Goal: Task Accomplishment & Management: Use online tool/utility

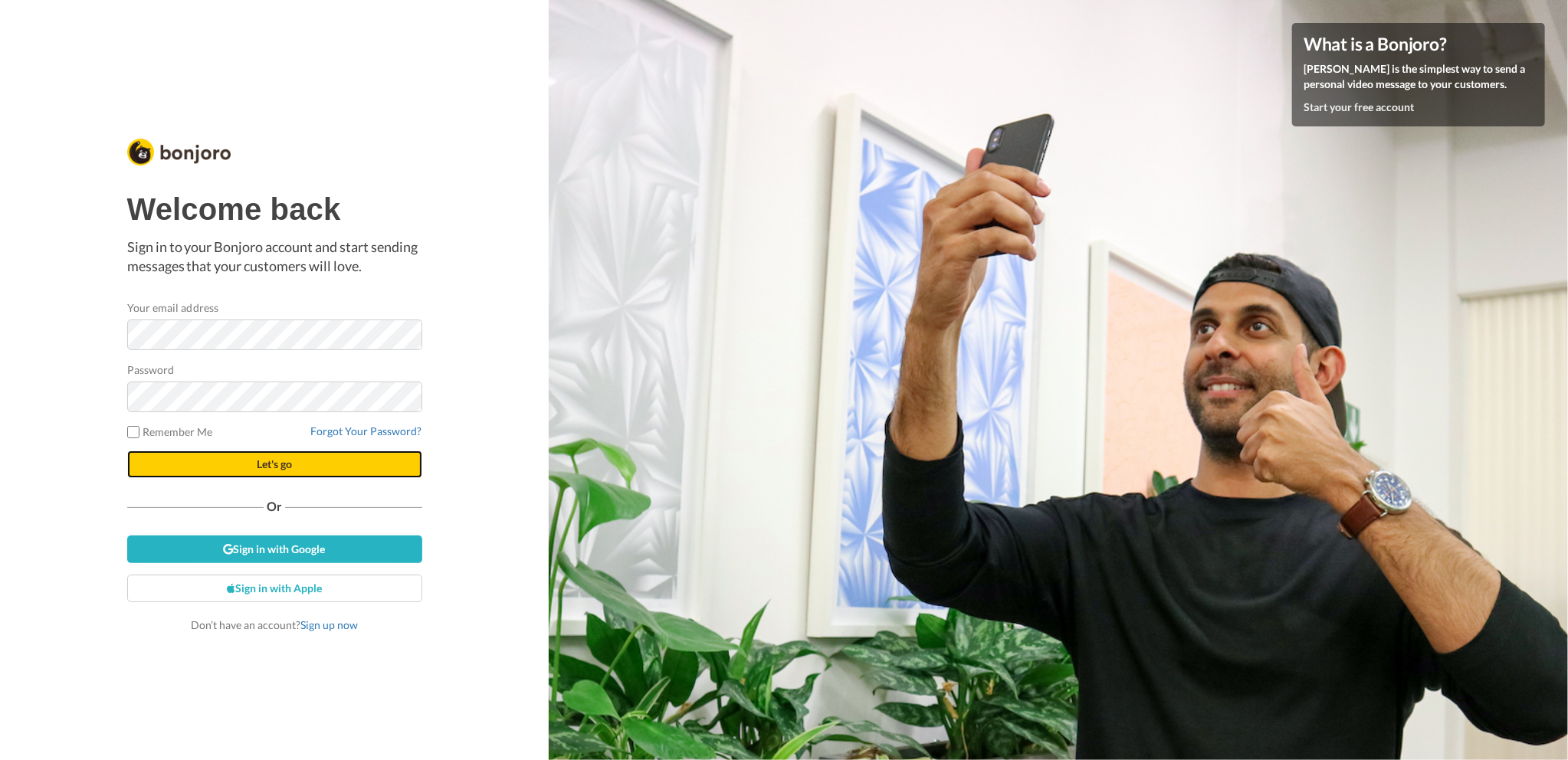
click at [226, 468] on button "Let's go" at bounding box center [275, 465] width 295 height 28
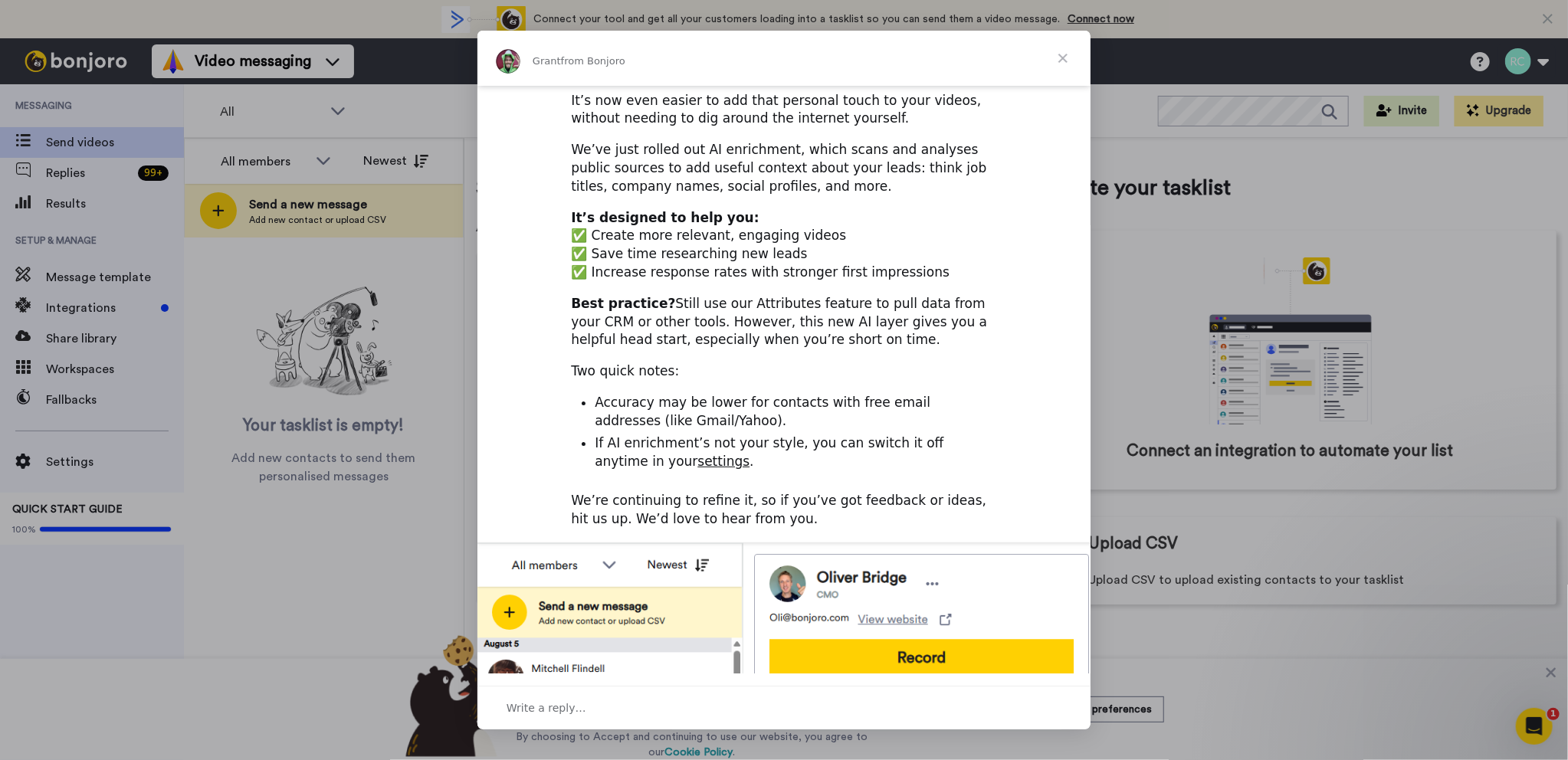
scroll to position [119, 0]
click at [1066, 60] on span "Close" at bounding box center [1062, 58] width 55 height 55
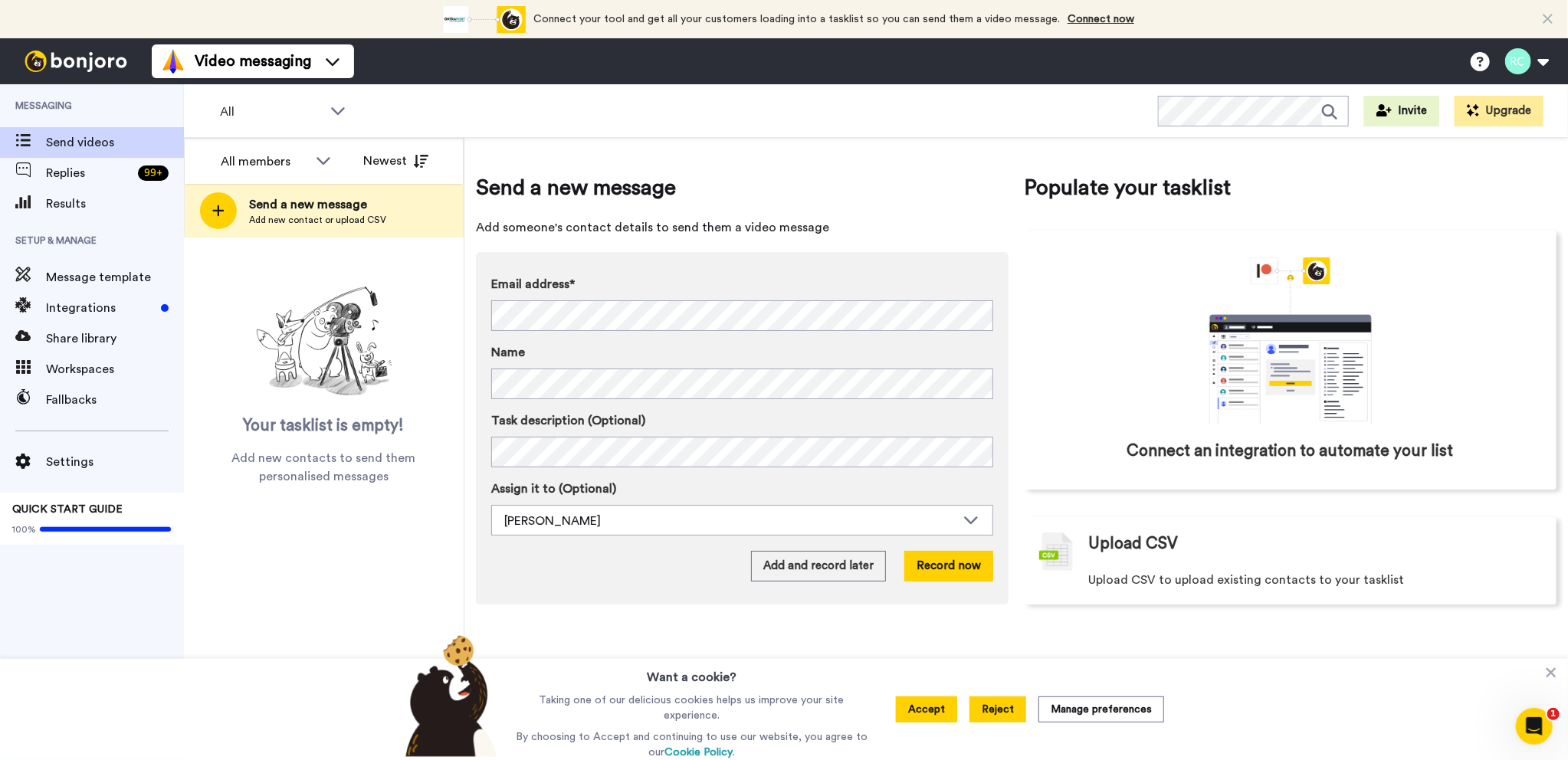
click at [1017, 709] on button "Reject" at bounding box center [997, 709] width 57 height 26
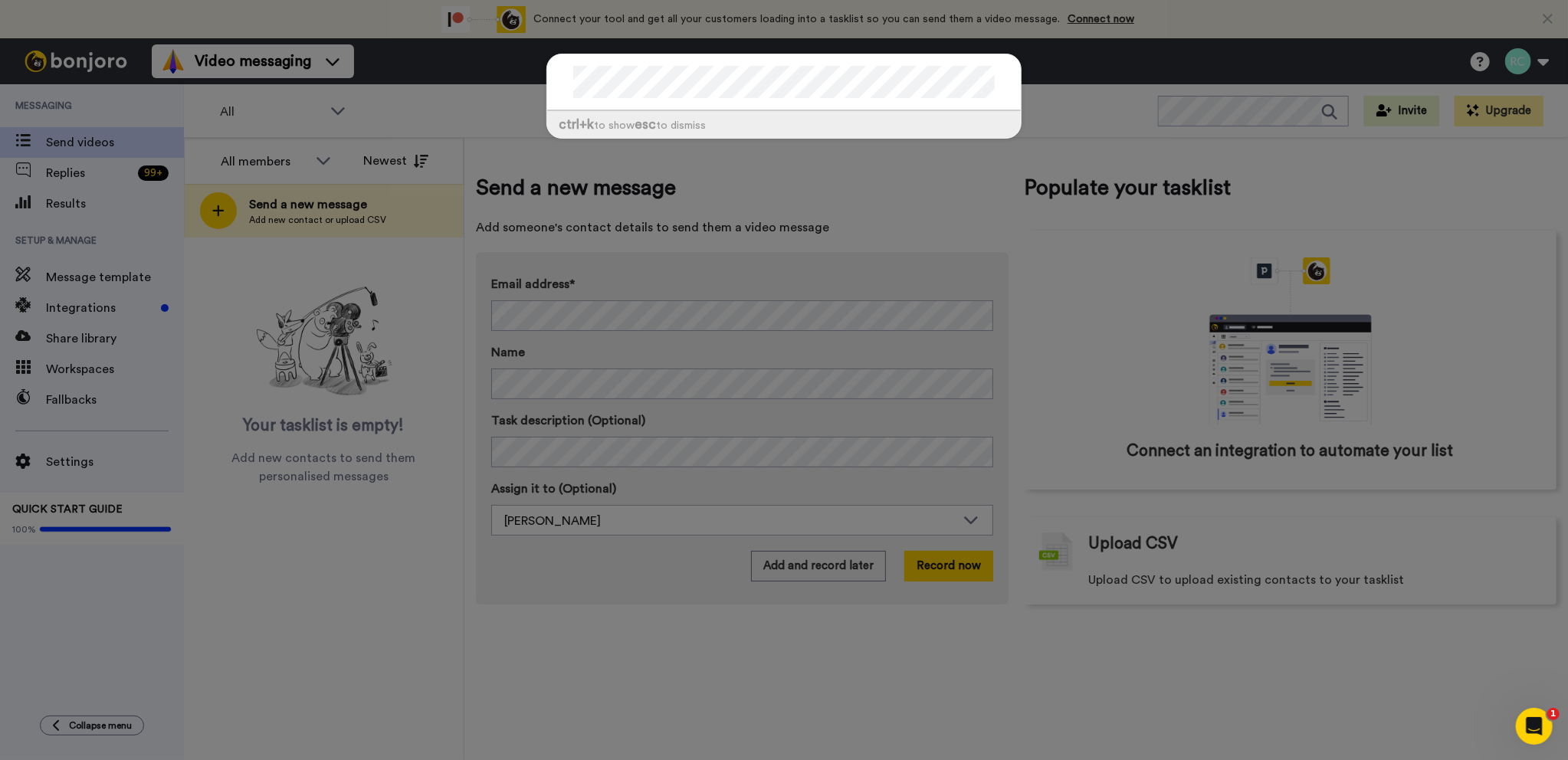
click at [600, 283] on div "ctrl +k to show esc to dismiss" at bounding box center [784, 380] width 1568 height 760
click at [1089, 84] on div "ctrl +k to show esc to dismiss" at bounding box center [784, 380] width 1568 height 760
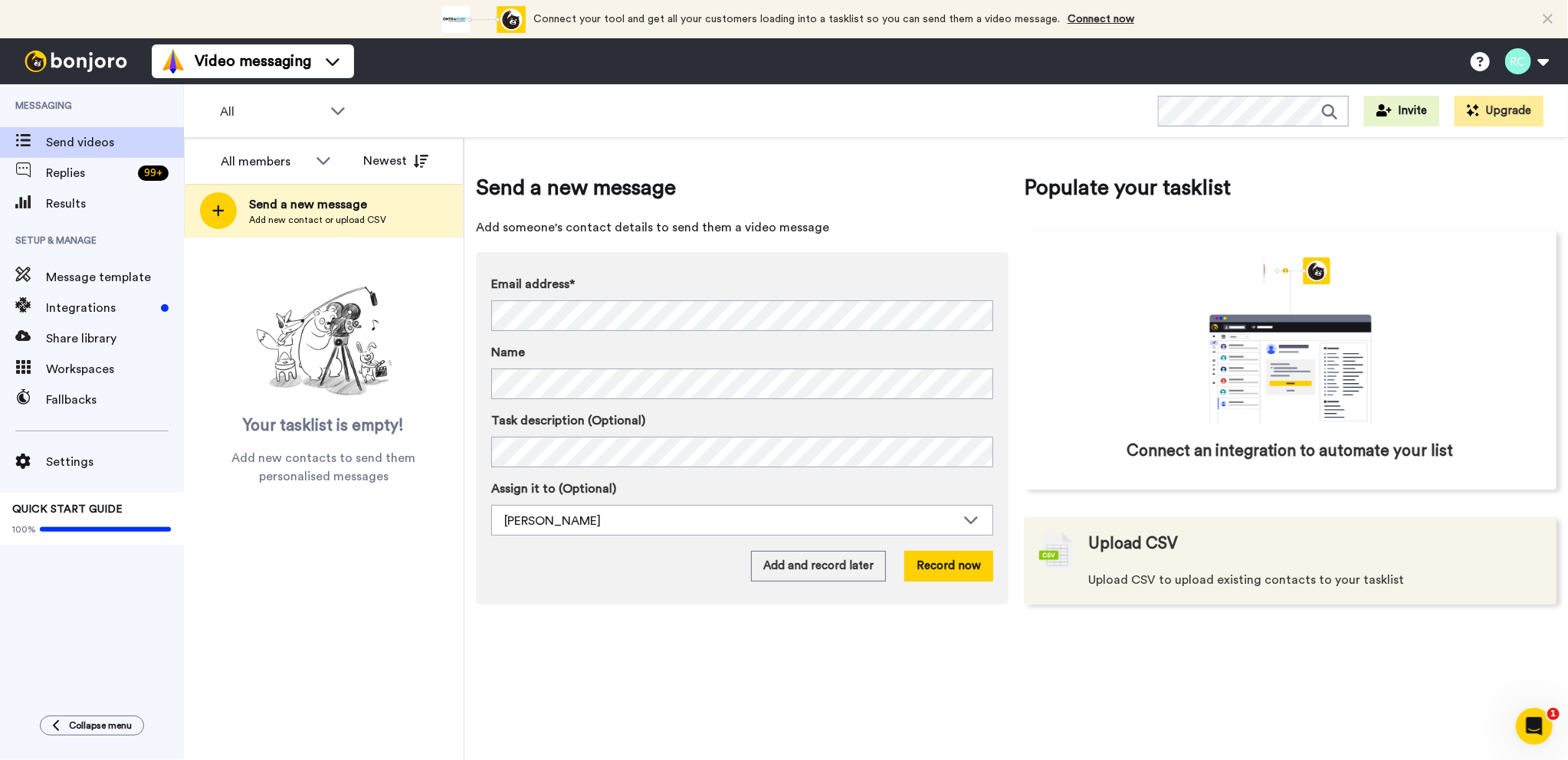
click at [1098, 546] on span "Upload CSV" at bounding box center [1132, 544] width 90 height 23
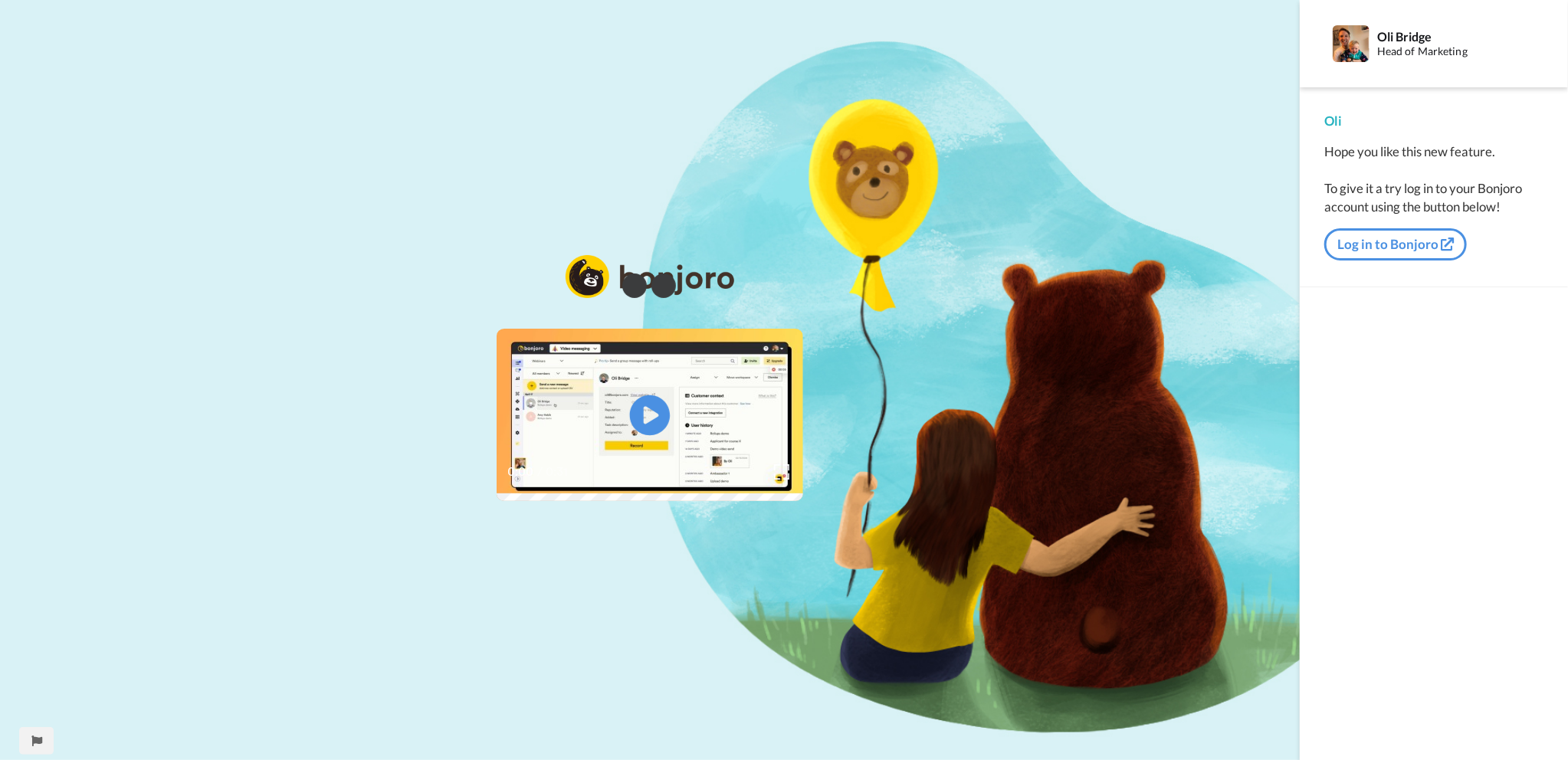
click at [643, 417] on icon "Play/Pause" at bounding box center [650, 416] width 41 height 73
click at [790, 480] on img at bounding box center [782, 472] width 16 height 16
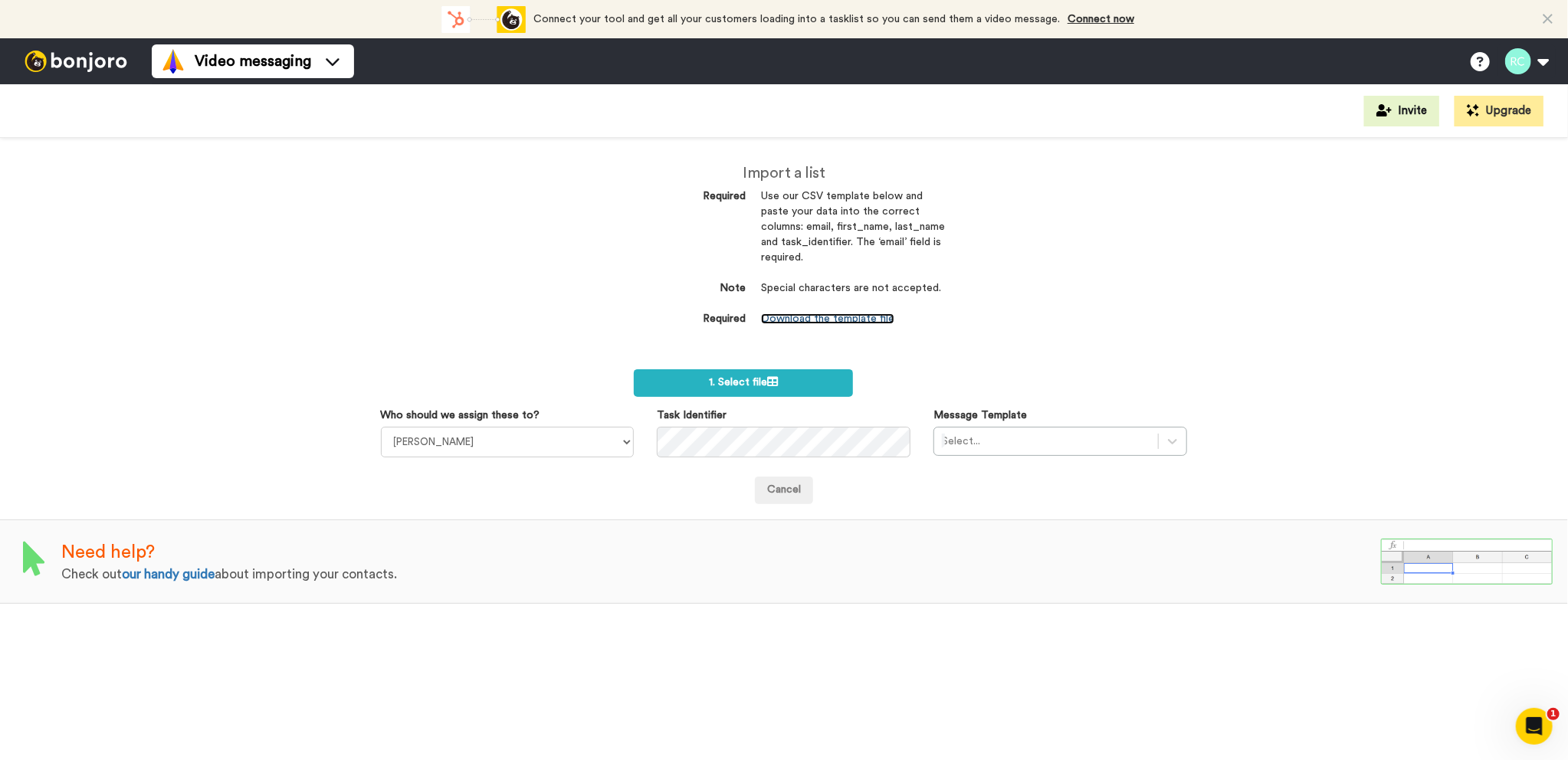
click at [814, 320] on link "Download the template file" at bounding box center [827, 319] width 133 height 10
click at [818, 369] on div "Import a list Required Use our CSV template below and paste your data into the …" at bounding box center [784, 253] width 345 height 231
click at [765, 377] on span "1. Select file" at bounding box center [743, 383] width 69 height 10
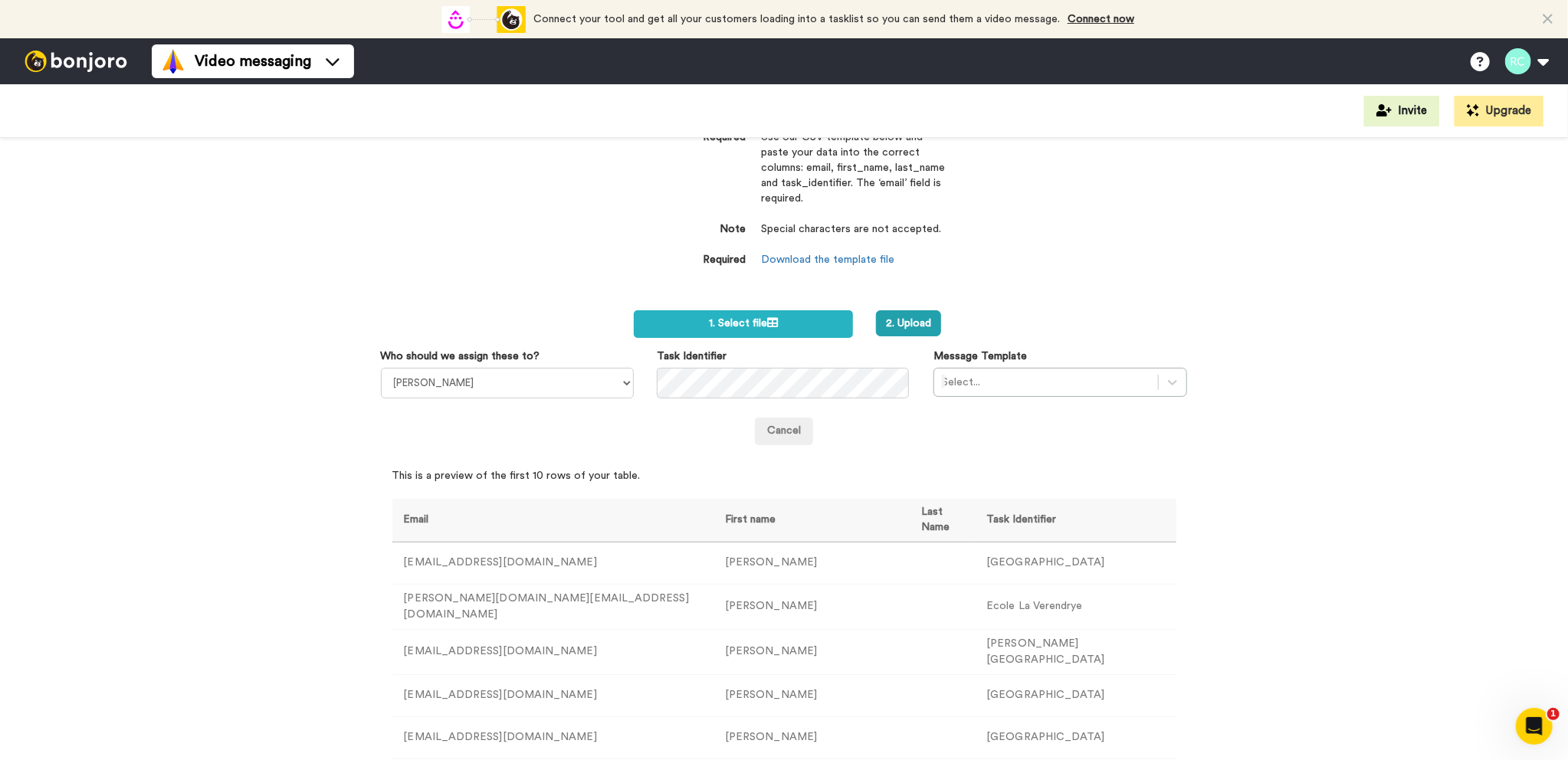
scroll to position [153, 0]
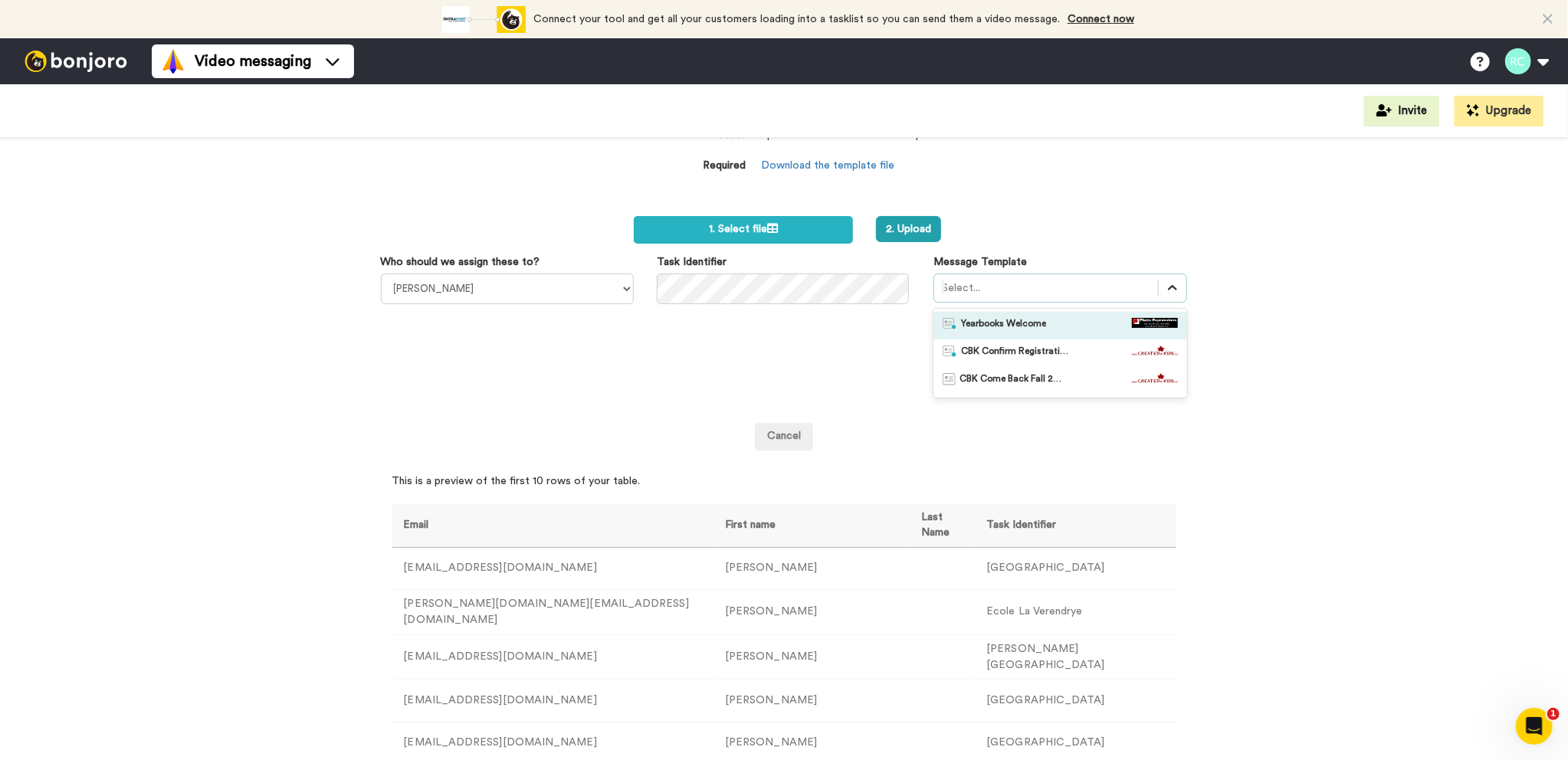
click at [1170, 286] on icon at bounding box center [1172, 288] width 16 height 16
click at [1012, 352] on span "CBK Confirm Registration" at bounding box center [1014, 353] width 107 height 16
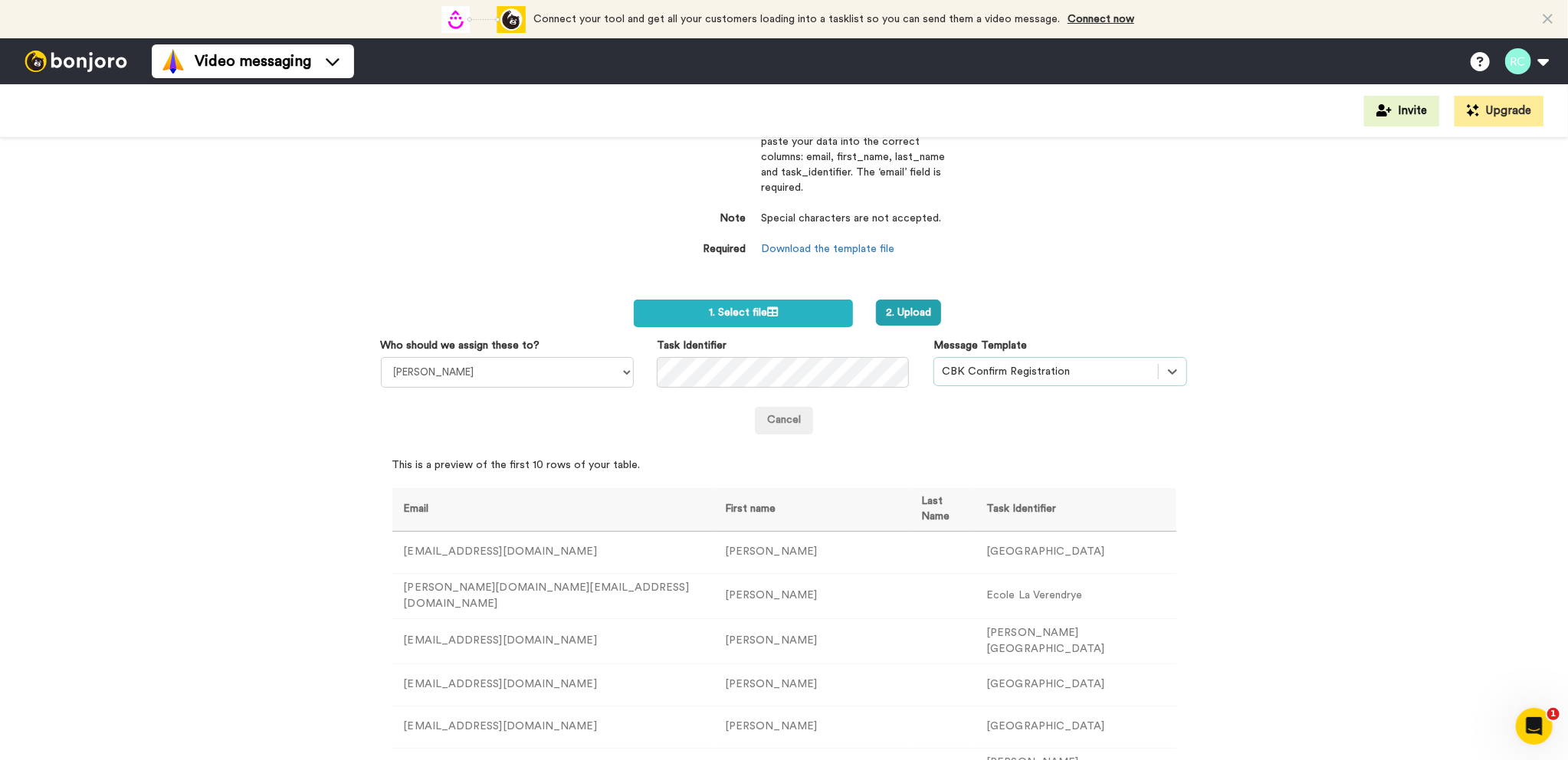
scroll to position [0, 0]
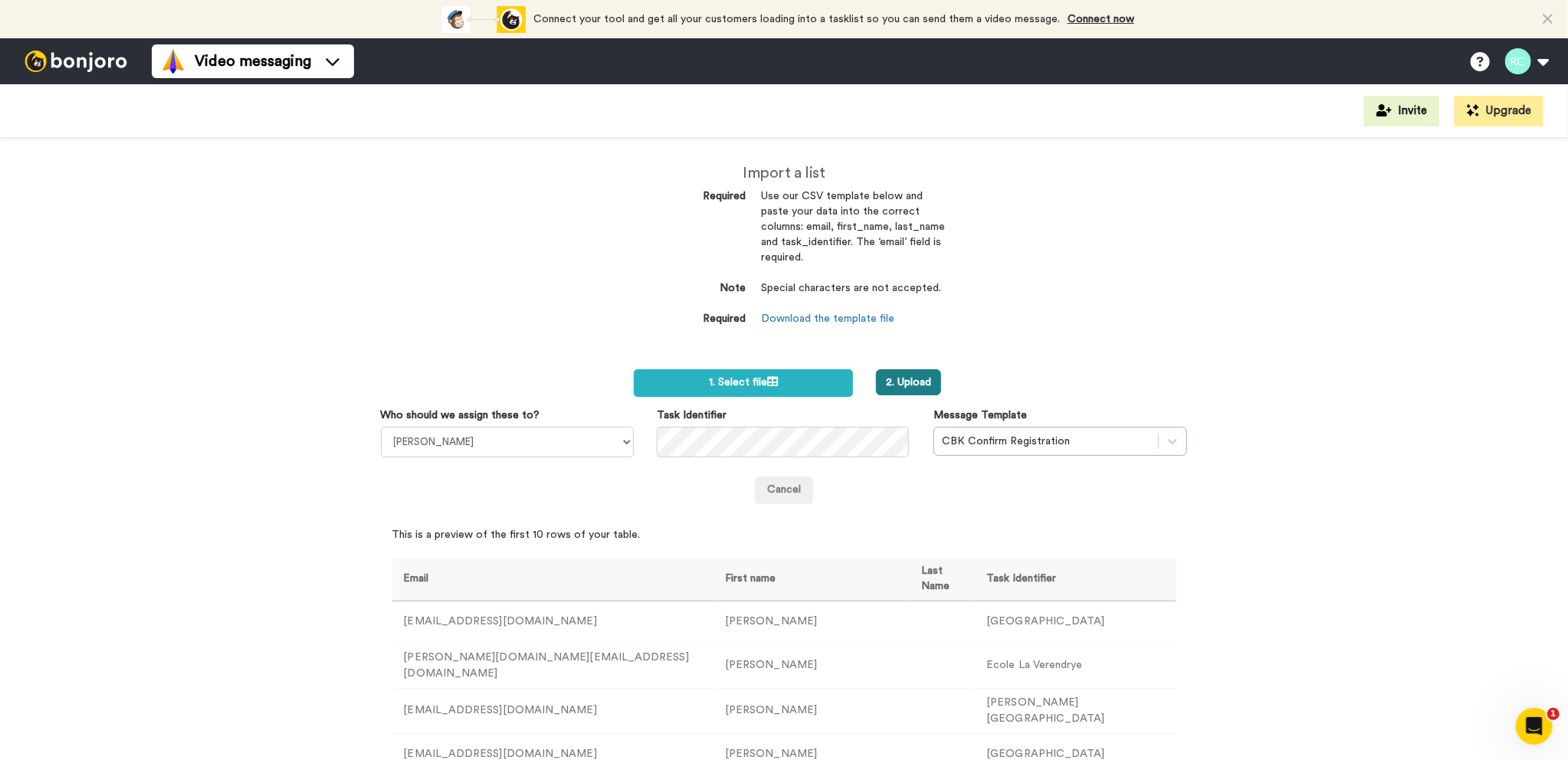
click at [916, 383] on button "2. Upload" at bounding box center [908, 383] width 65 height 26
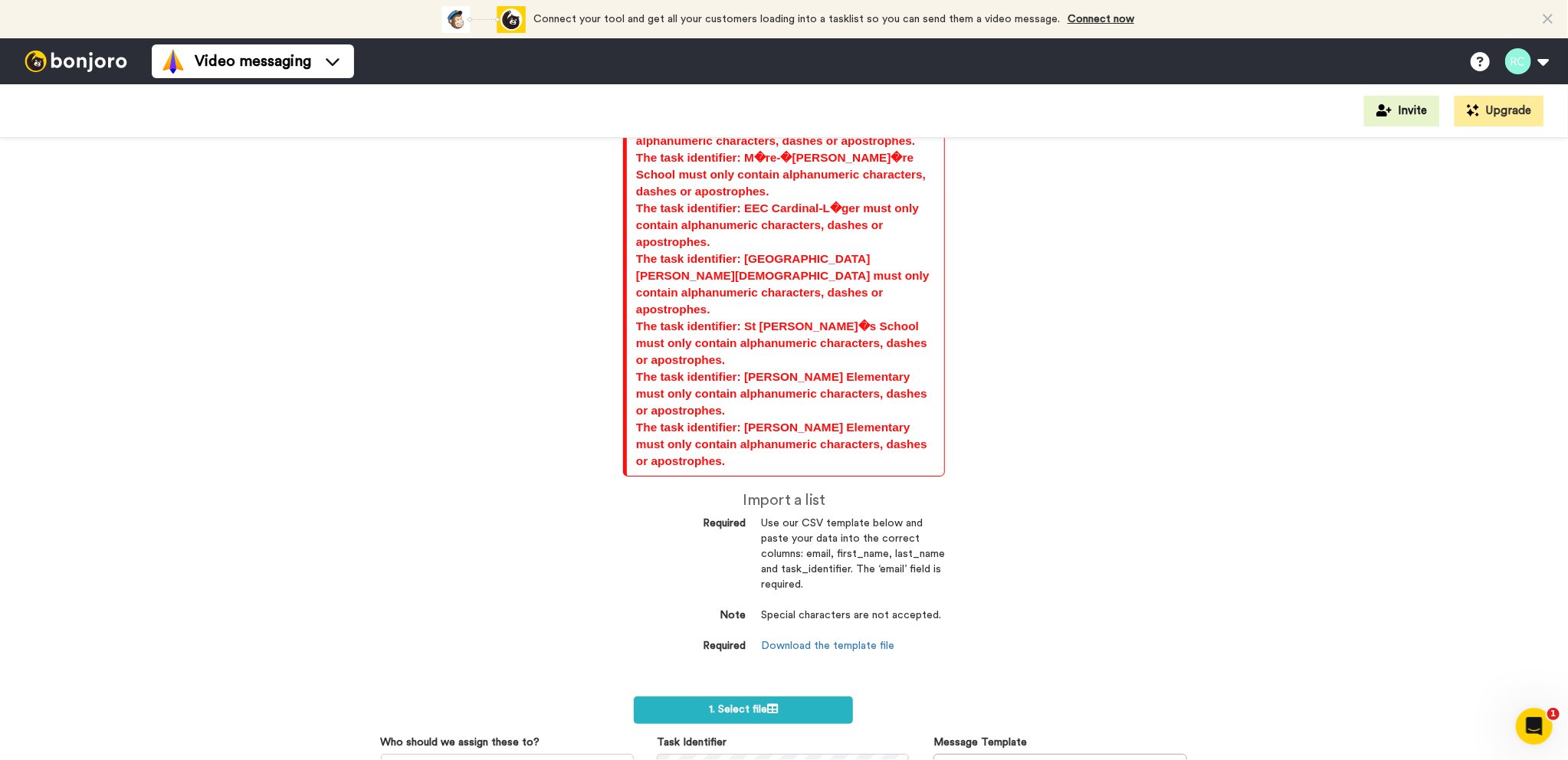
scroll to position [261, 0]
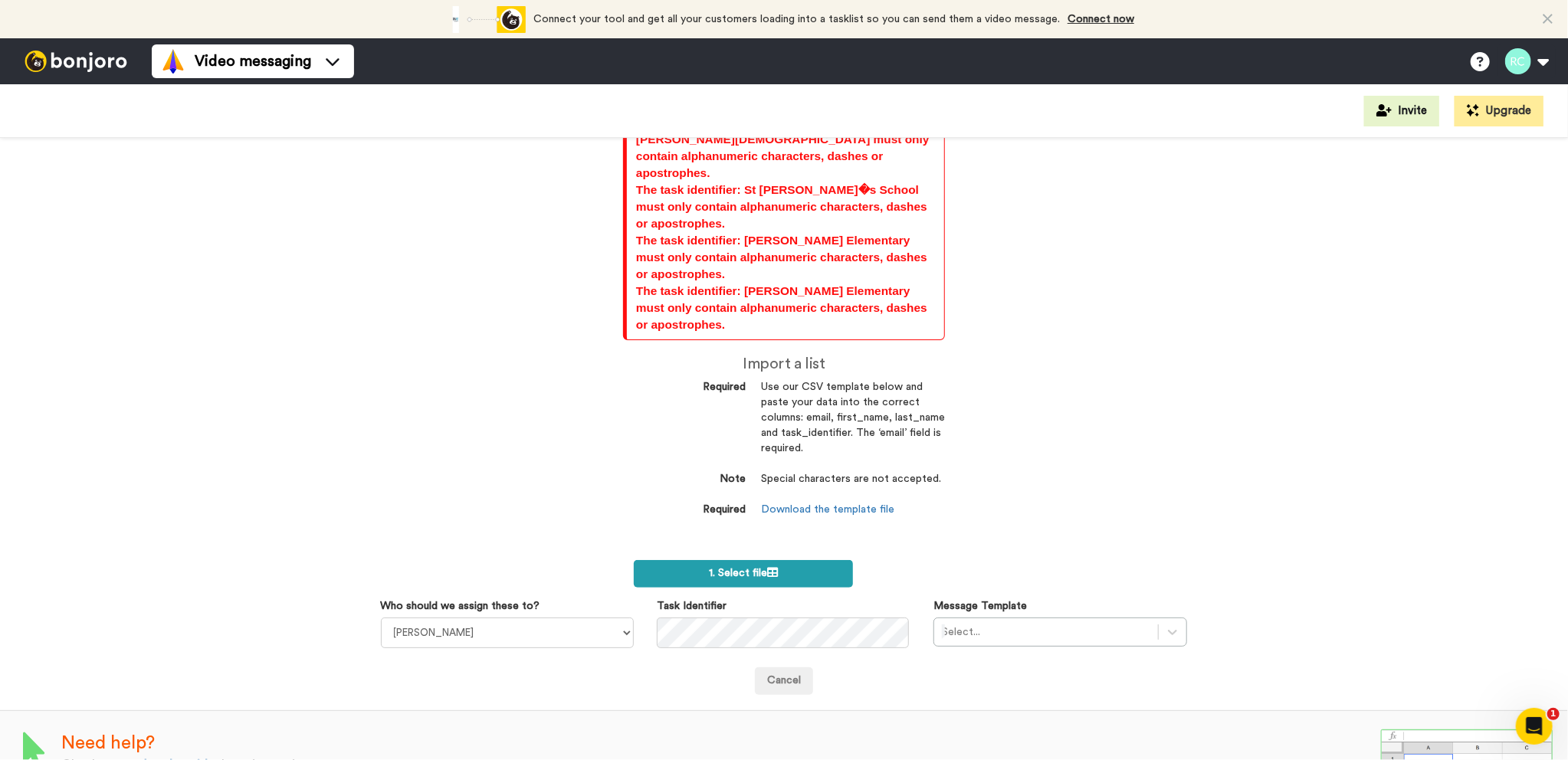
click at [729, 567] on span "1. Select file" at bounding box center [743, 573] width 69 height 10
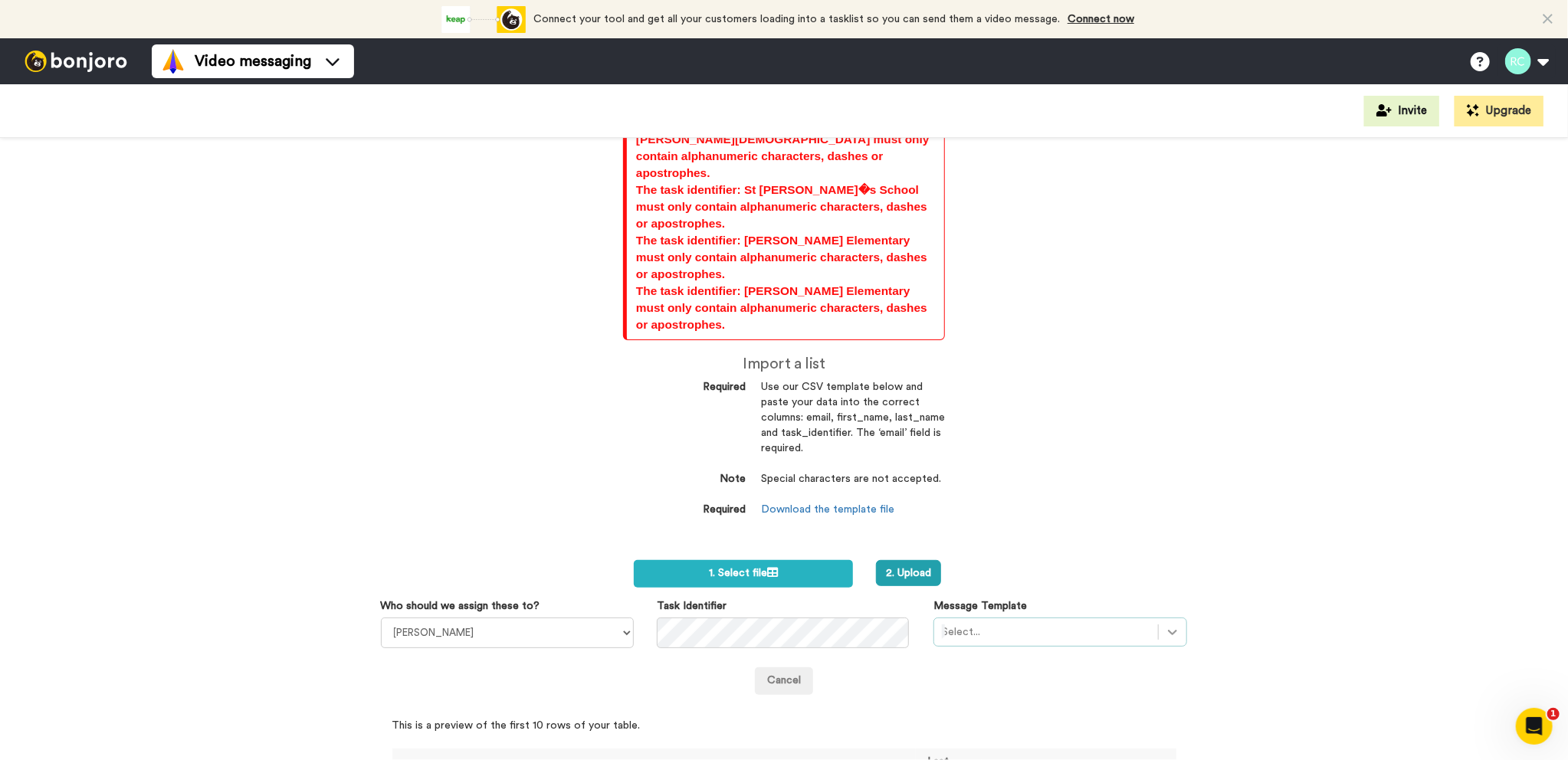
click at [1176, 618] on div at bounding box center [1172, 632] width 28 height 28
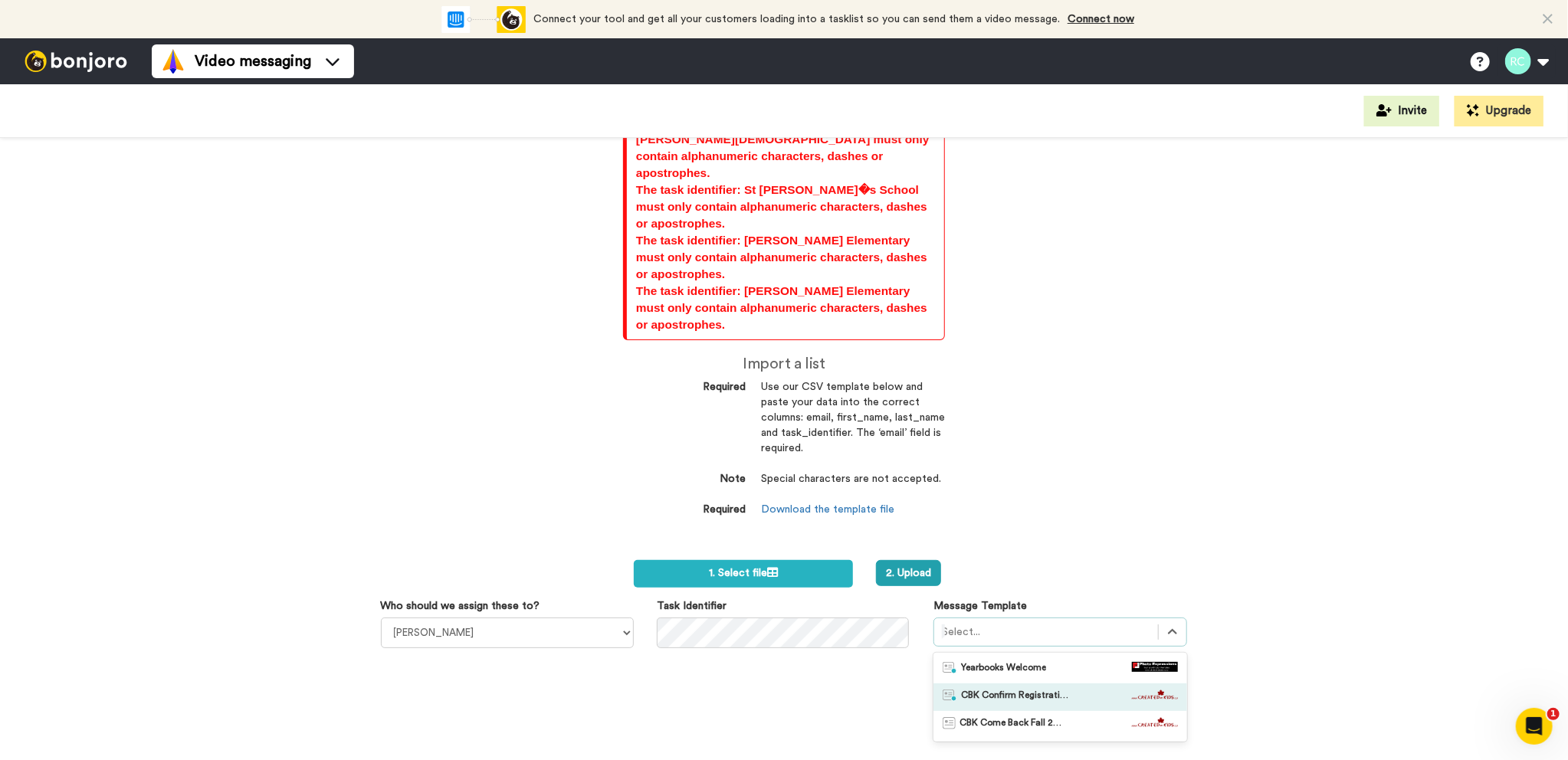
click at [1004, 689] on span "CBK Confirm Registration" at bounding box center [1014, 697] width 107 height 16
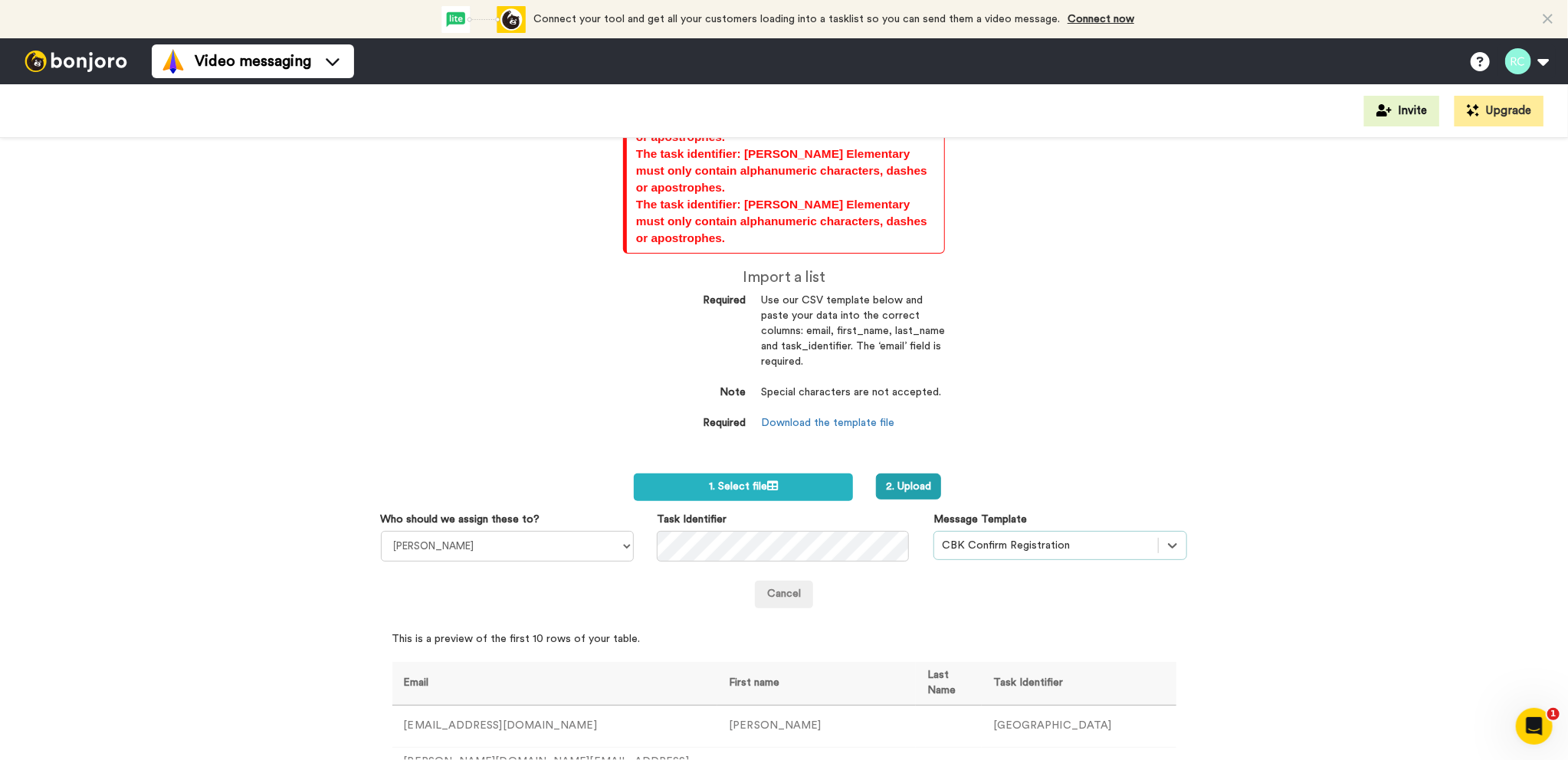
scroll to position [491, 0]
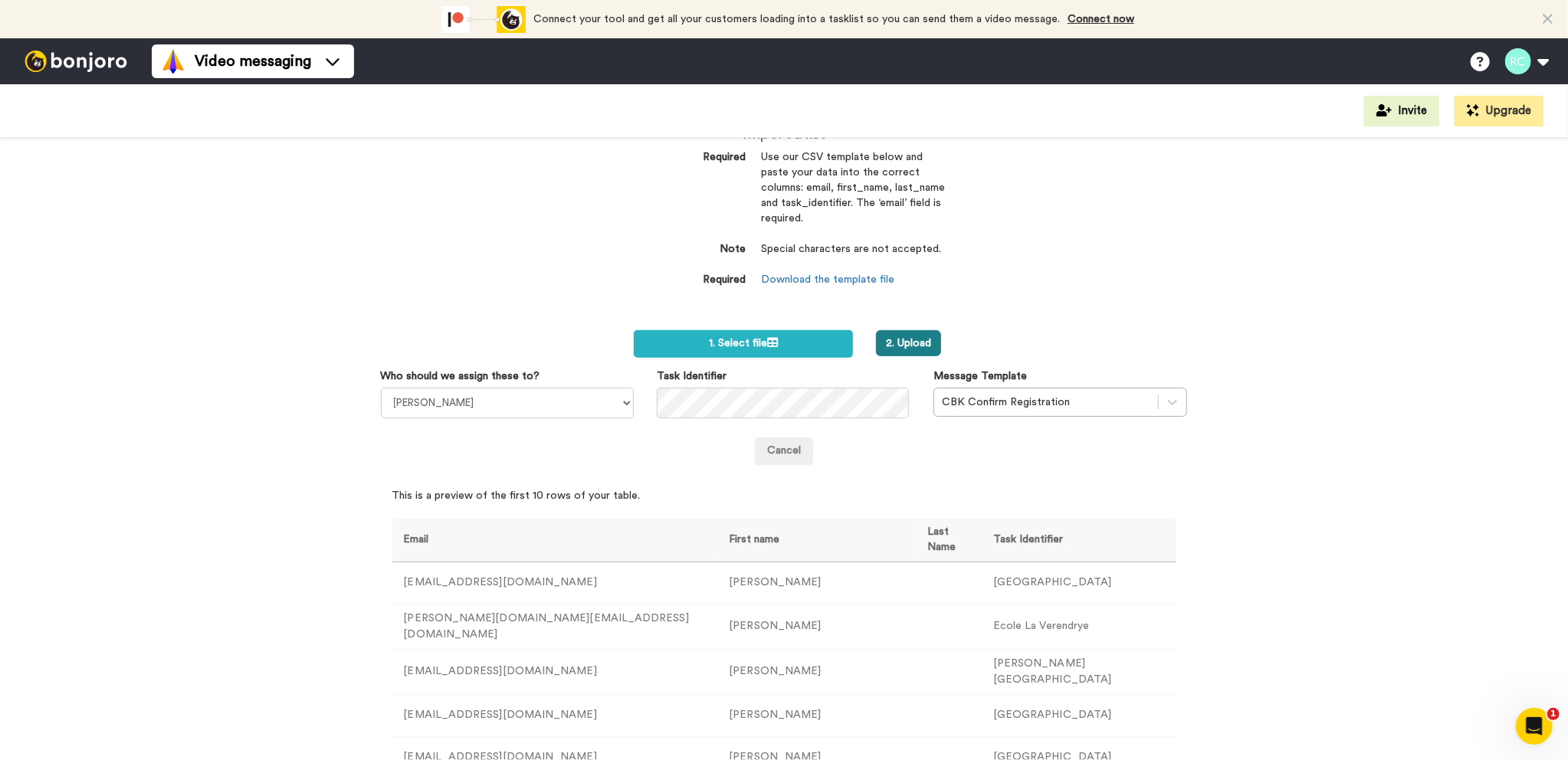
click at [903, 330] on button "2. Upload" at bounding box center [908, 343] width 65 height 26
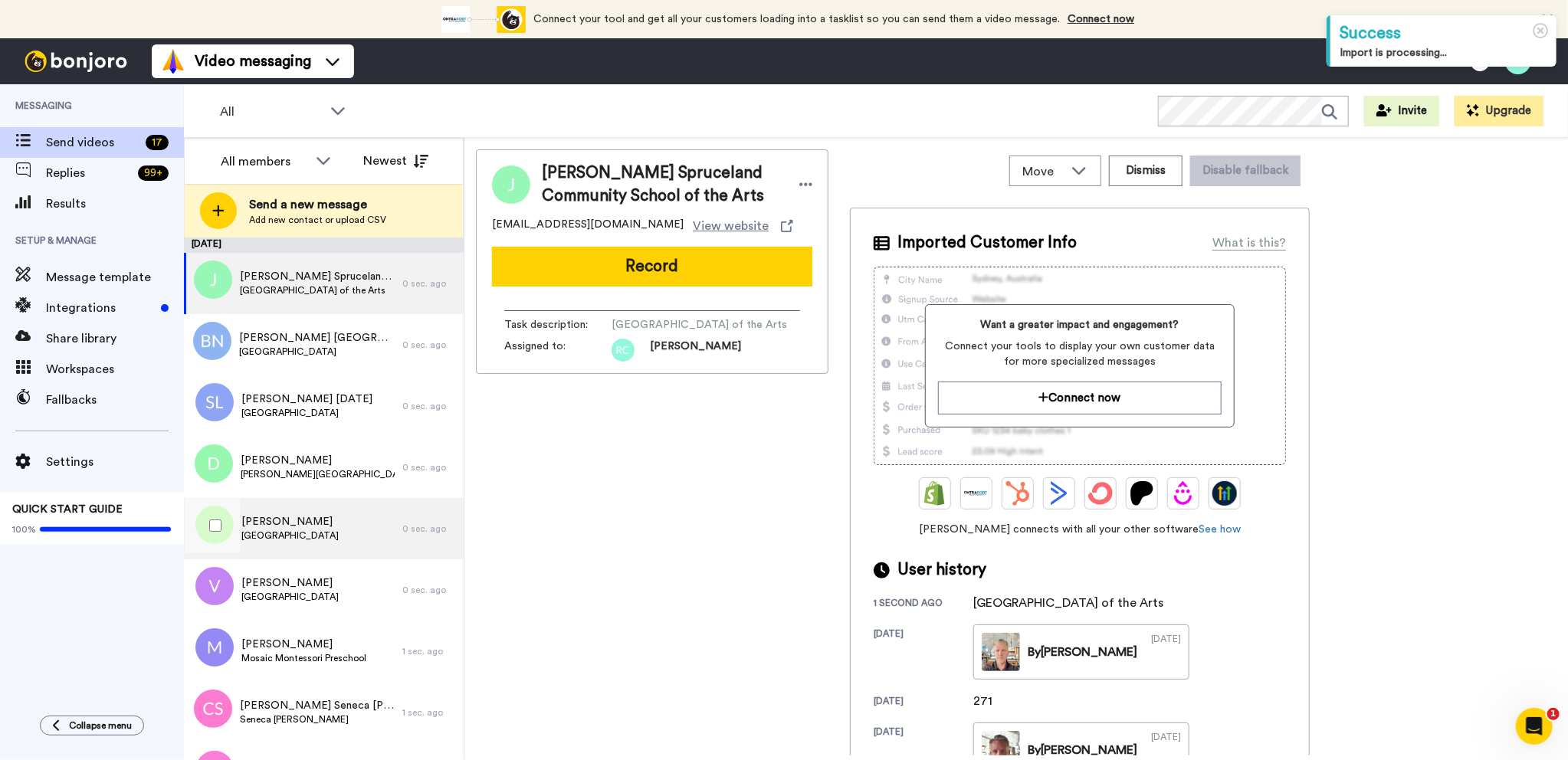
click at [300, 537] on span "[GEOGRAPHIC_DATA]" at bounding box center [290, 535] width 98 height 12
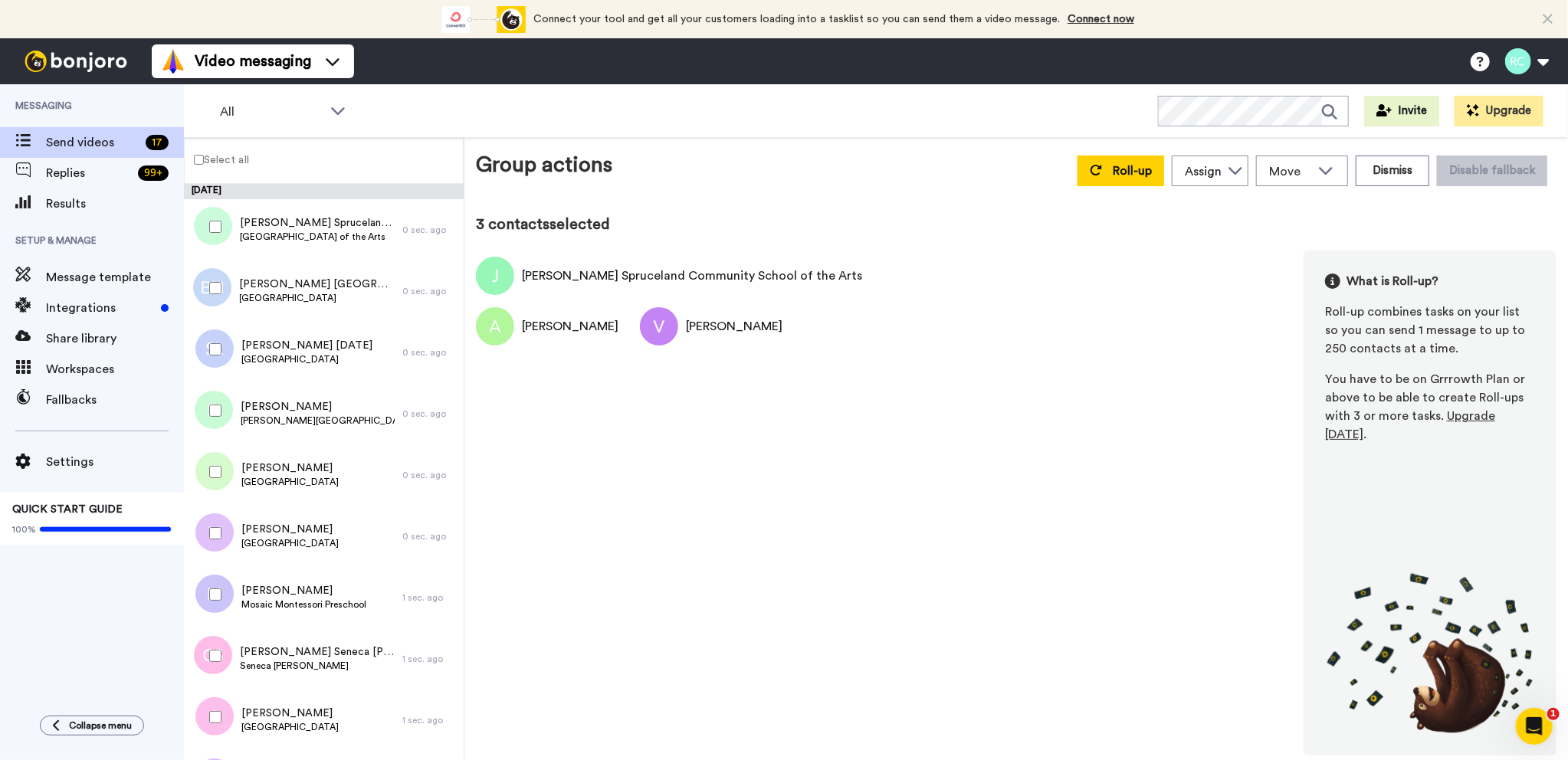
click at [213, 403] on div at bounding box center [212, 411] width 55 height 54
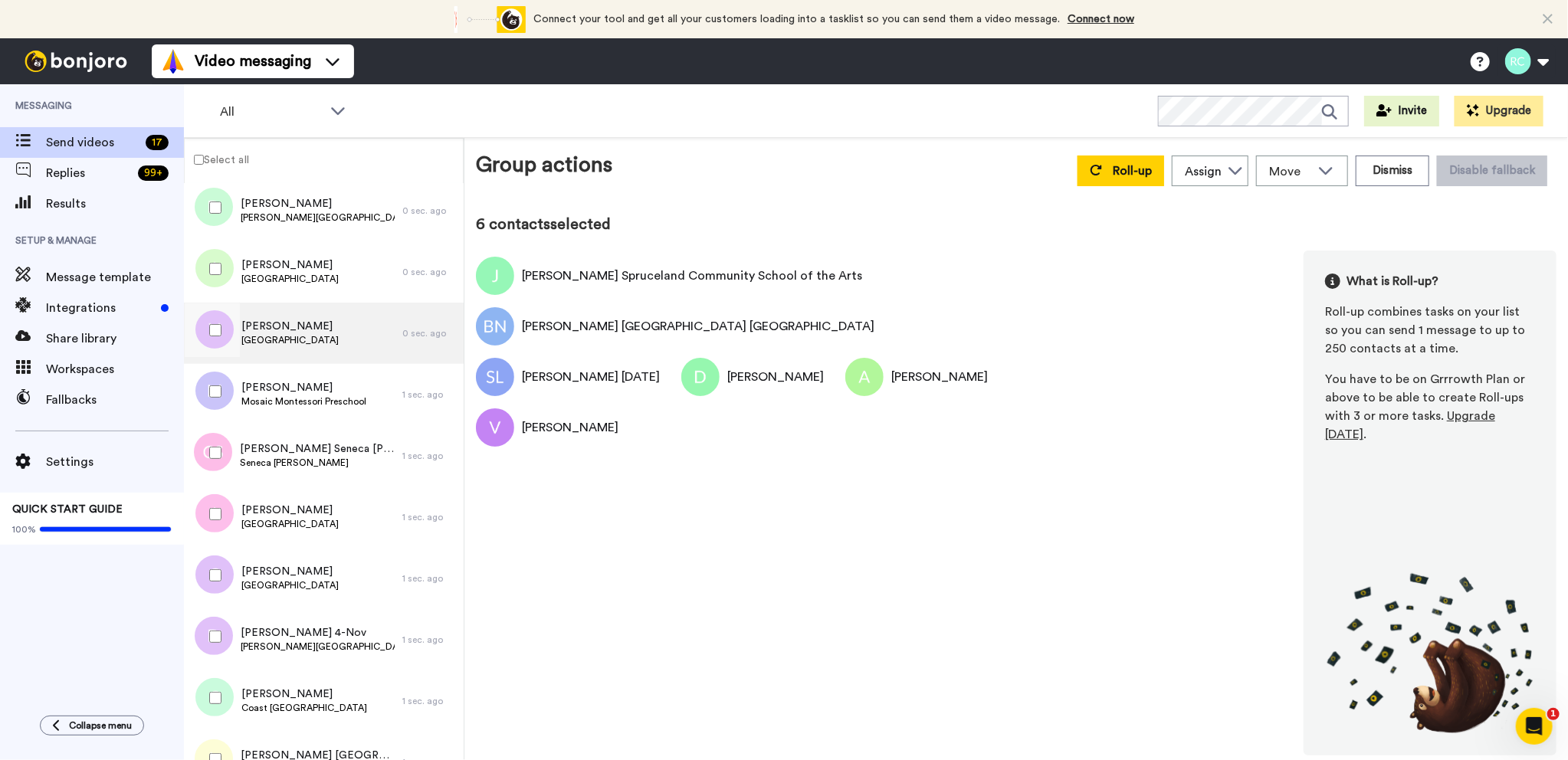
scroll to position [230, 0]
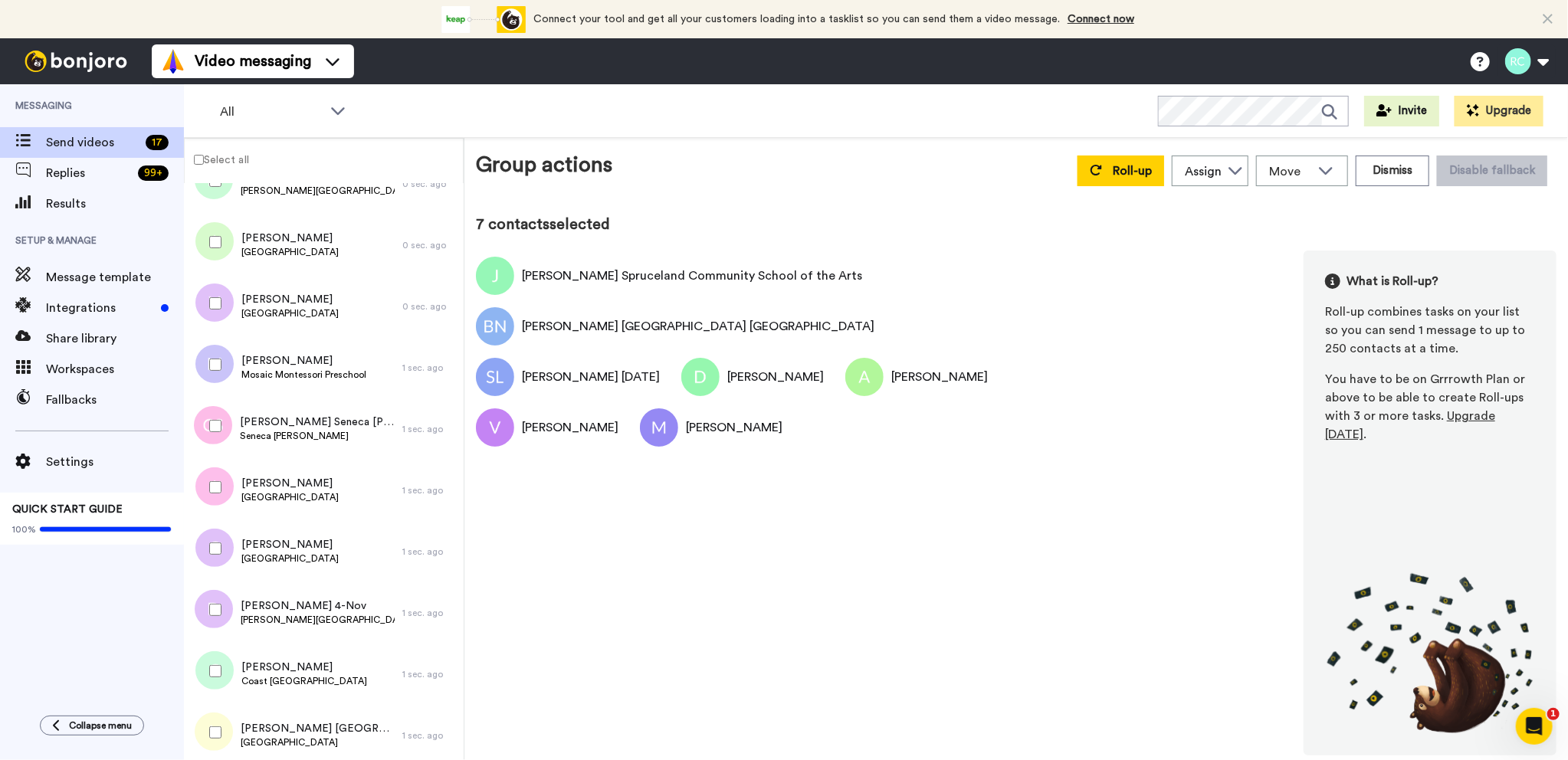
click at [214, 433] on div at bounding box center [212, 426] width 55 height 54
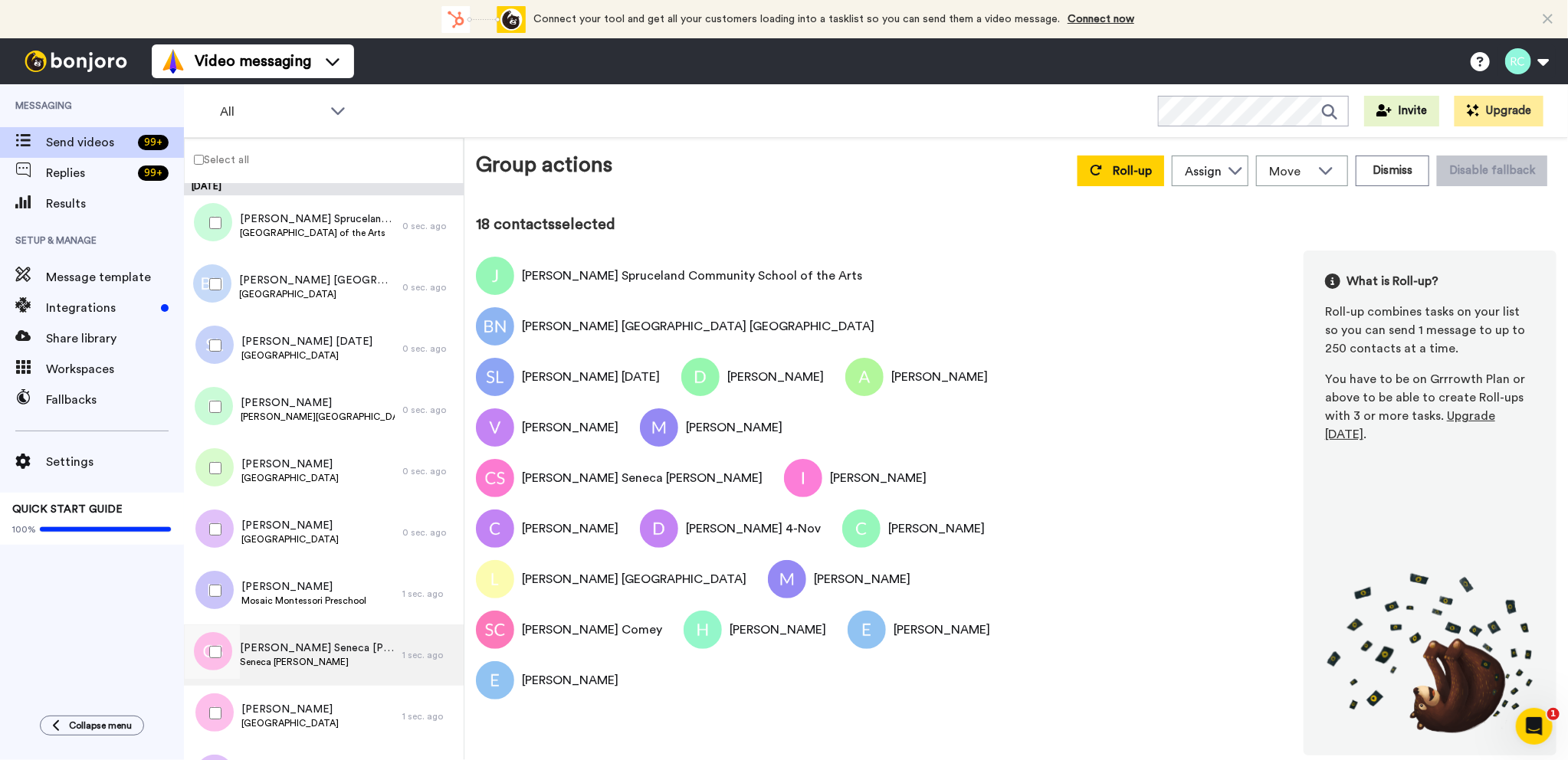
scroll to position [0, 0]
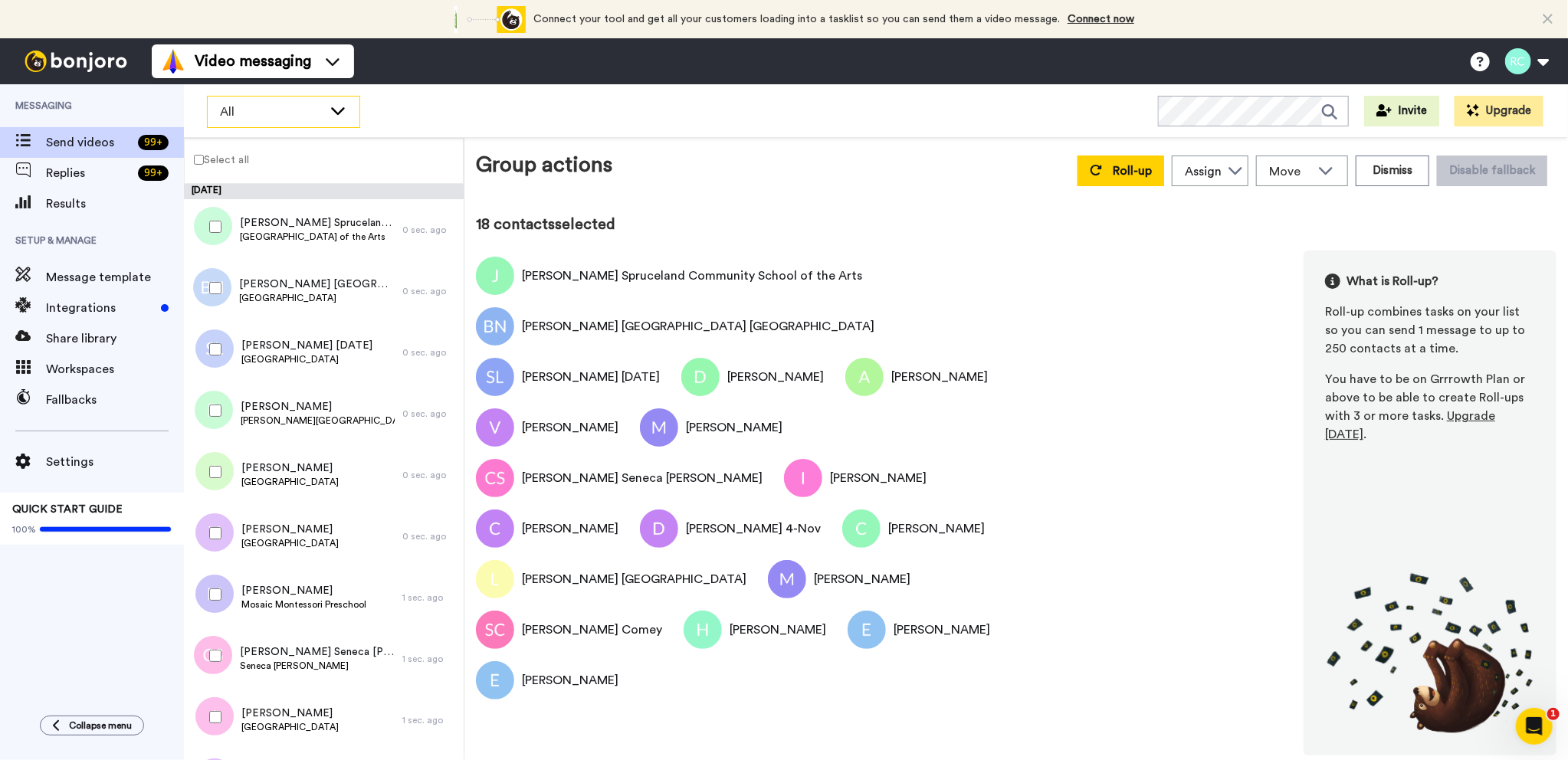
click at [348, 112] on div "All" at bounding box center [283, 112] width 152 height 31
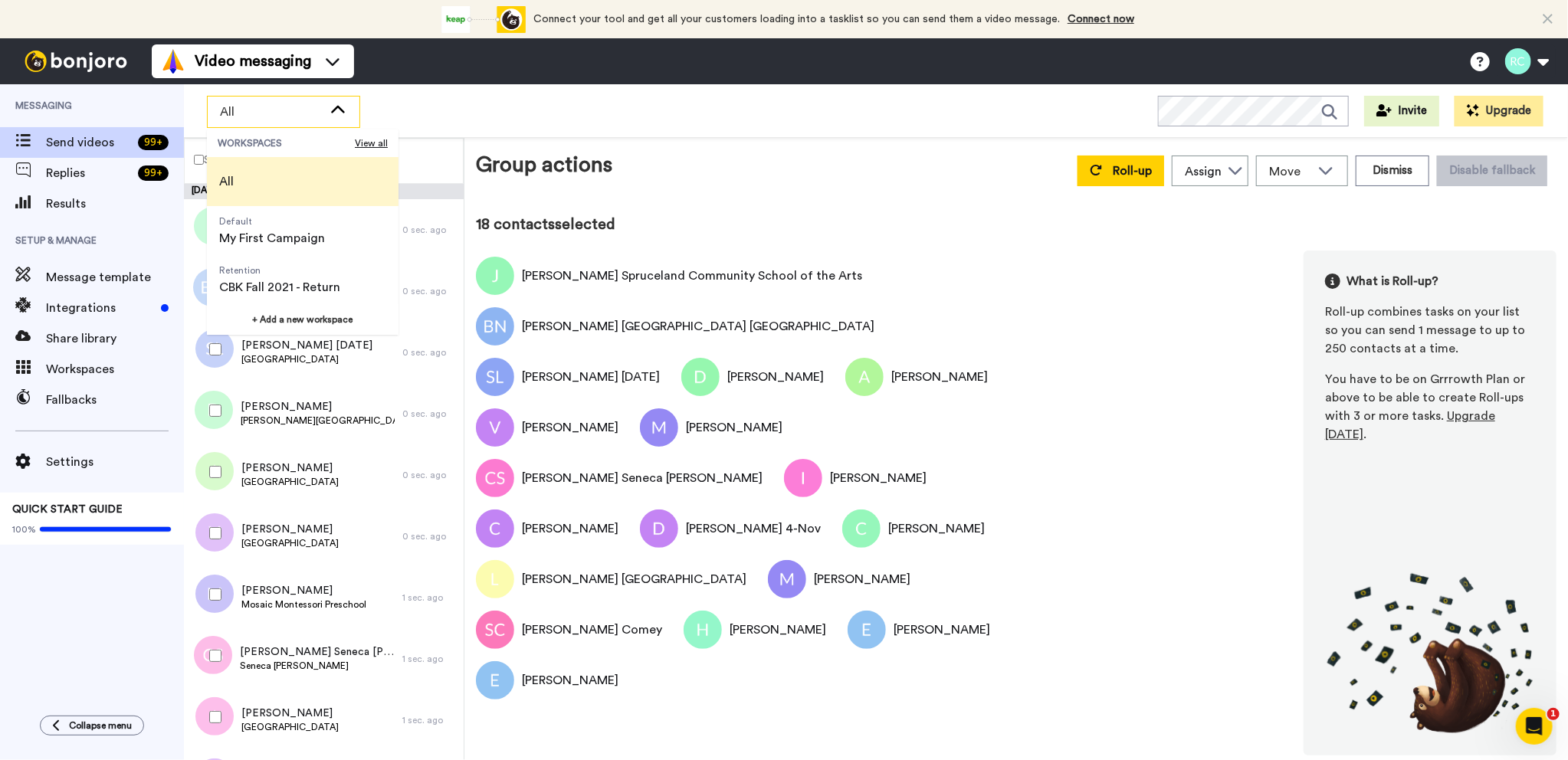
click at [288, 168] on li "All" at bounding box center [302, 181] width 192 height 49
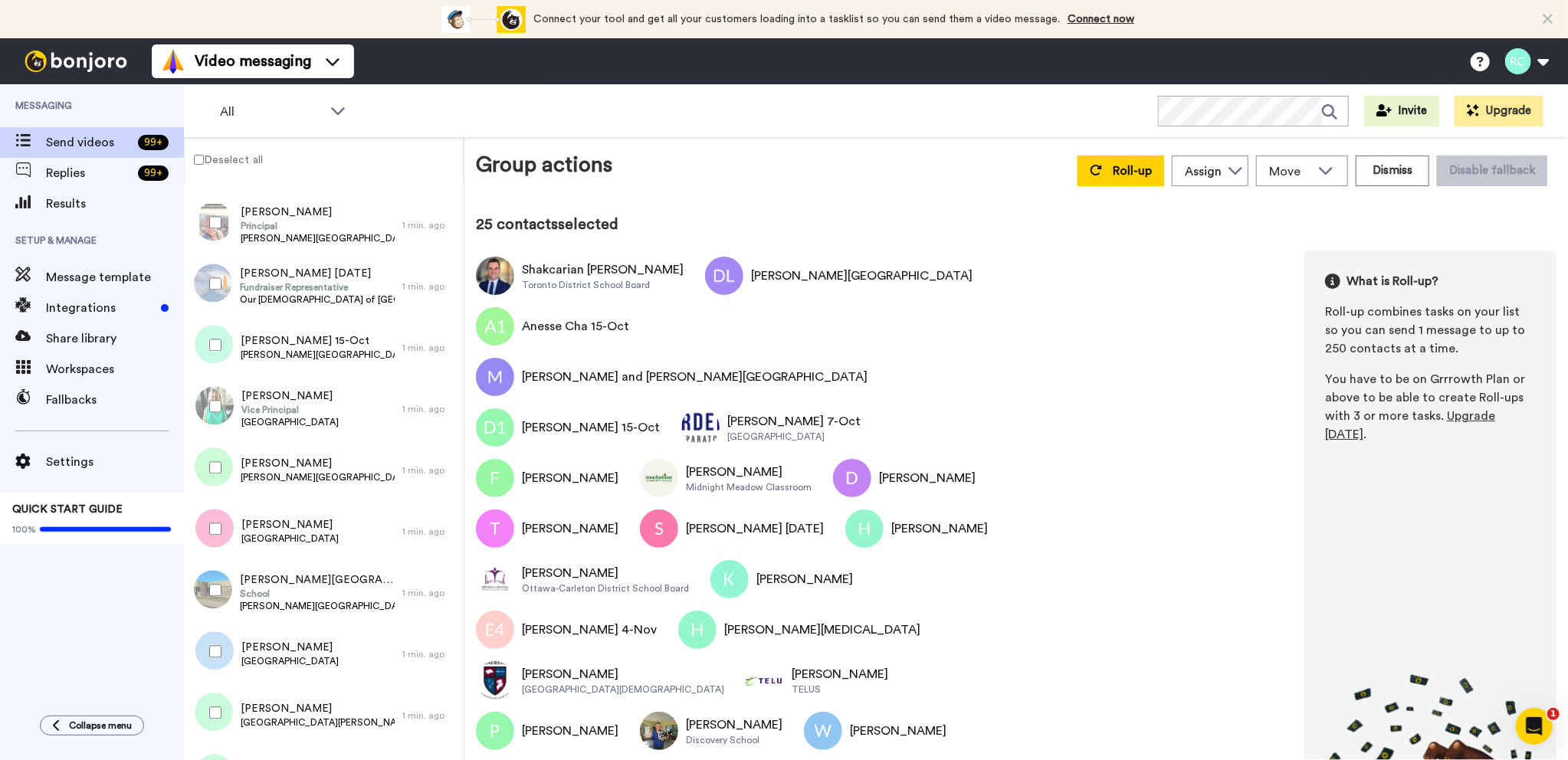
scroll to position [2504, 0]
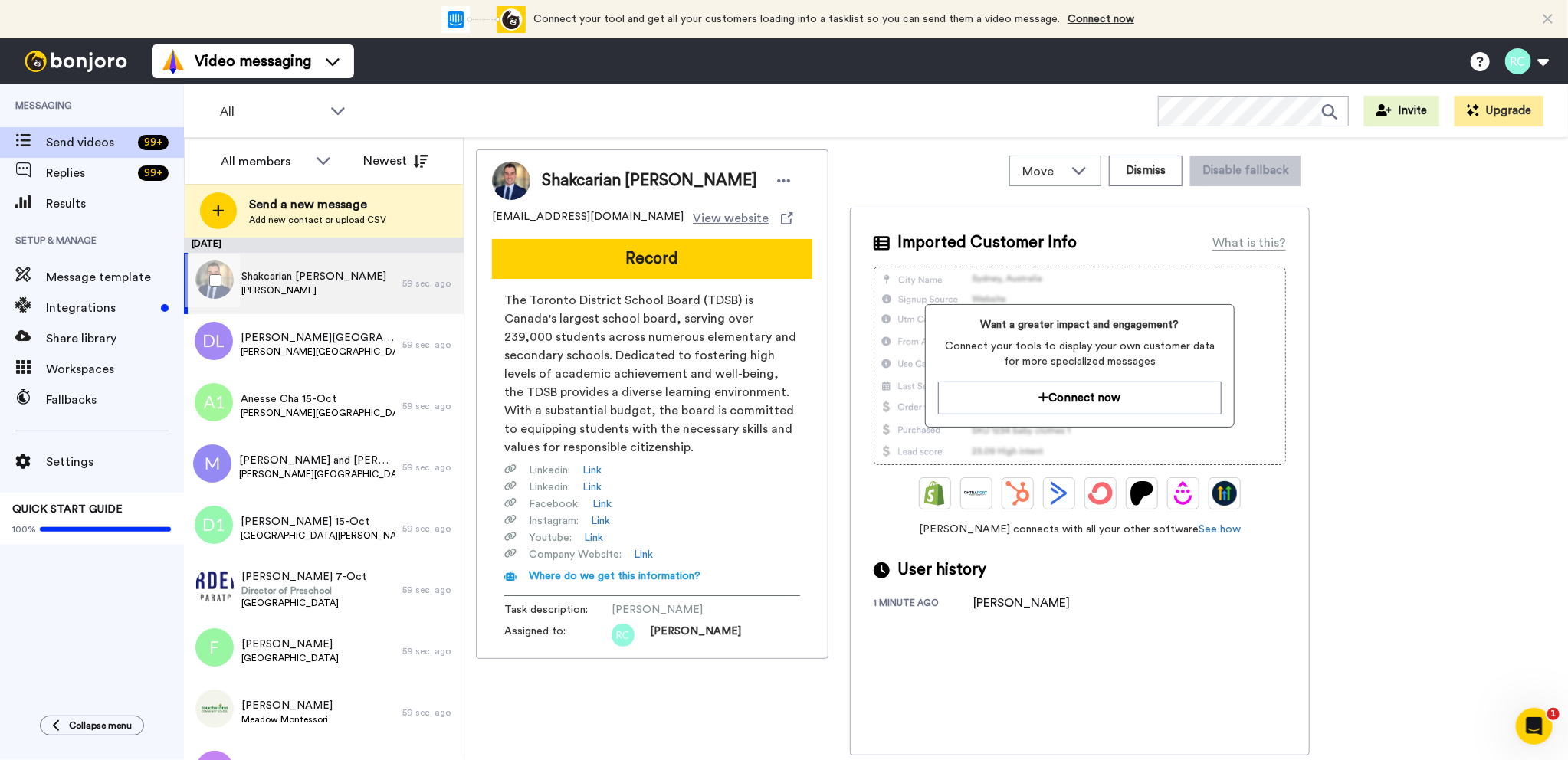
click at [206, 282] on div at bounding box center [212, 281] width 55 height 54
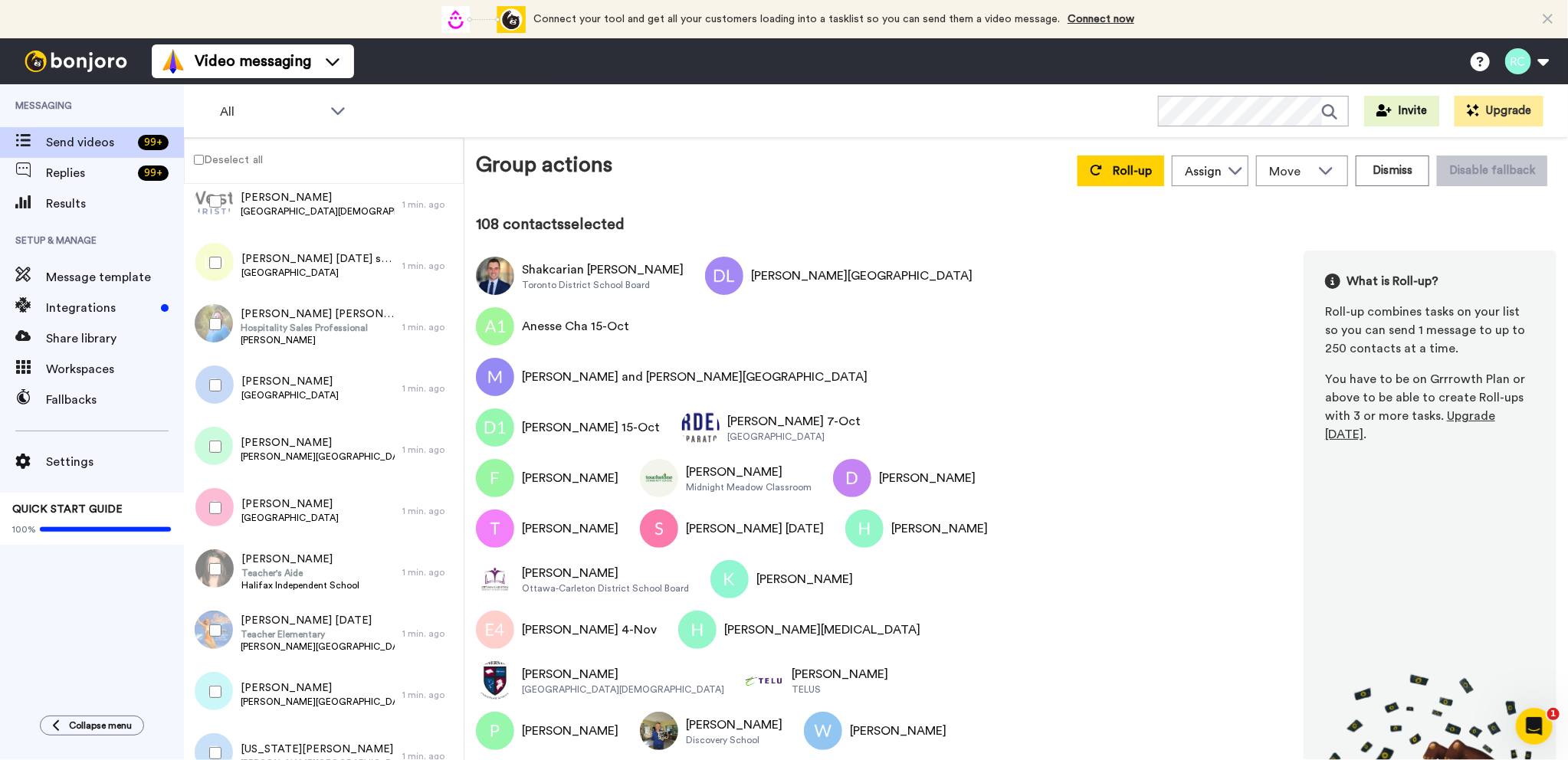
scroll to position [4067, 0]
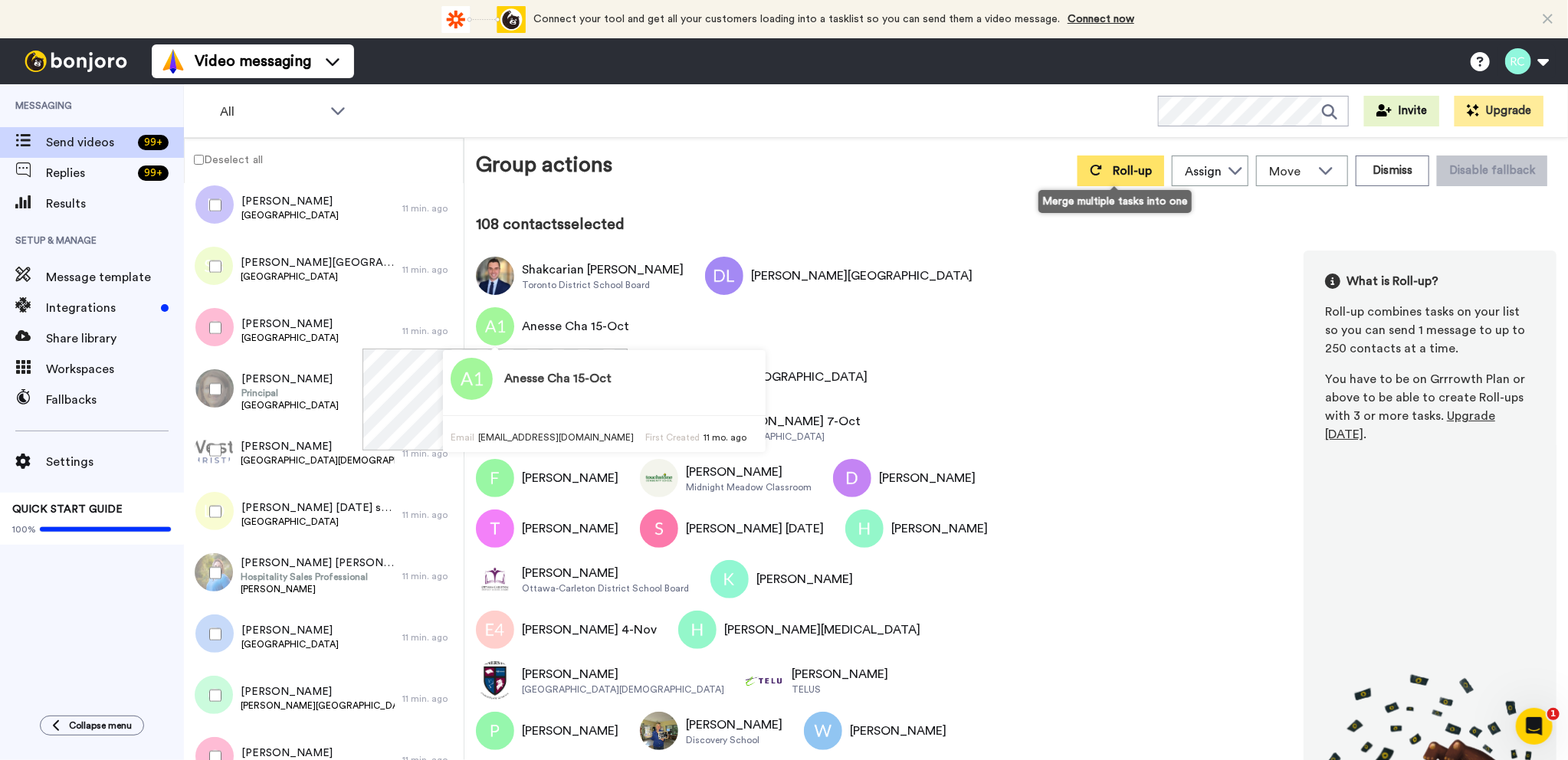
click at [1124, 169] on span "Roll-up" at bounding box center [1131, 171] width 39 height 12
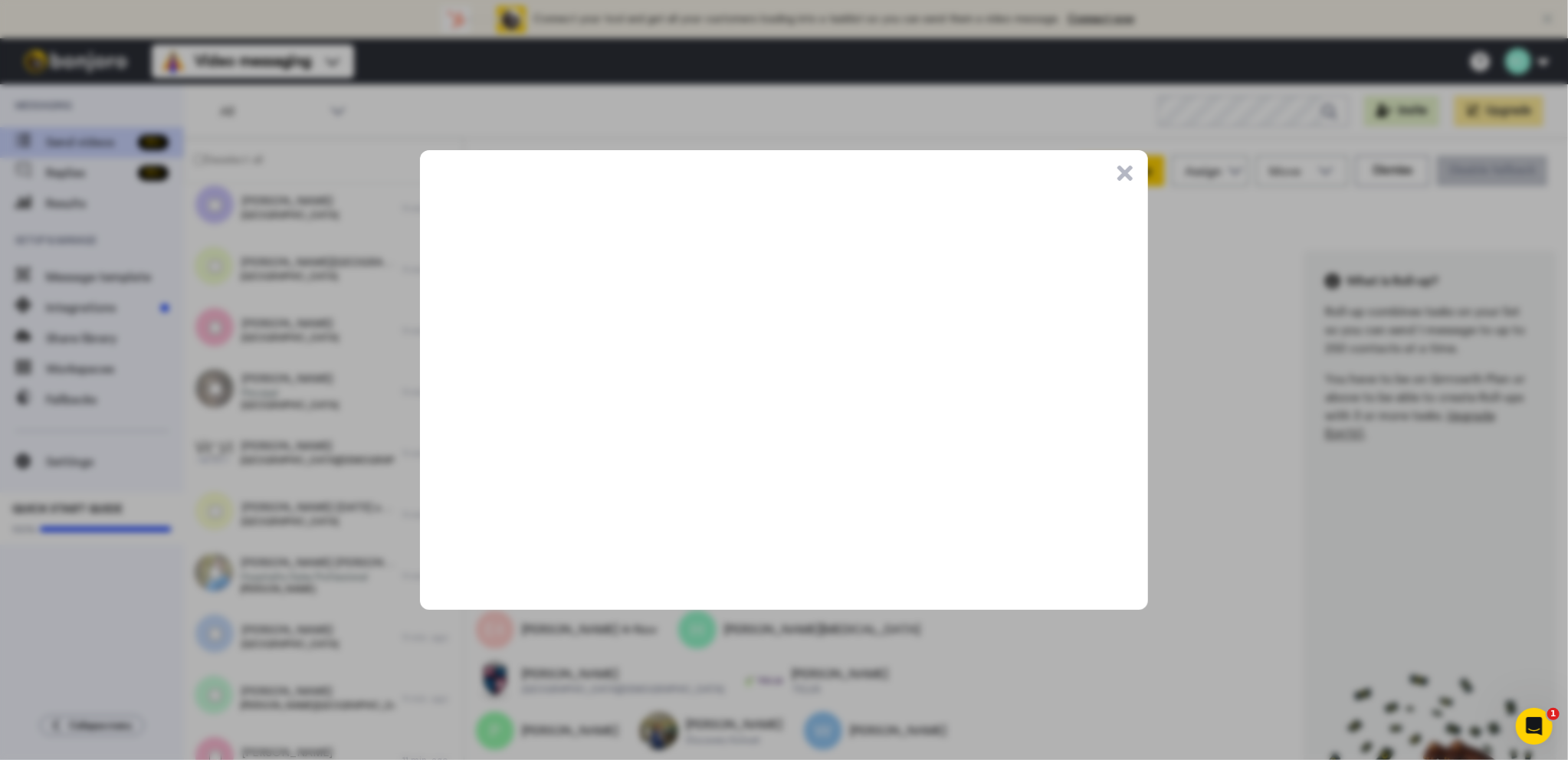
click at [1130, 168] on button ".cls-1{stroke-width:0px;}" at bounding box center [1125, 173] width 16 height 16
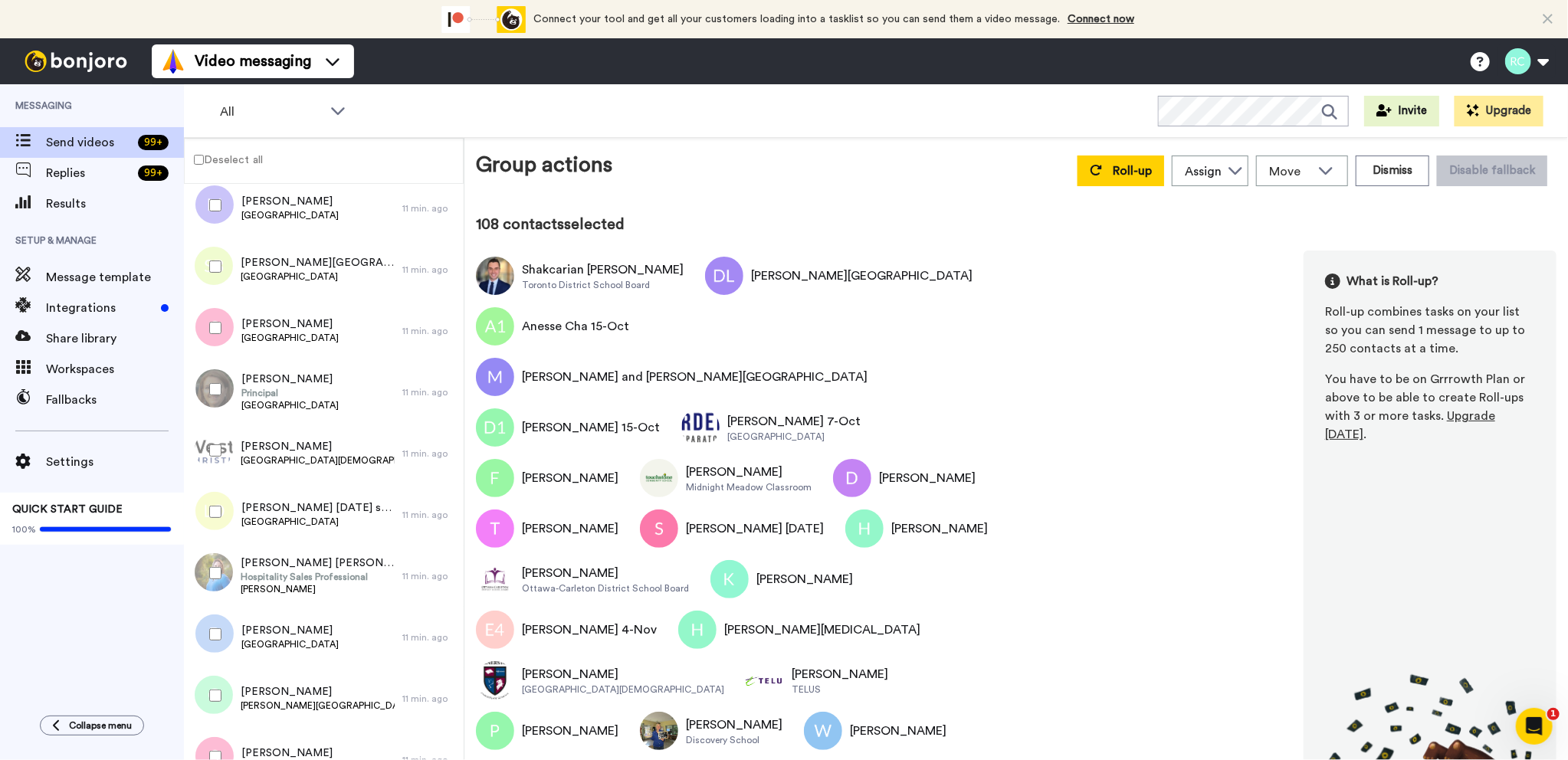
click at [1483, 416] on span "Upgrade [DATE]" at bounding box center [1409, 424] width 170 height 31
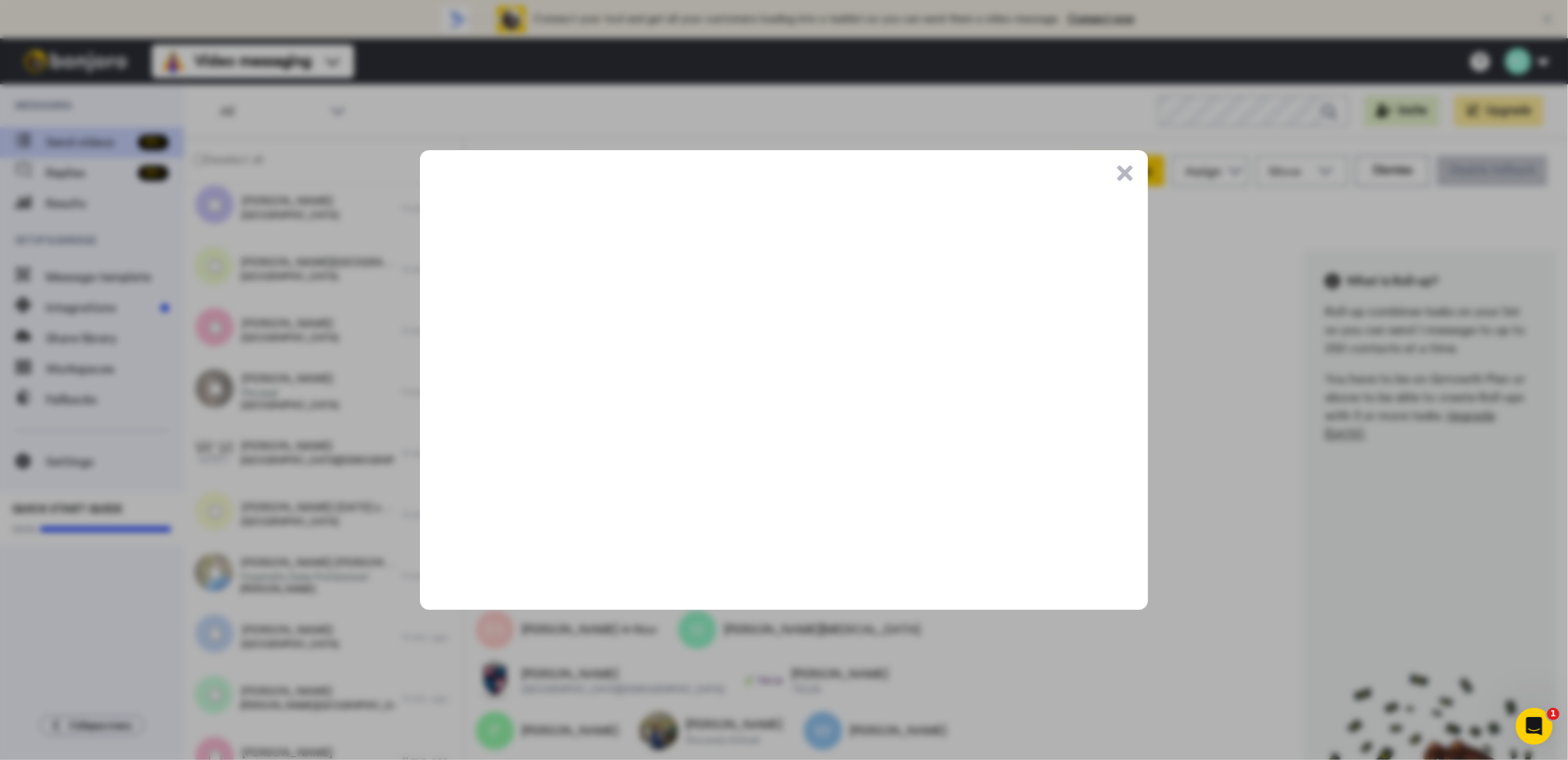
click at [1124, 172] on button ".cls-1{stroke-width:0px;}" at bounding box center [1125, 173] width 16 height 16
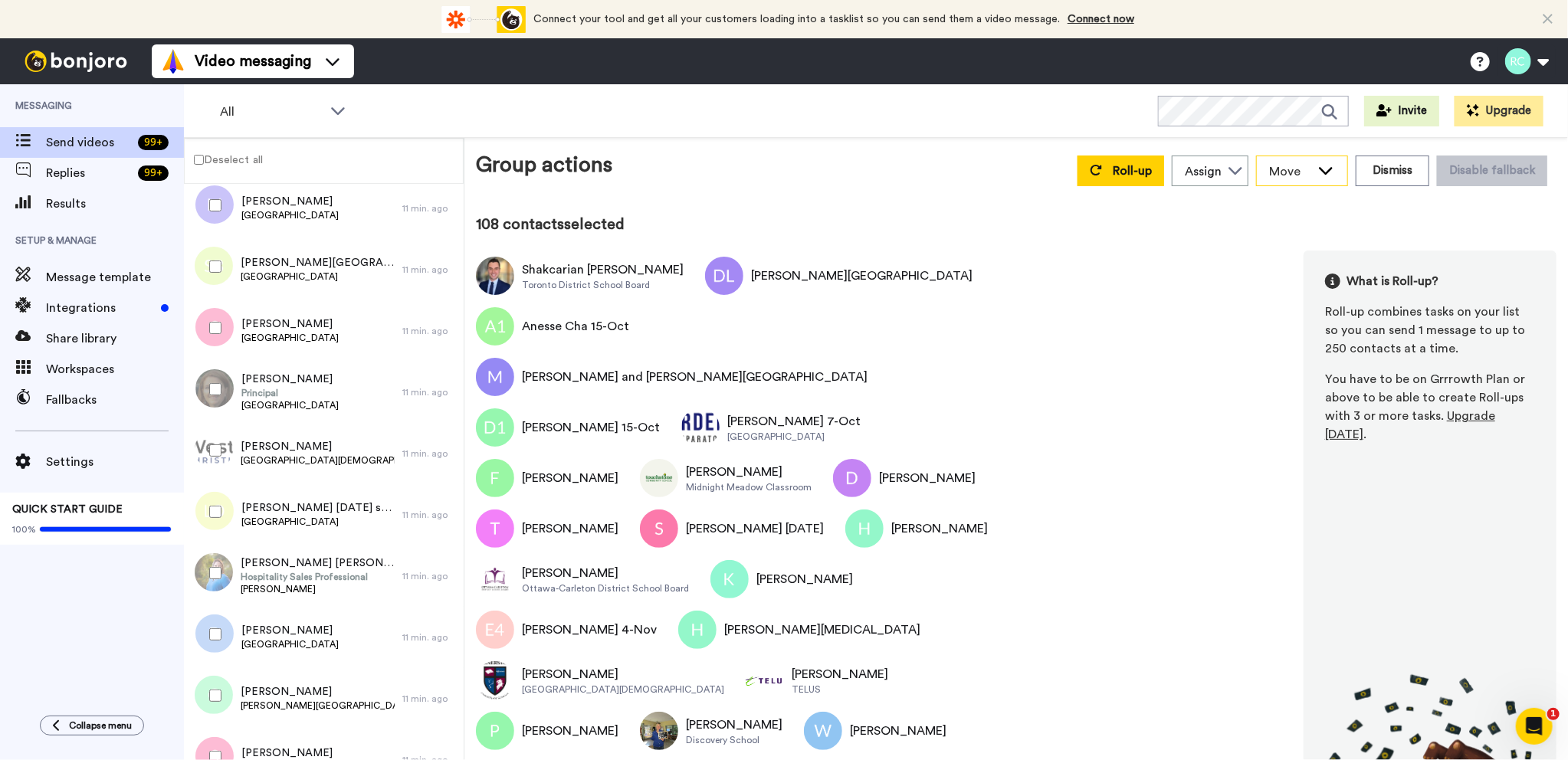
click at [1316, 174] on icon at bounding box center [1325, 170] width 18 height 16
click at [1233, 169] on icon at bounding box center [1235, 171] width 14 height 8
click at [862, 206] on div "Group actions Roll-up Assign Ron Comeau Move WORKSPACES View all Default My Fir…" at bounding box center [1016, 451] width 1081 height 606
drag, startPoint x: 282, startPoint y: 210, endPoint x: 1473, endPoint y: 415, distance: 1208.5
click at [1473, 415] on span "Upgrade [DATE]" at bounding box center [1409, 424] width 170 height 31
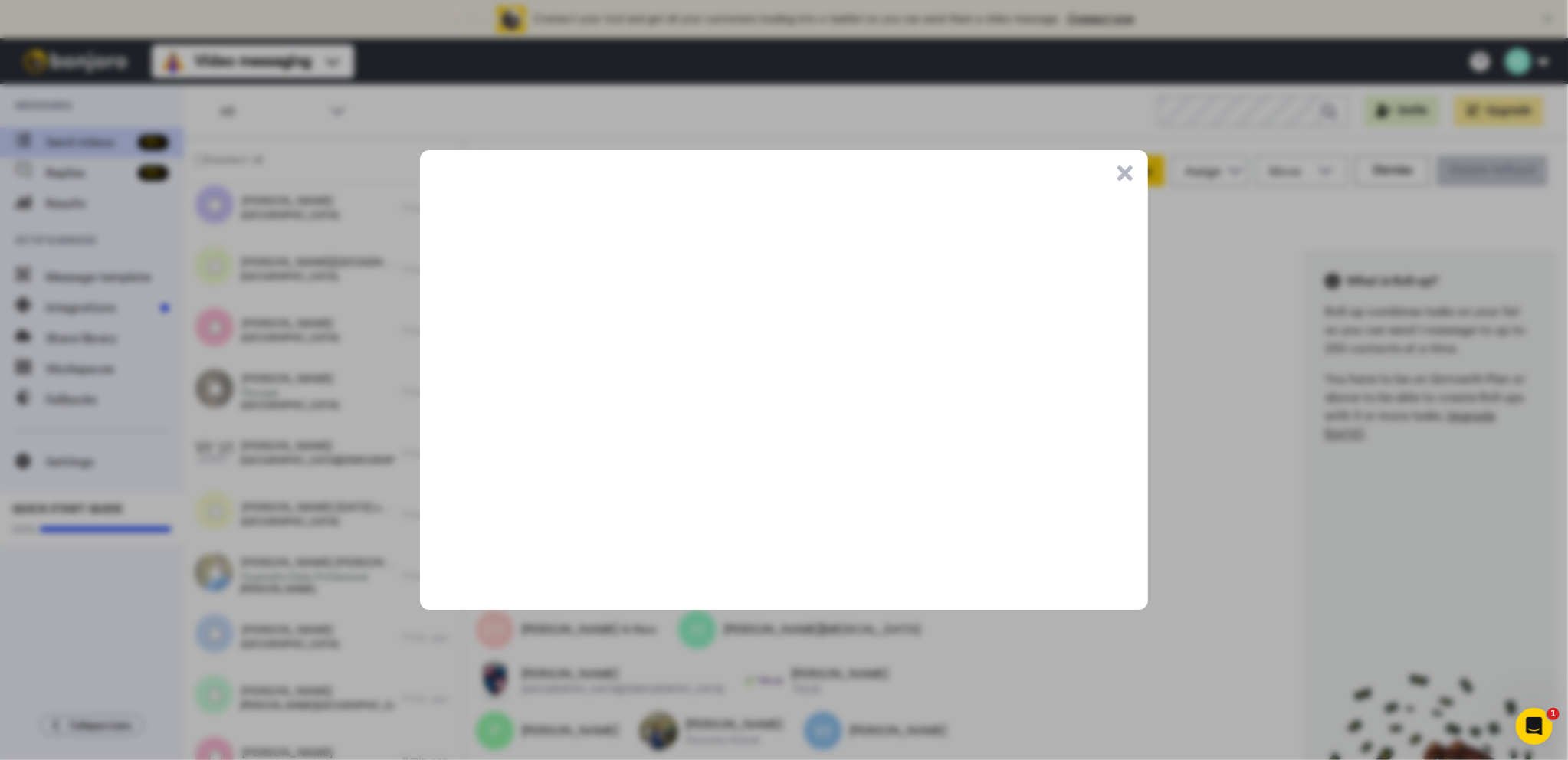
click at [1124, 174] on button ".cls-1{stroke-width:0px;}" at bounding box center [1125, 173] width 16 height 16
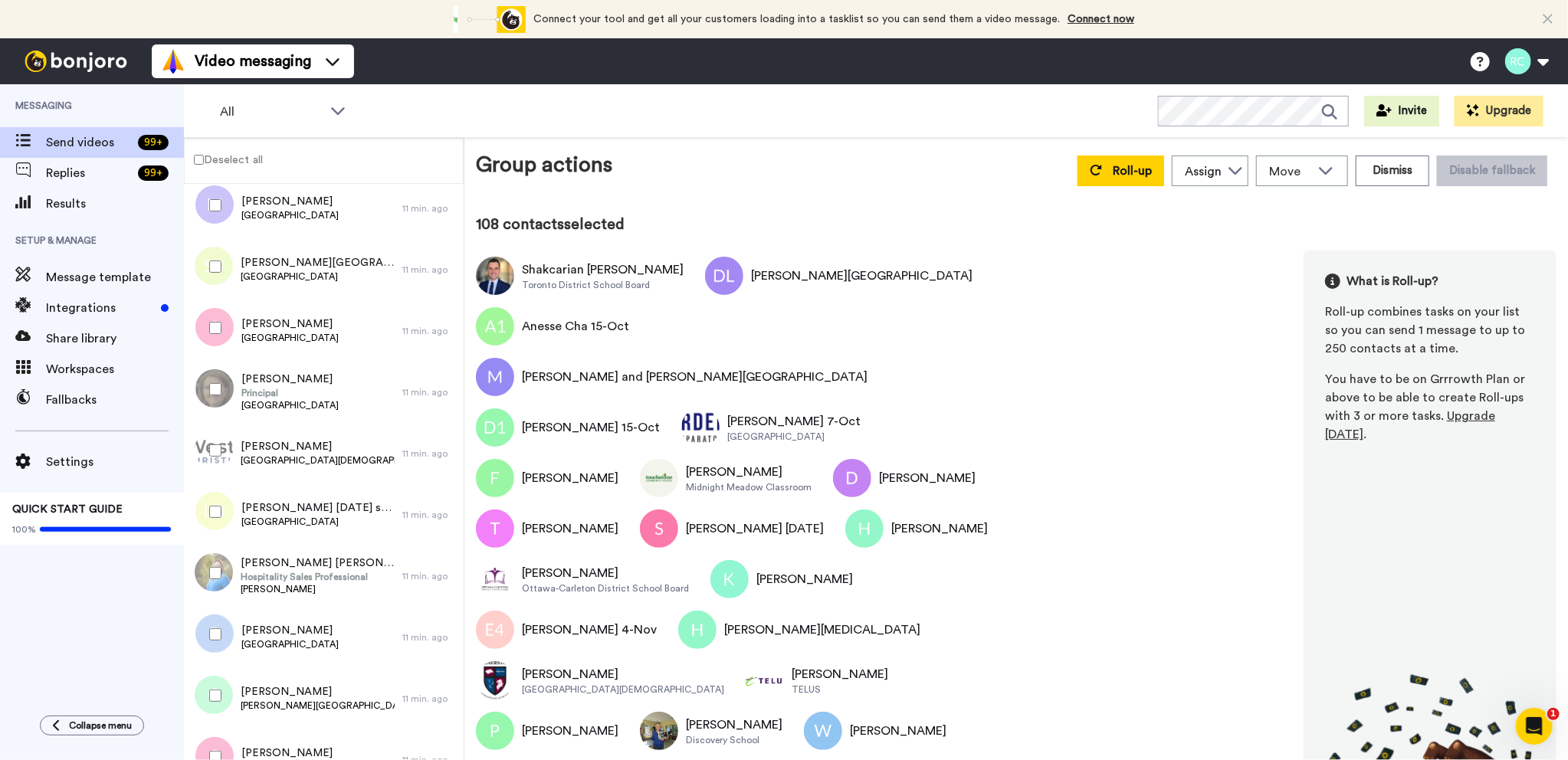
click at [82, 58] on img at bounding box center [76, 61] width 115 height 22
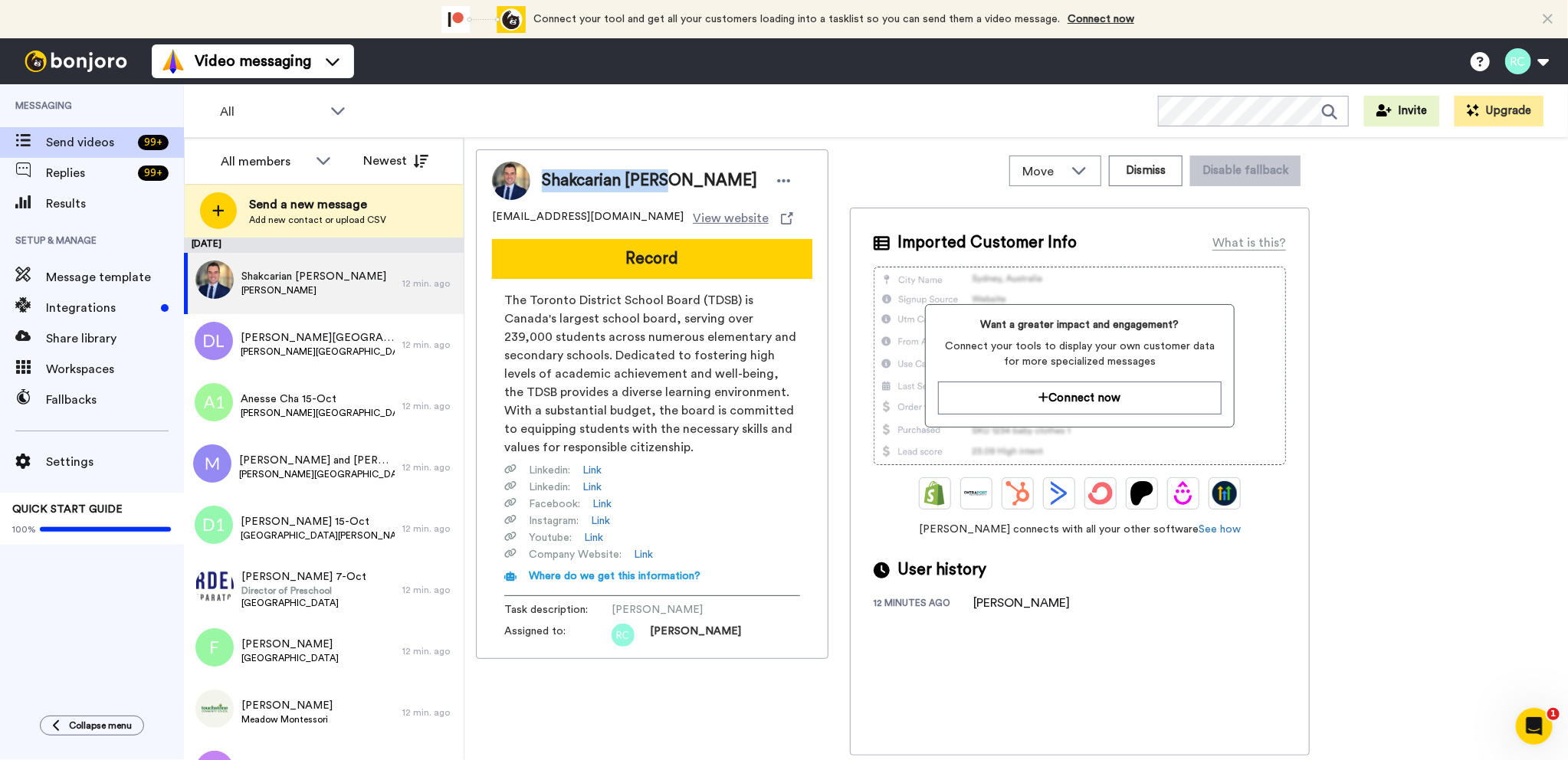
drag, startPoint x: 542, startPoint y: 178, endPoint x: 675, endPoint y: 179, distance: 133.0
click at [675, 179] on div "Shakcarian James" at bounding box center [669, 180] width 254 height 23
copy span "Shakcarian James"
click at [315, 342] on span "Dana Bortolin Latimer Road Elementary" at bounding box center [317, 338] width 154 height 16
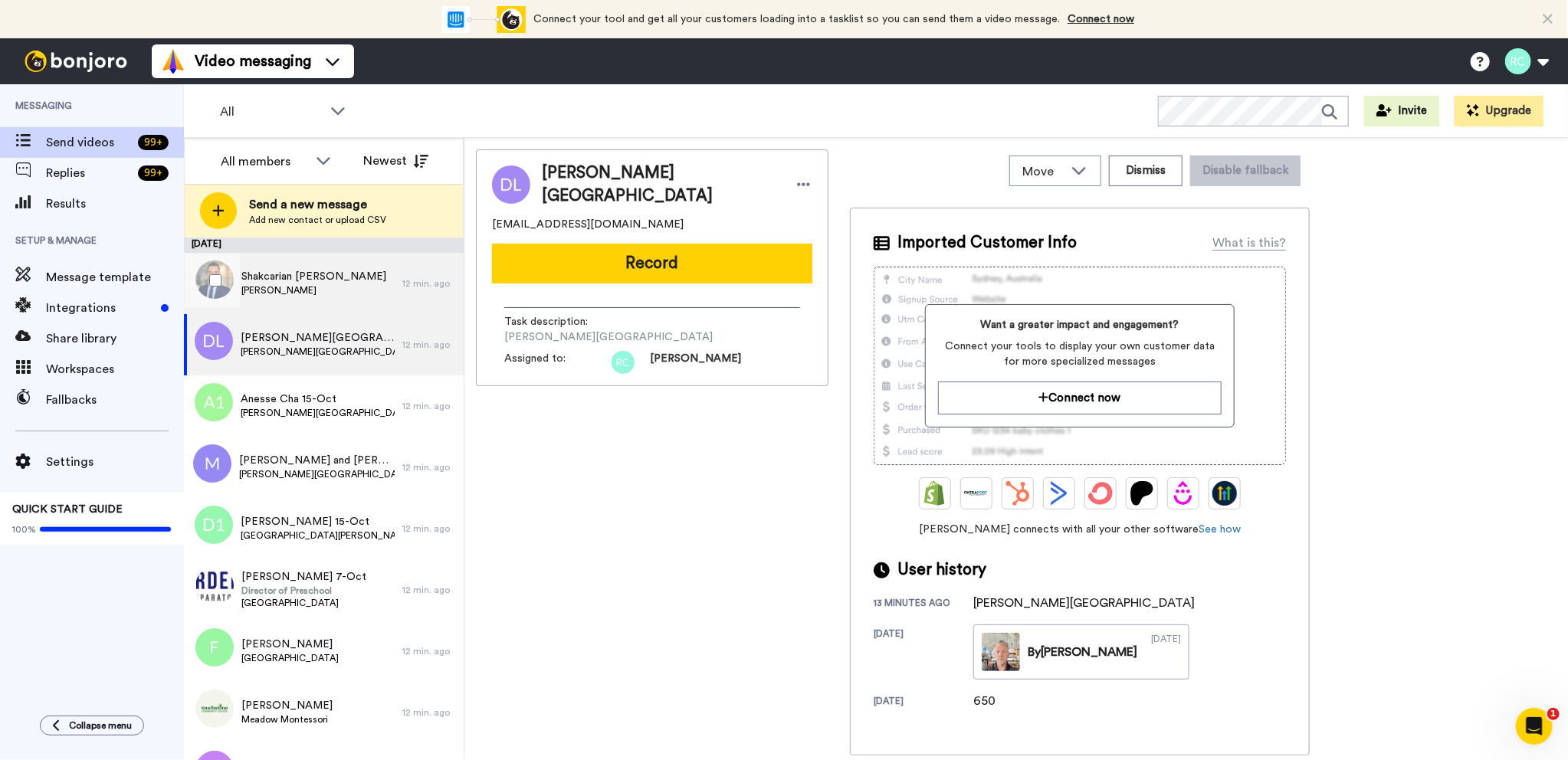
click at [287, 292] on span "William G MILLER" at bounding box center [314, 290] width 145 height 12
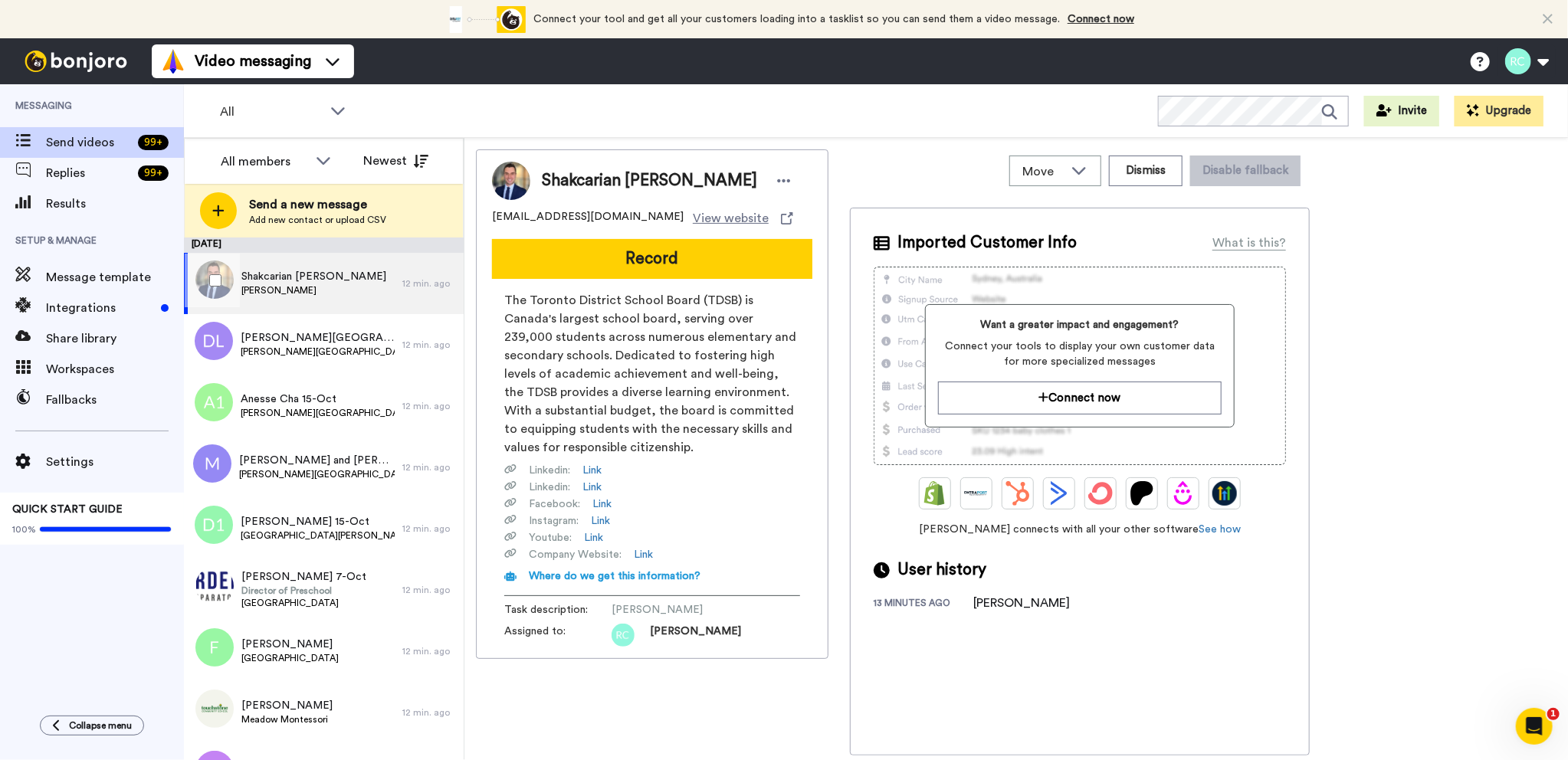
click at [207, 285] on div at bounding box center [212, 281] width 55 height 54
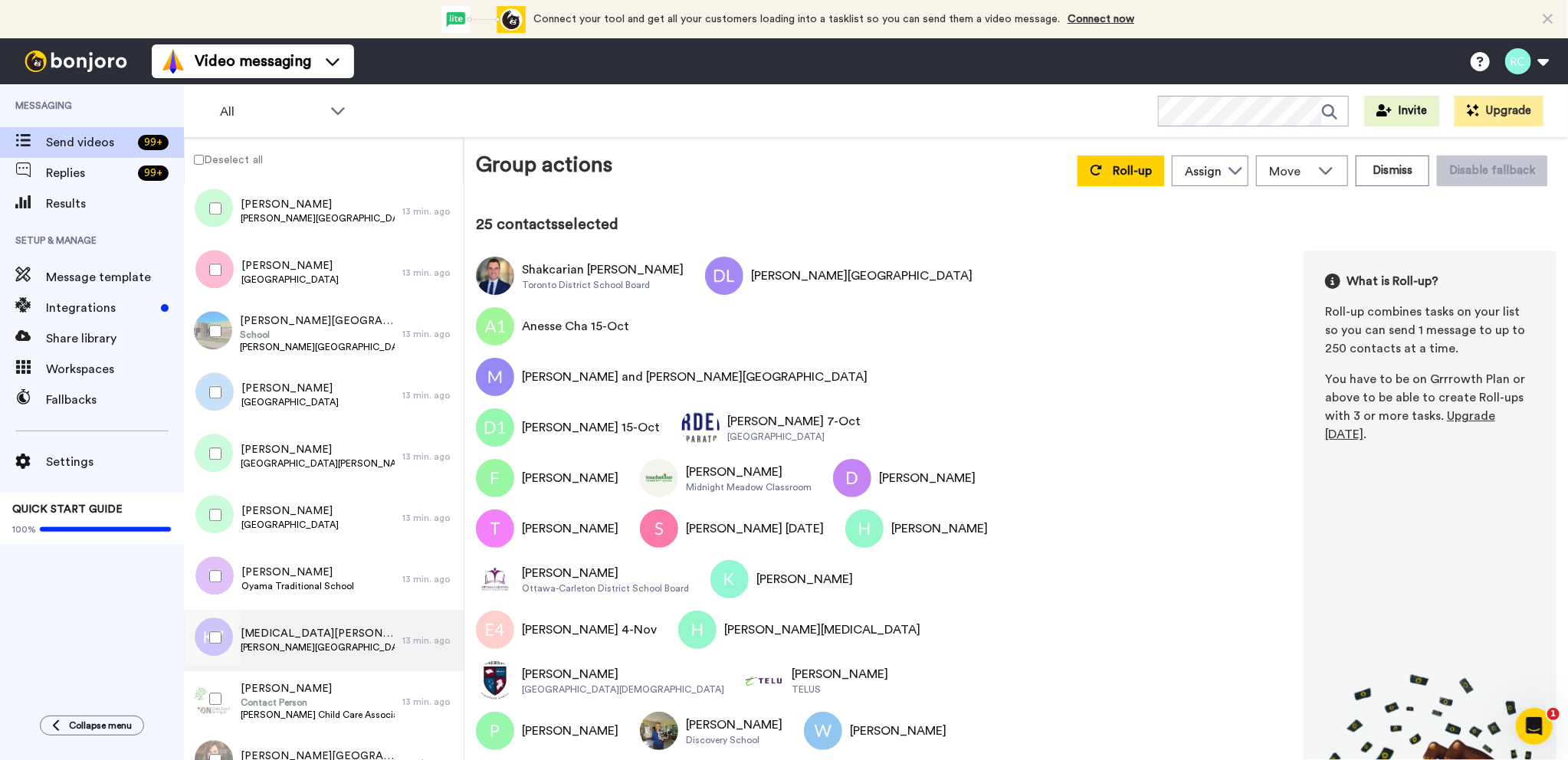
scroll to position [2581, 0]
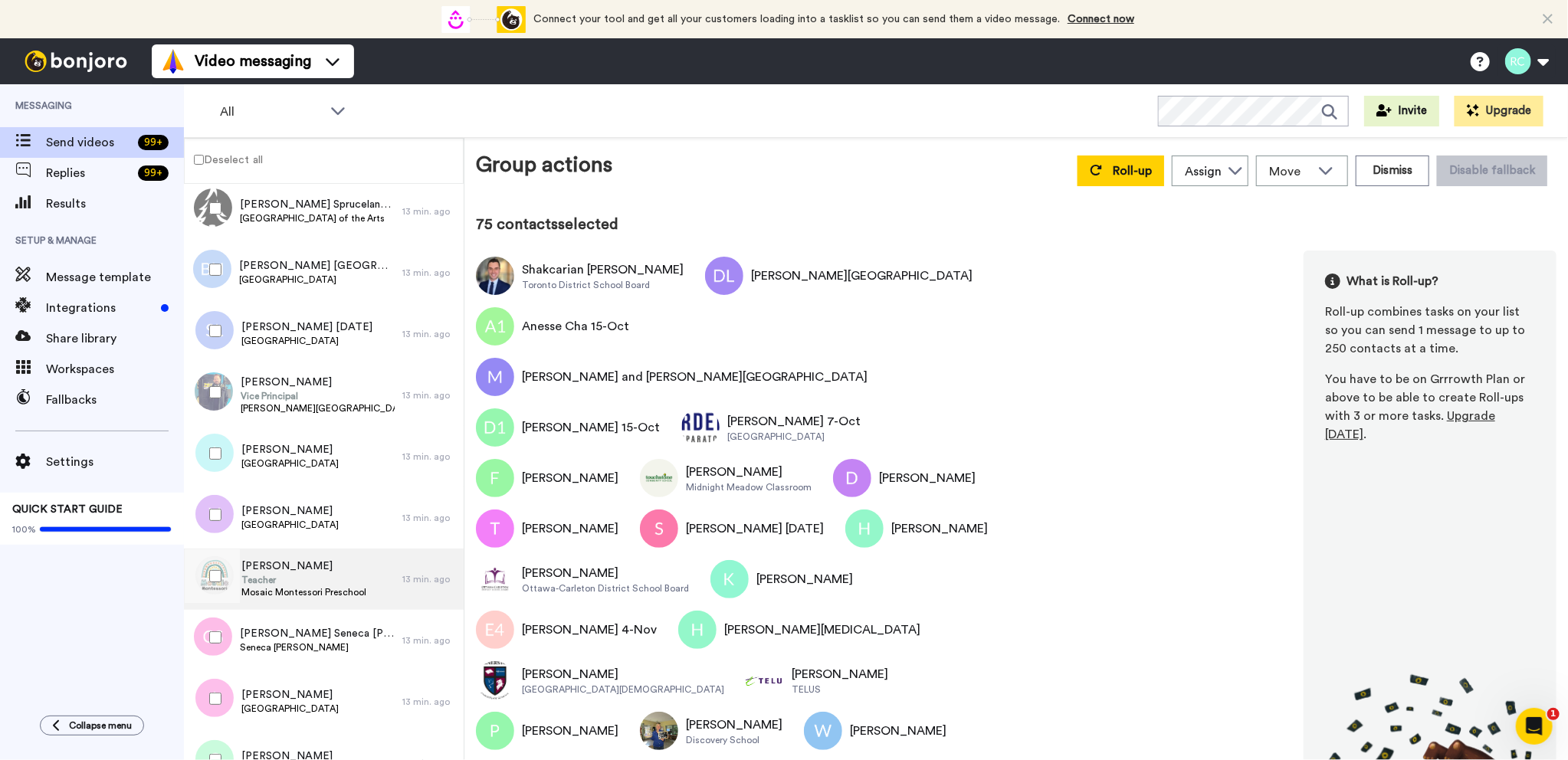
scroll to position [5415, 0]
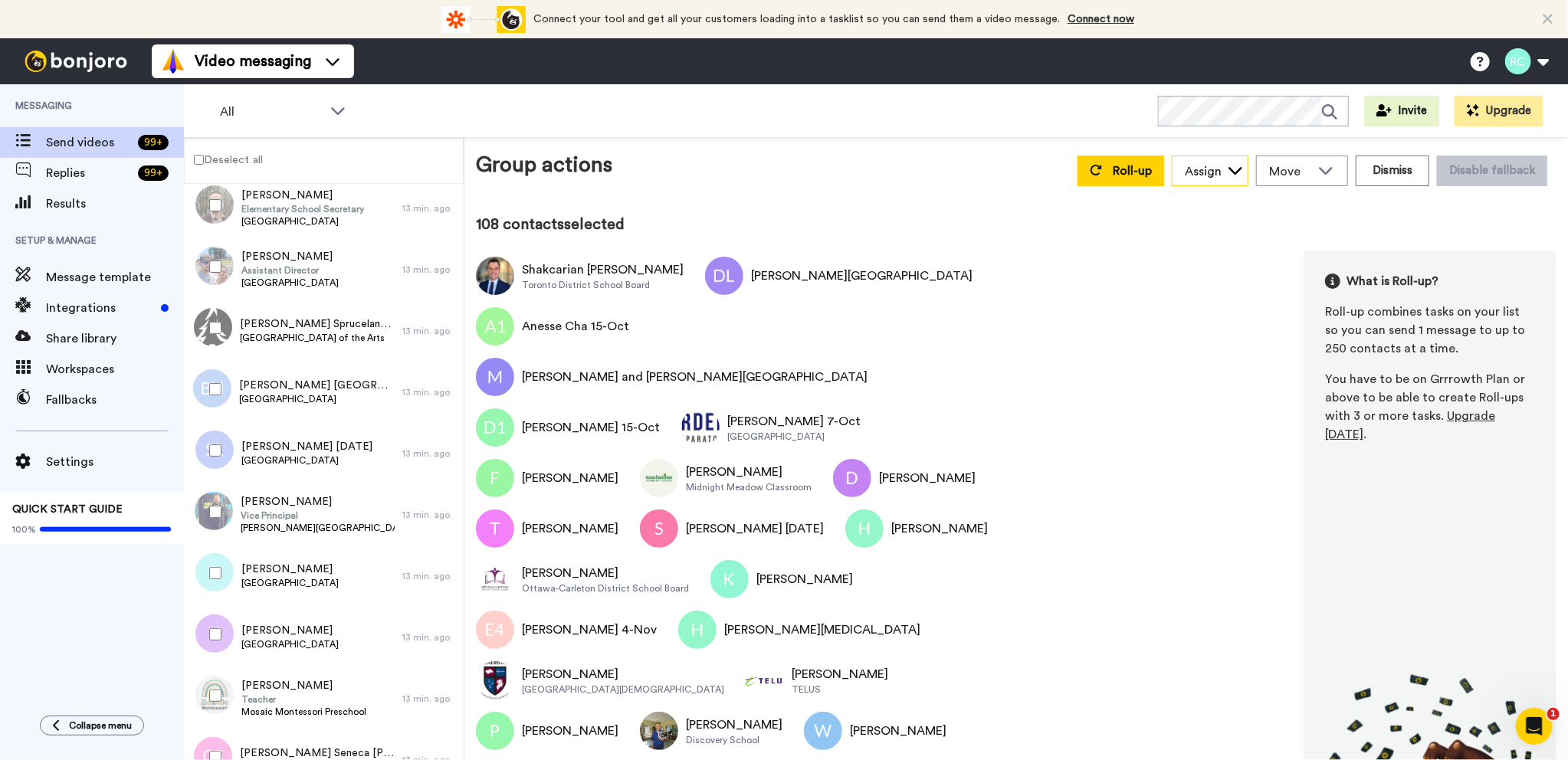
click at [1214, 172] on div "Assign" at bounding box center [1203, 171] width 37 height 18
click at [1212, 202] on span "[PERSON_NAME]" at bounding box center [1226, 205] width 110 height 16
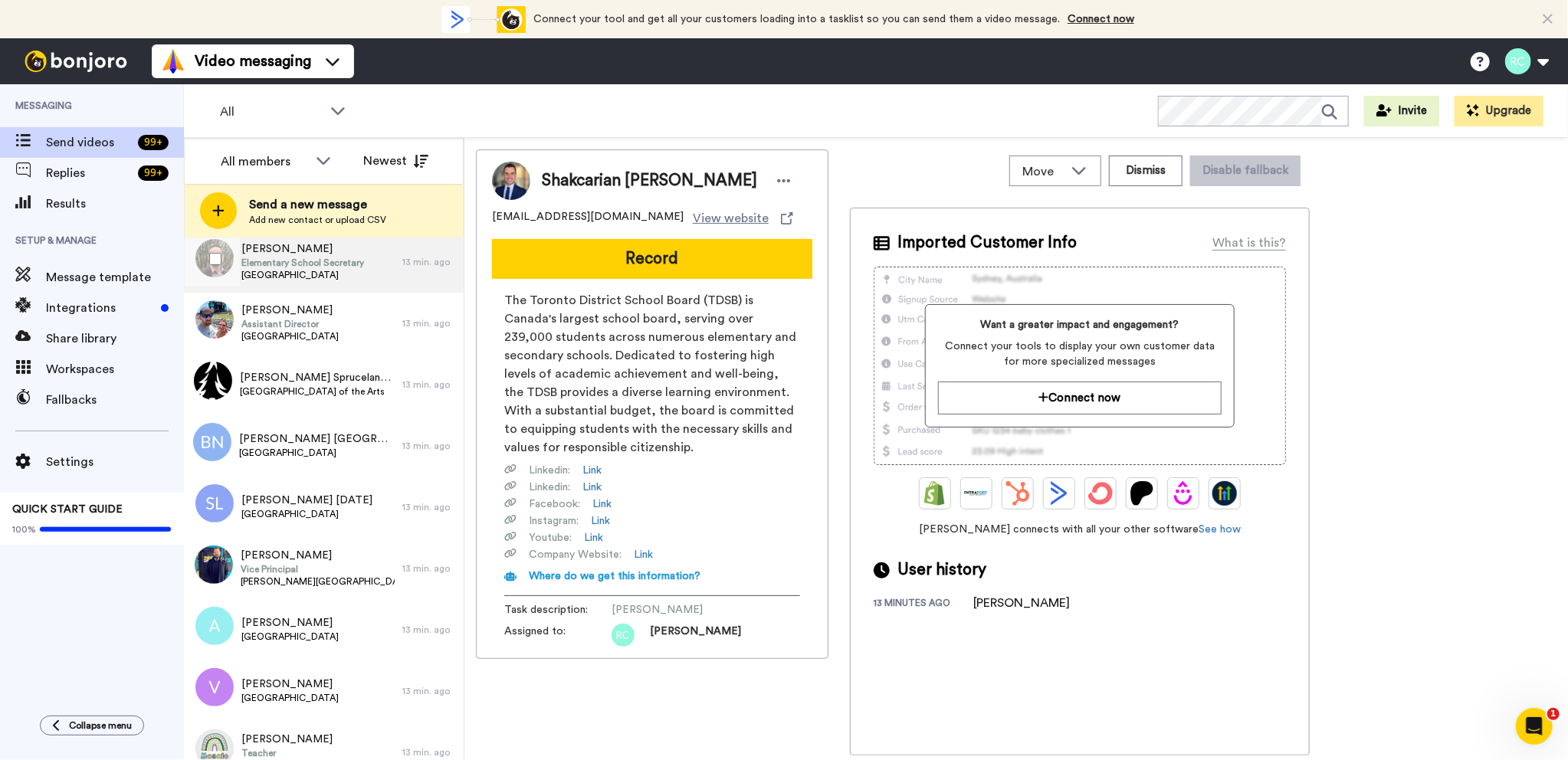
click at [322, 268] on span "Elementary School Secretary" at bounding box center [302, 262] width 123 height 12
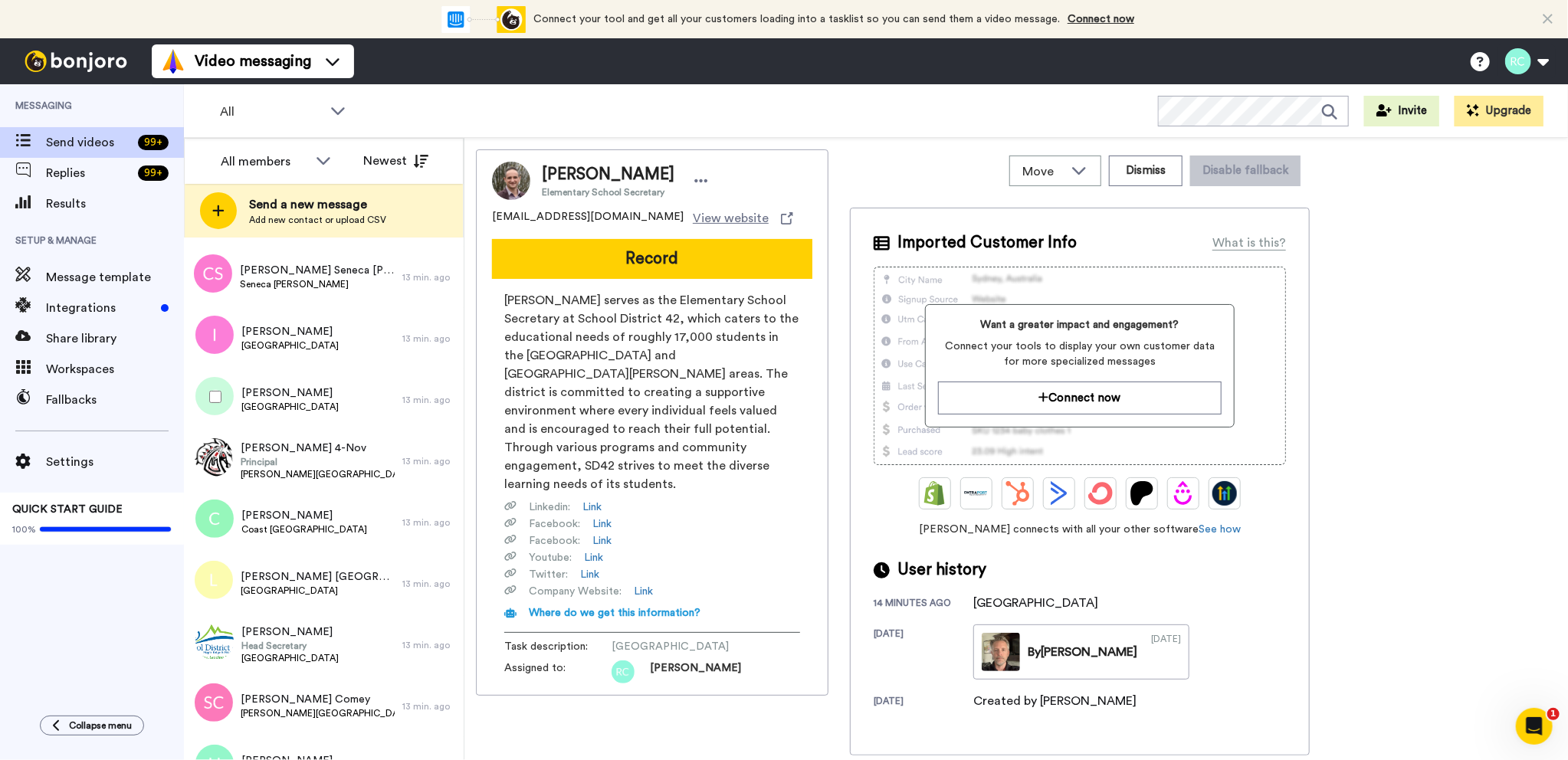
scroll to position [6112, 0]
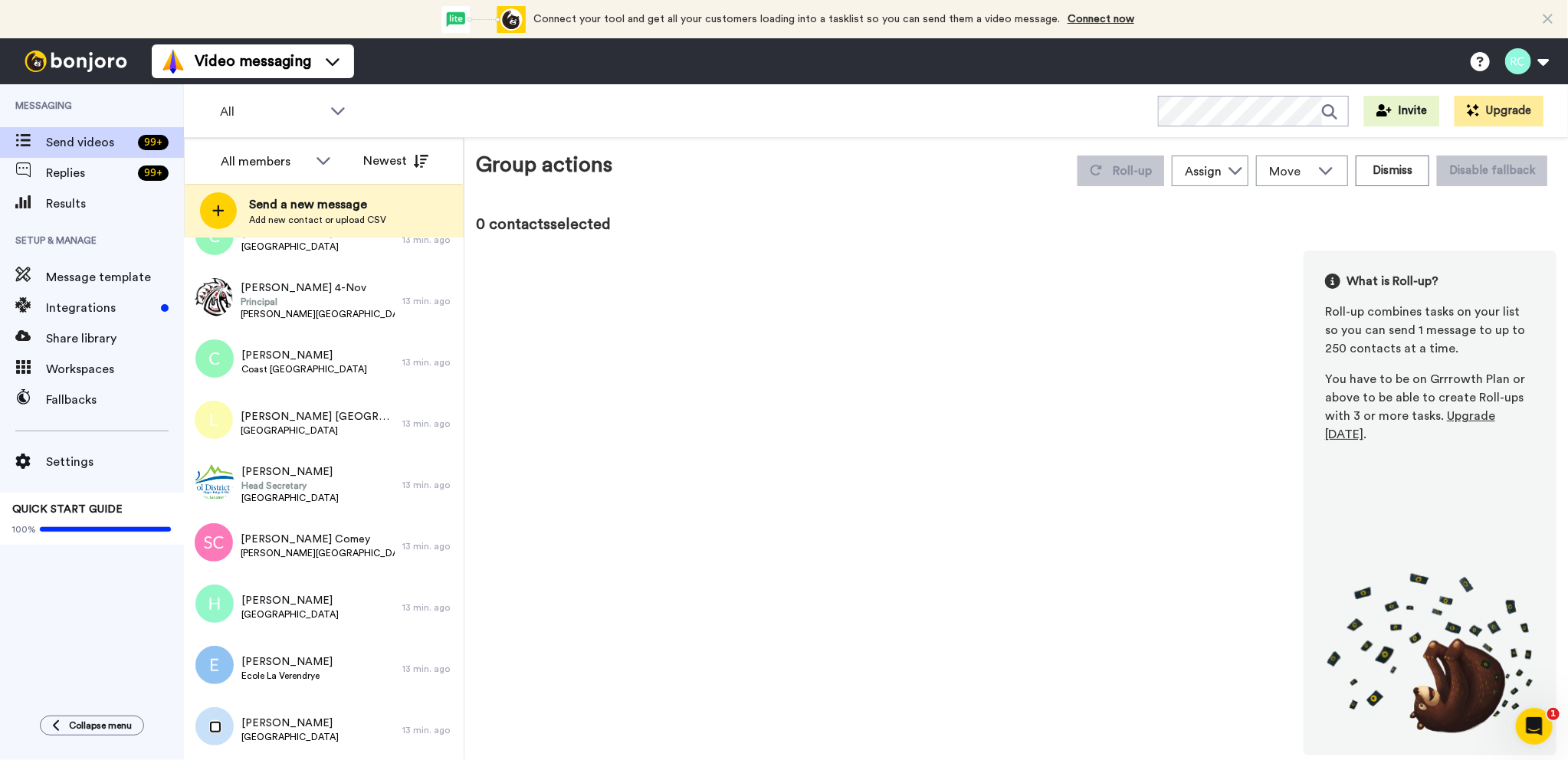
scroll to position [6059, 0]
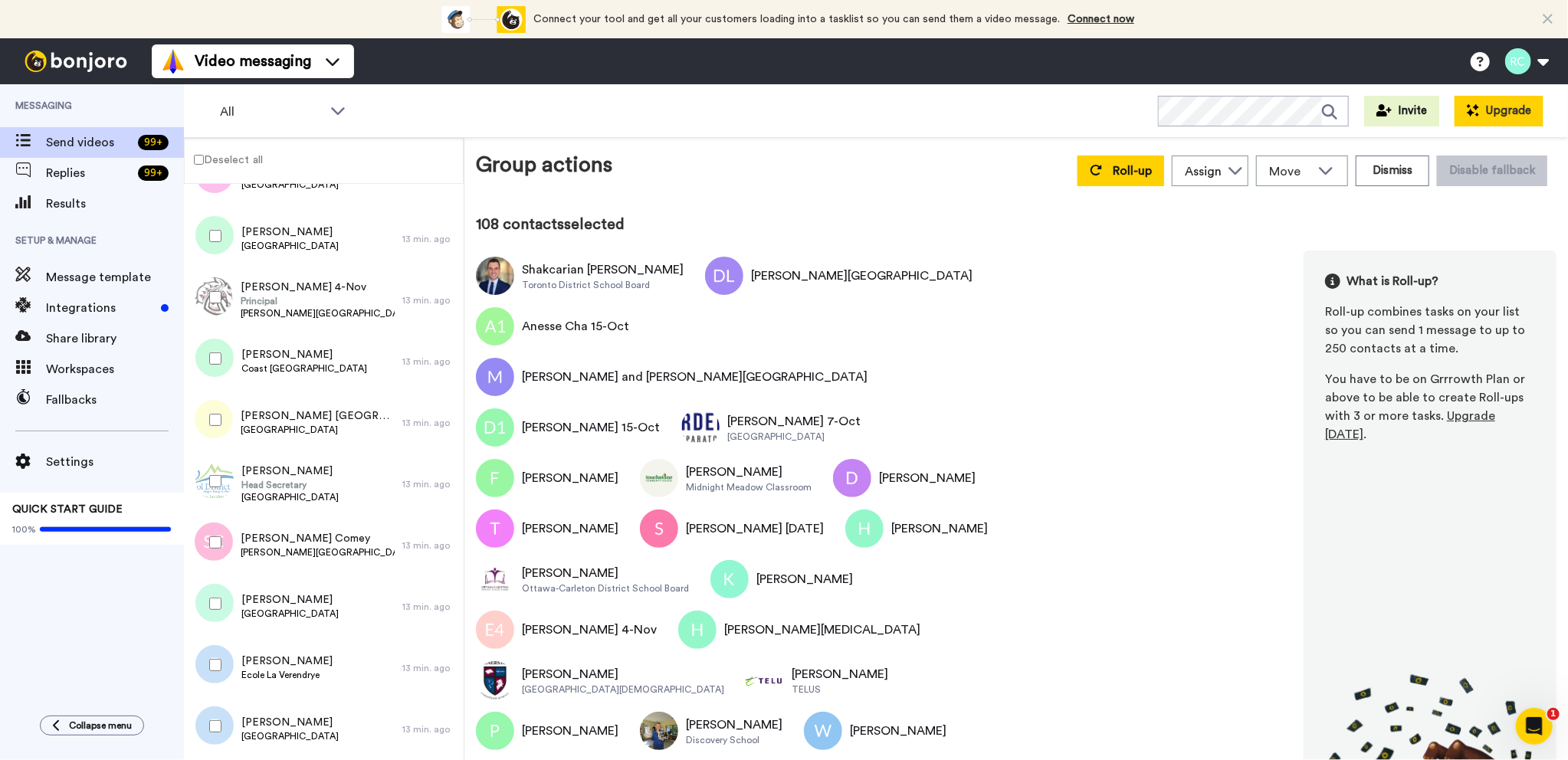
click at [1507, 111] on button "Upgrade" at bounding box center [1499, 111] width 89 height 31
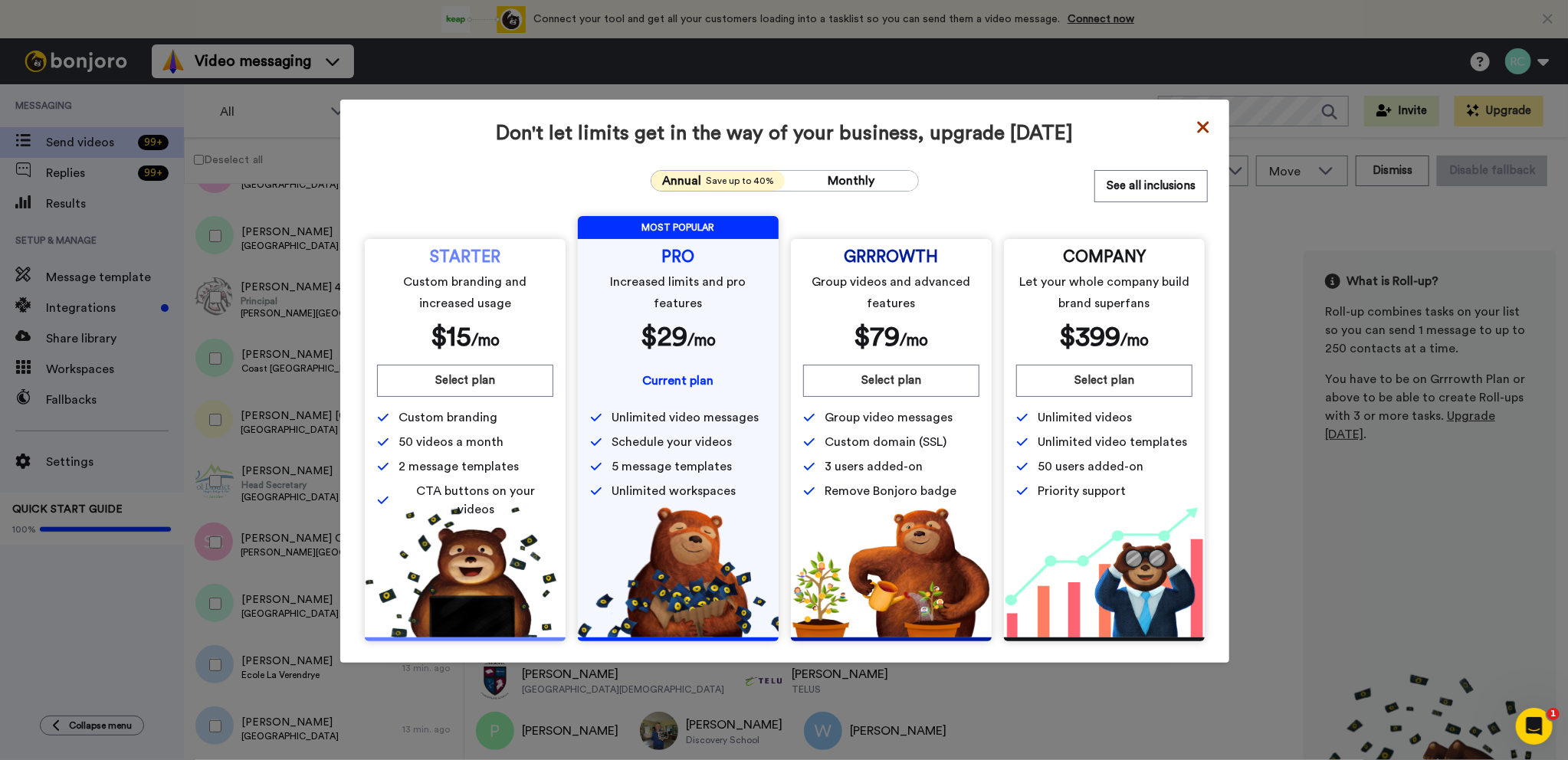
click at [1201, 126] on icon at bounding box center [1203, 126] width 16 height 18
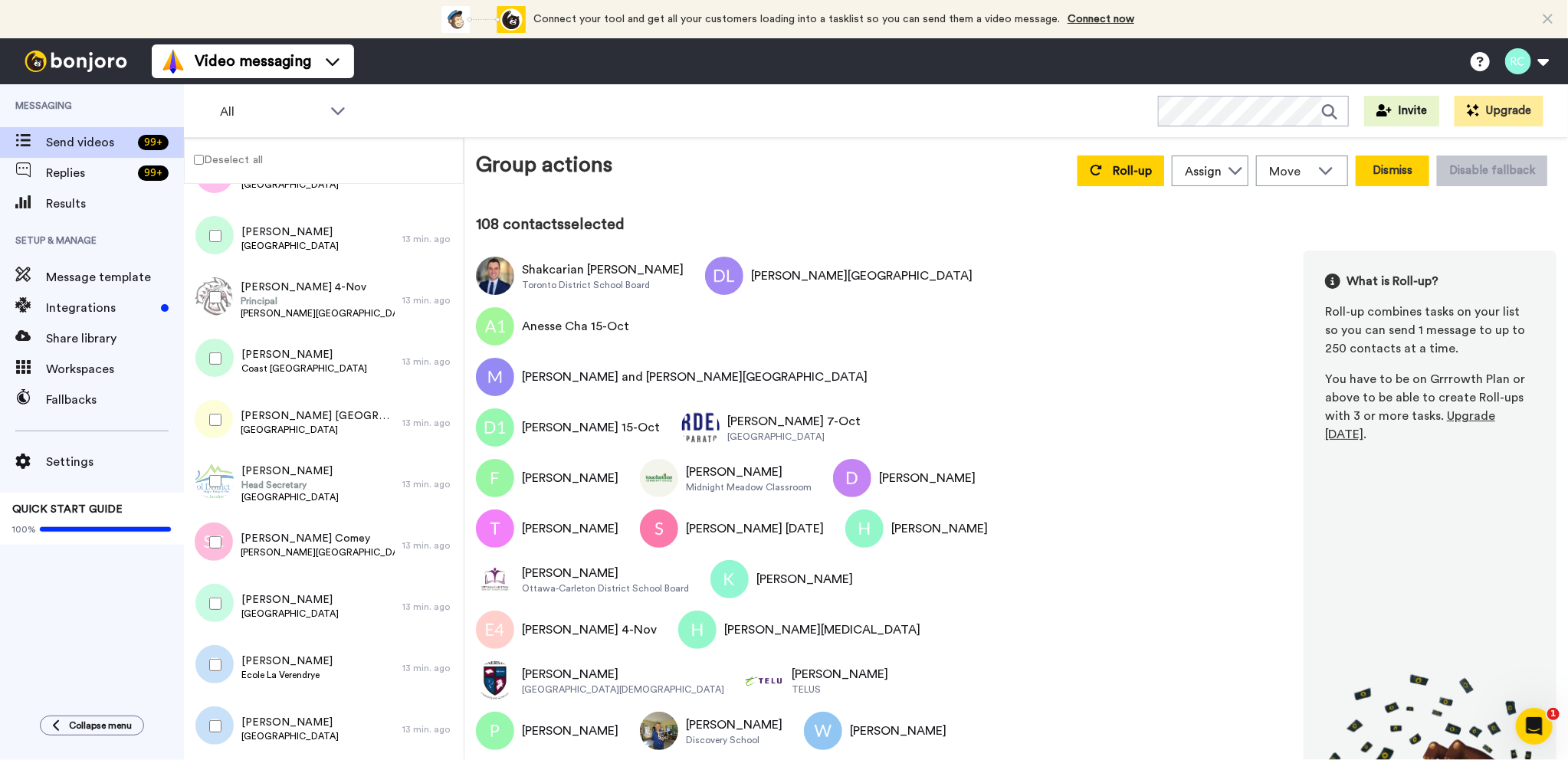
click at [1385, 165] on button "Dismiss" at bounding box center [1392, 170] width 73 height 31
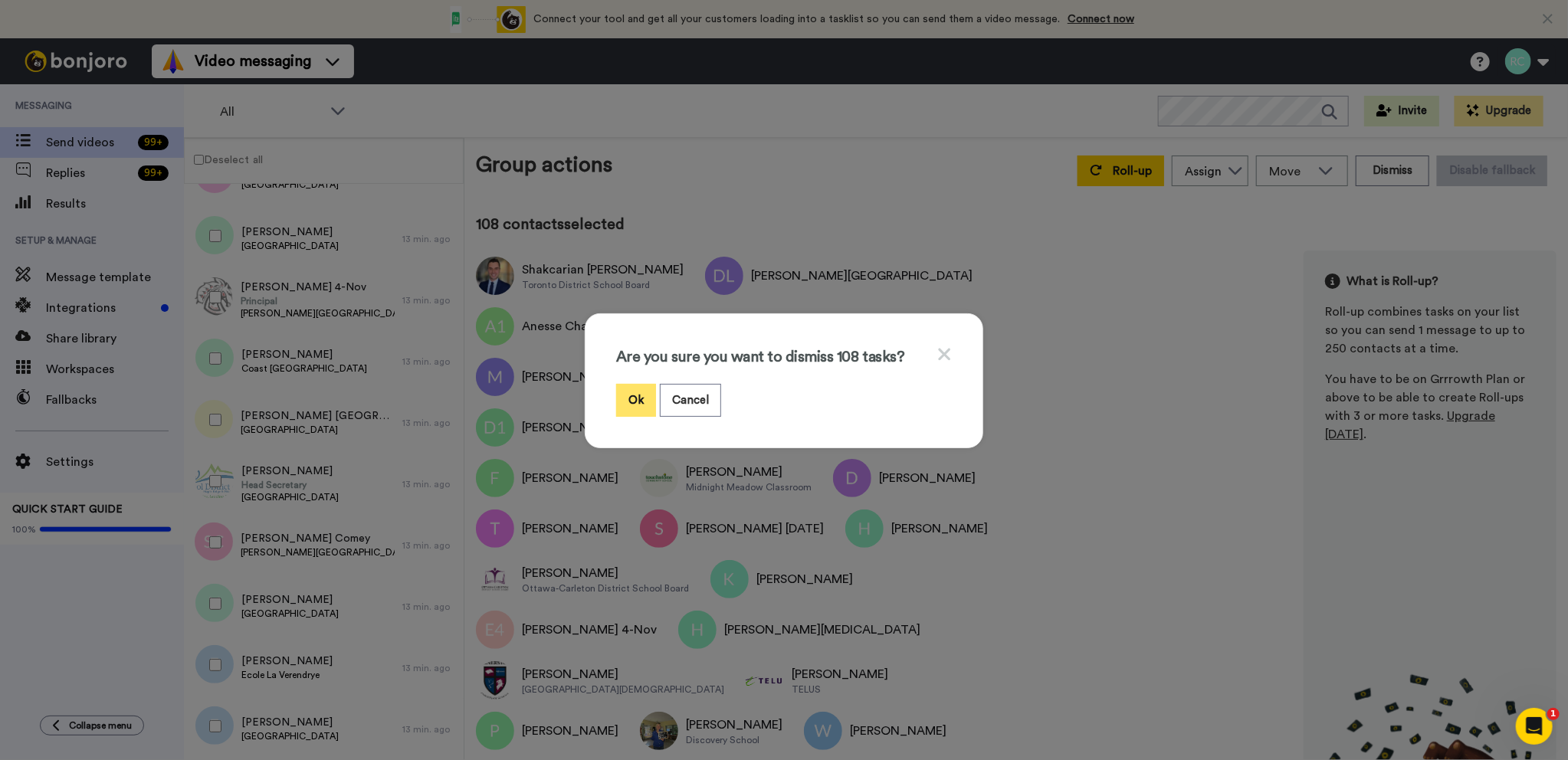
click at [629, 398] on button "Ok" at bounding box center [636, 400] width 40 height 33
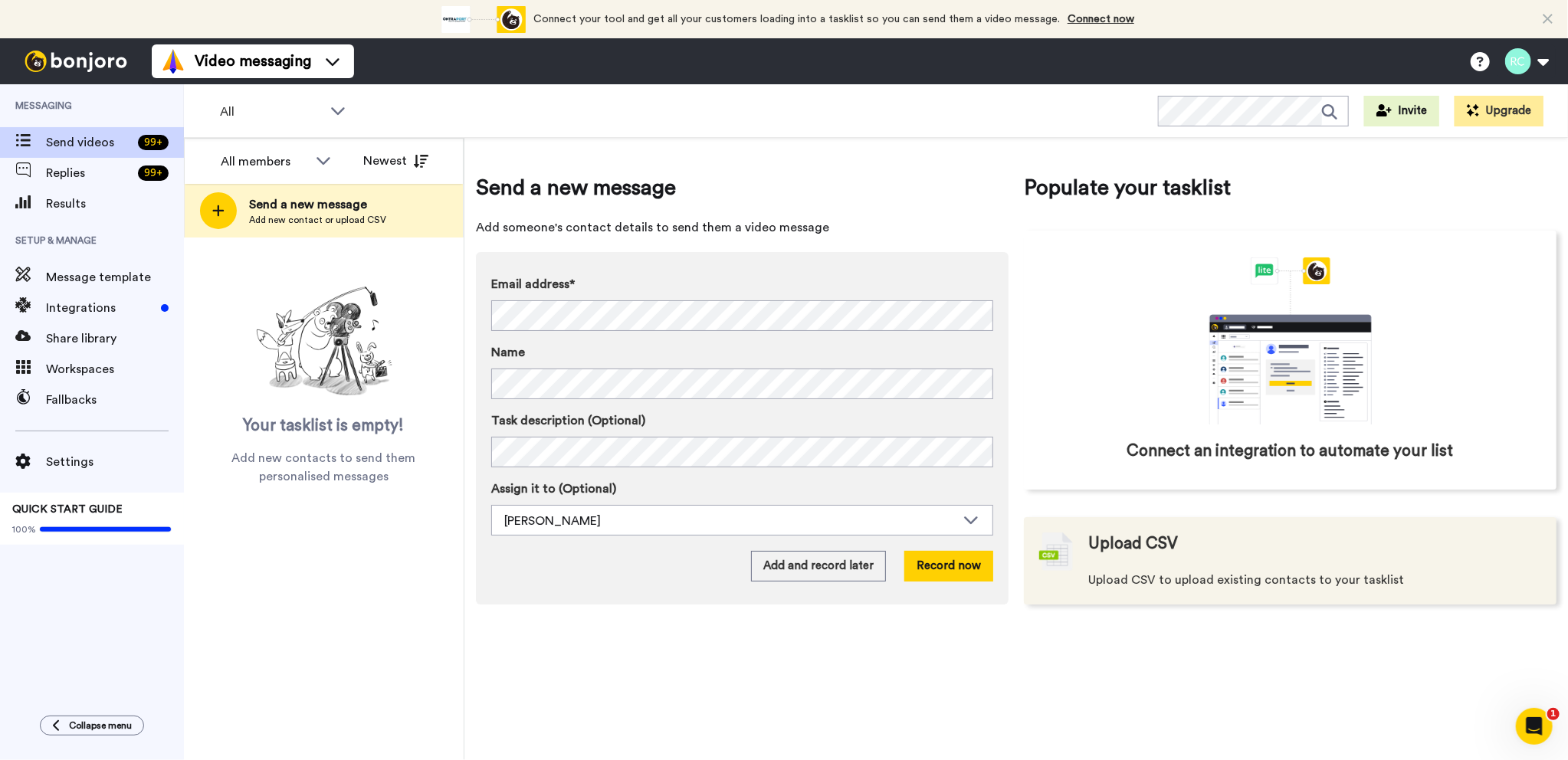
click at [1198, 553] on div "Upload CSV Upload CSV to upload existing contacts to your tasklist" at bounding box center [1246, 560] width 316 height 57
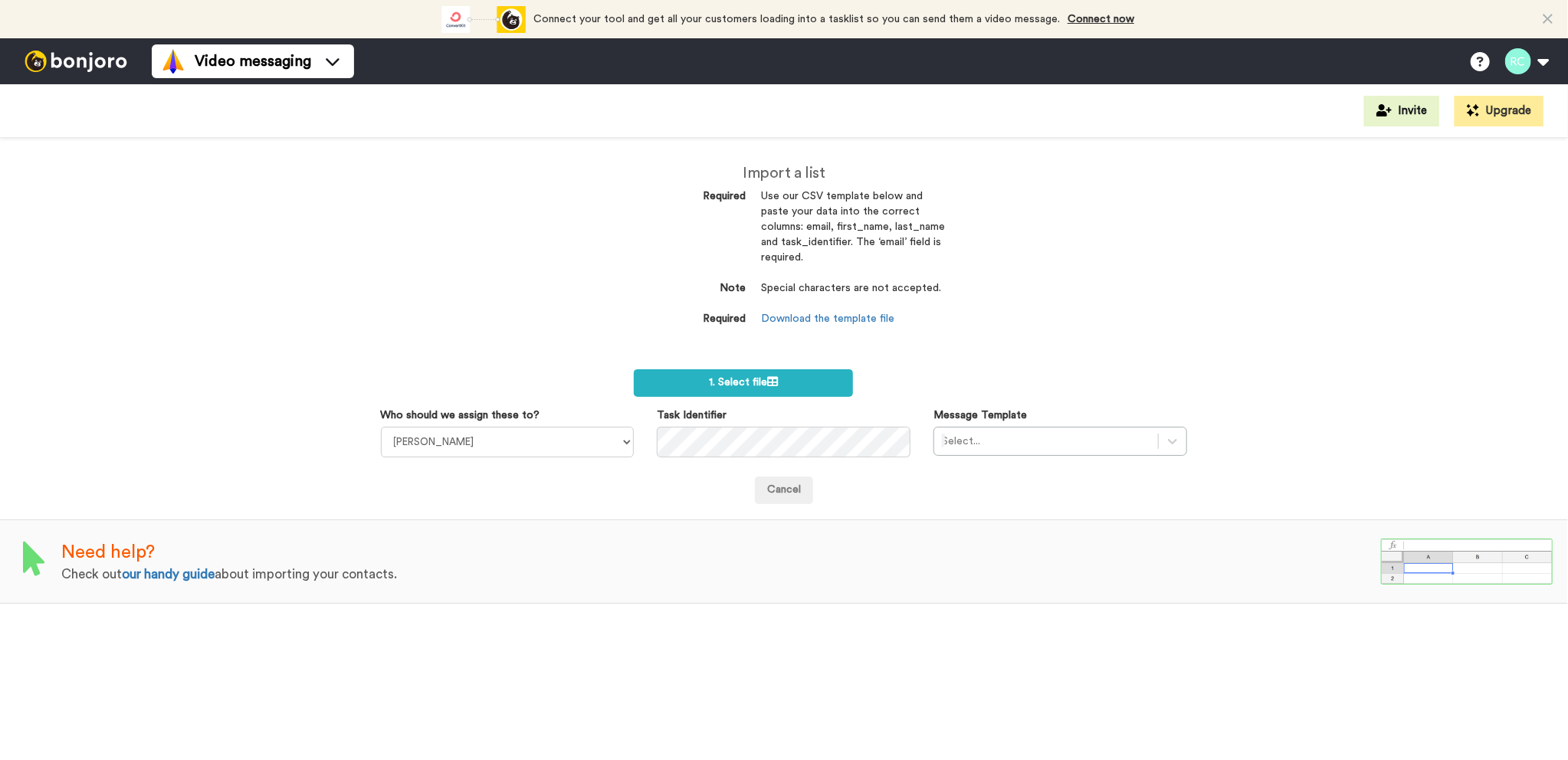
click at [759, 390] on label "1. Select file" at bounding box center [743, 383] width 219 height 28
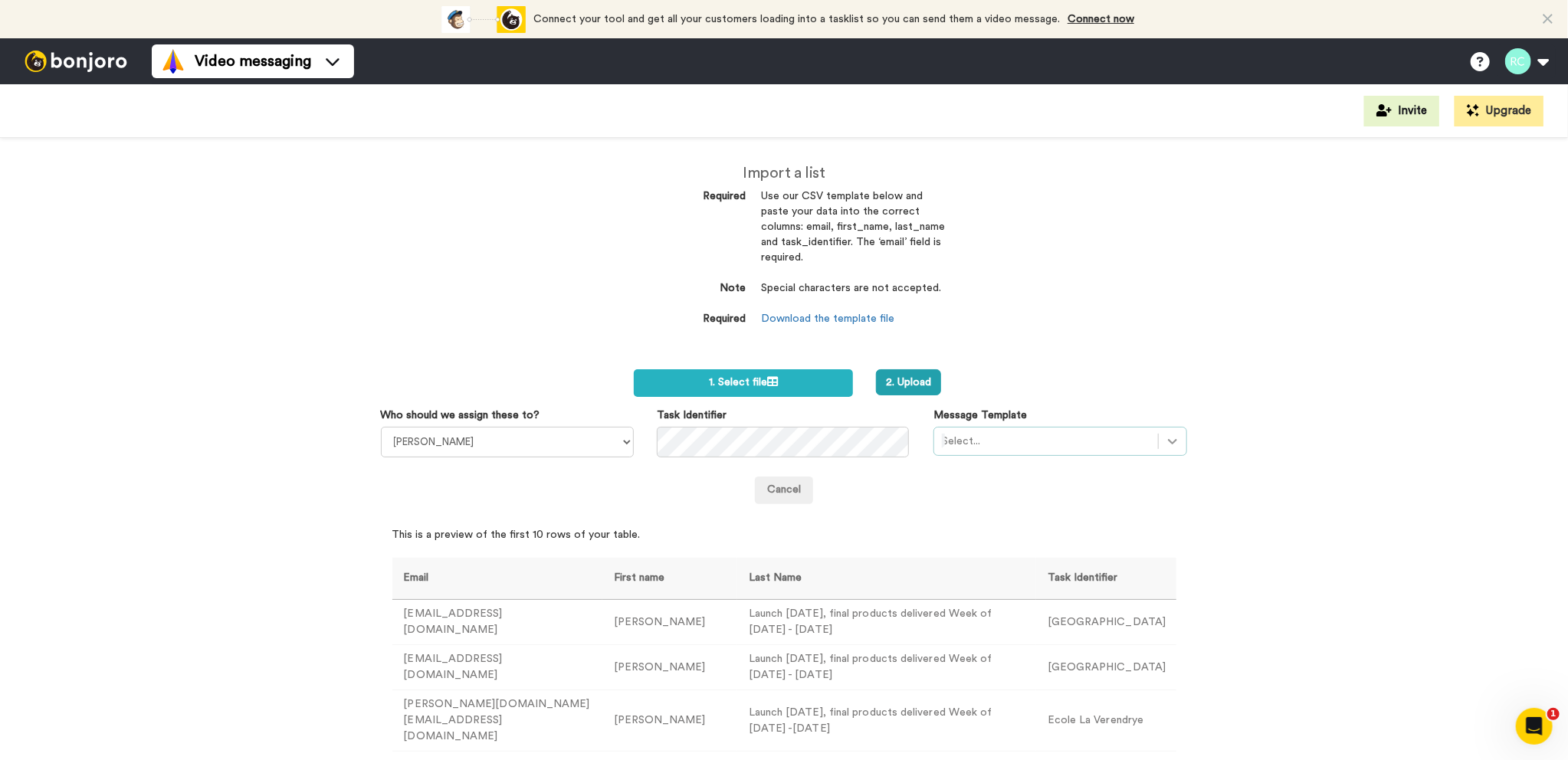
click at [1169, 444] on icon at bounding box center [1172, 442] width 16 height 16
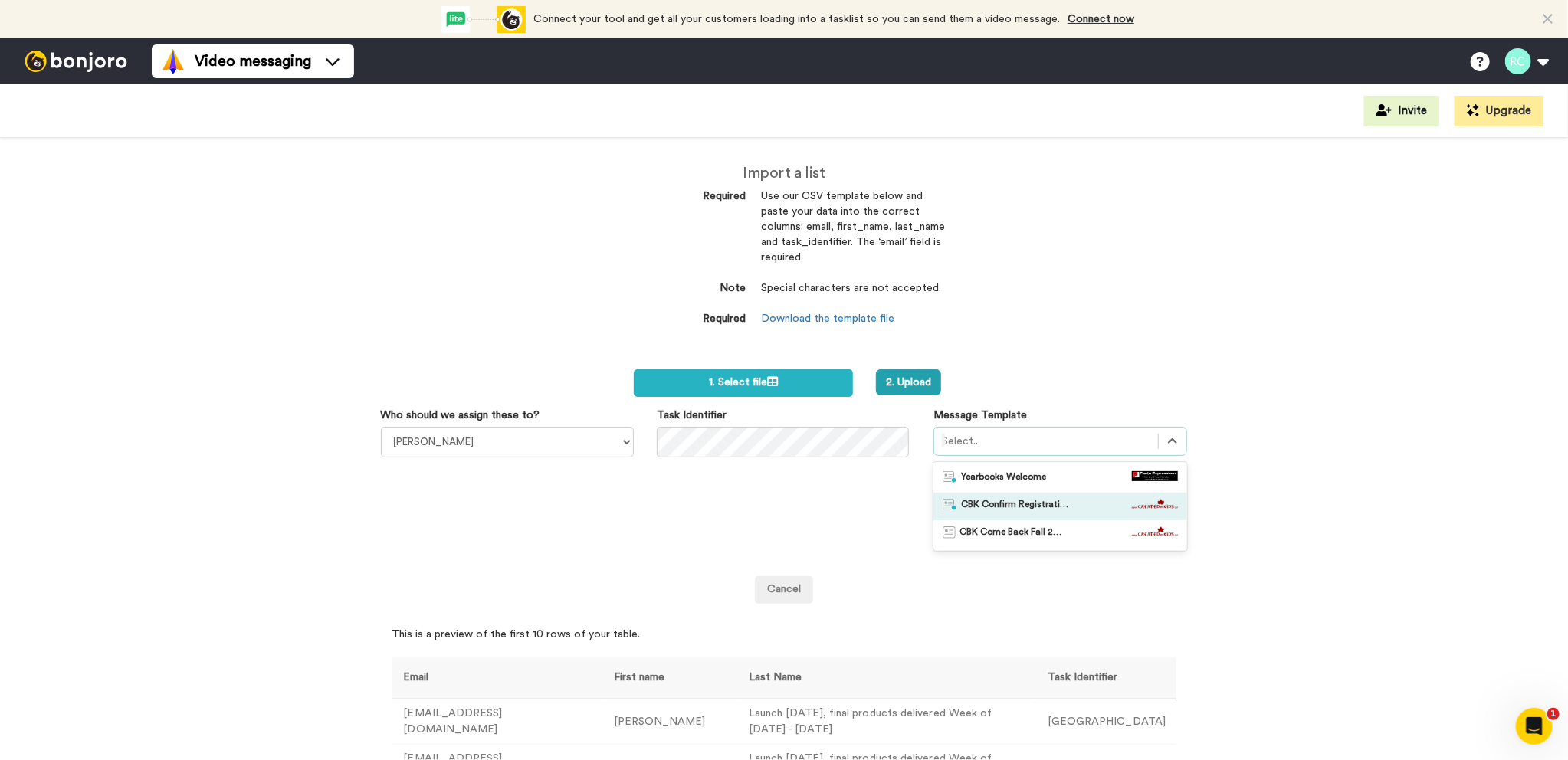
click at [1032, 500] on span "CBK Confirm Registration" at bounding box center [1014, 506] width 107 height 16
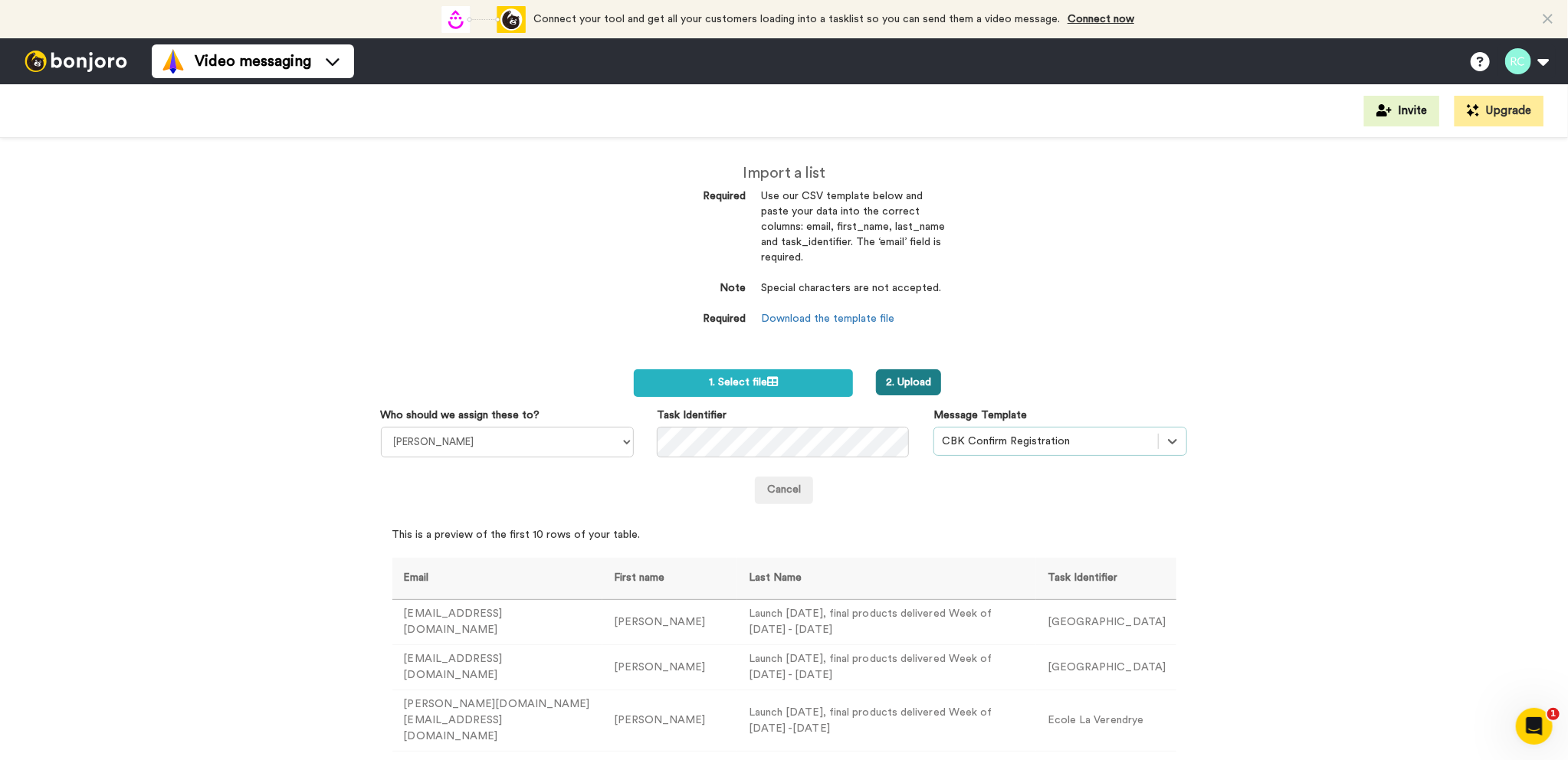
click at [896, 383] on button "2. Upload" at bounding box center [908, 383] width 65 height 26
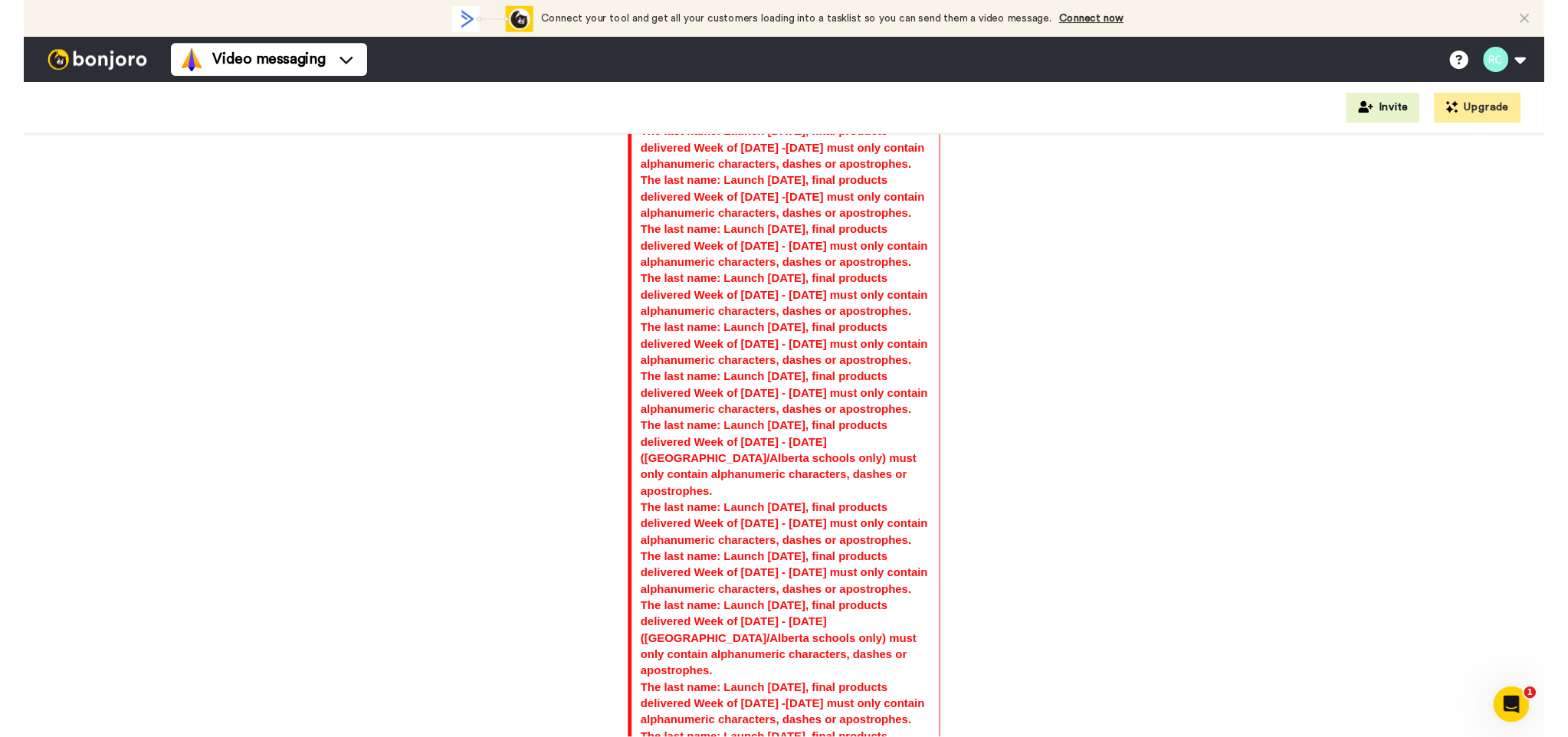
scroll to position [230, 0]
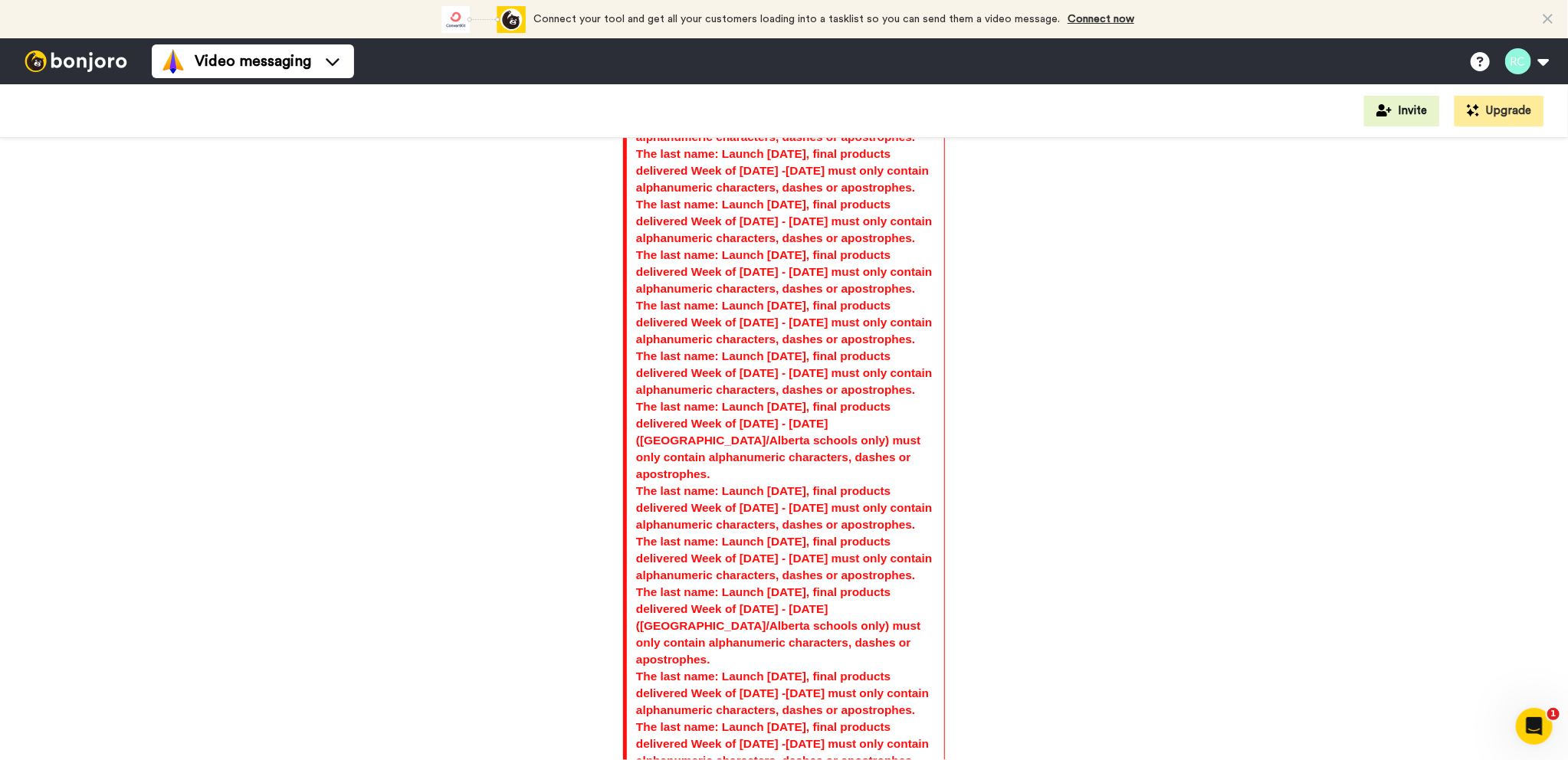
click at [1093, 400] on div "The first name: [PERSON_NAME] (teacher) or [PERSON_NAME]/[PERSON_NAME] (office)…" at bounding box center [784, 449] width 1568 height 622
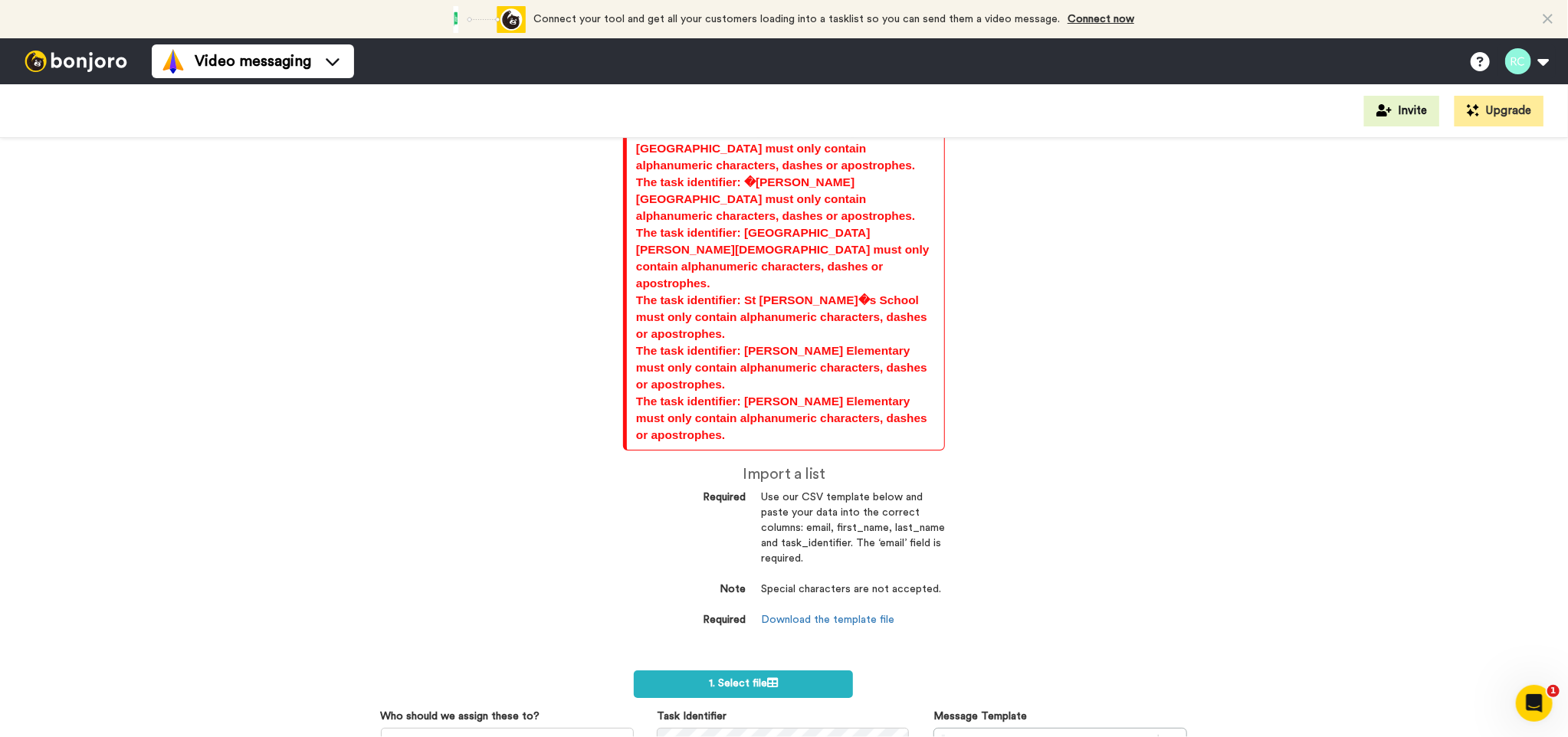
scroll to position [7243, 0]
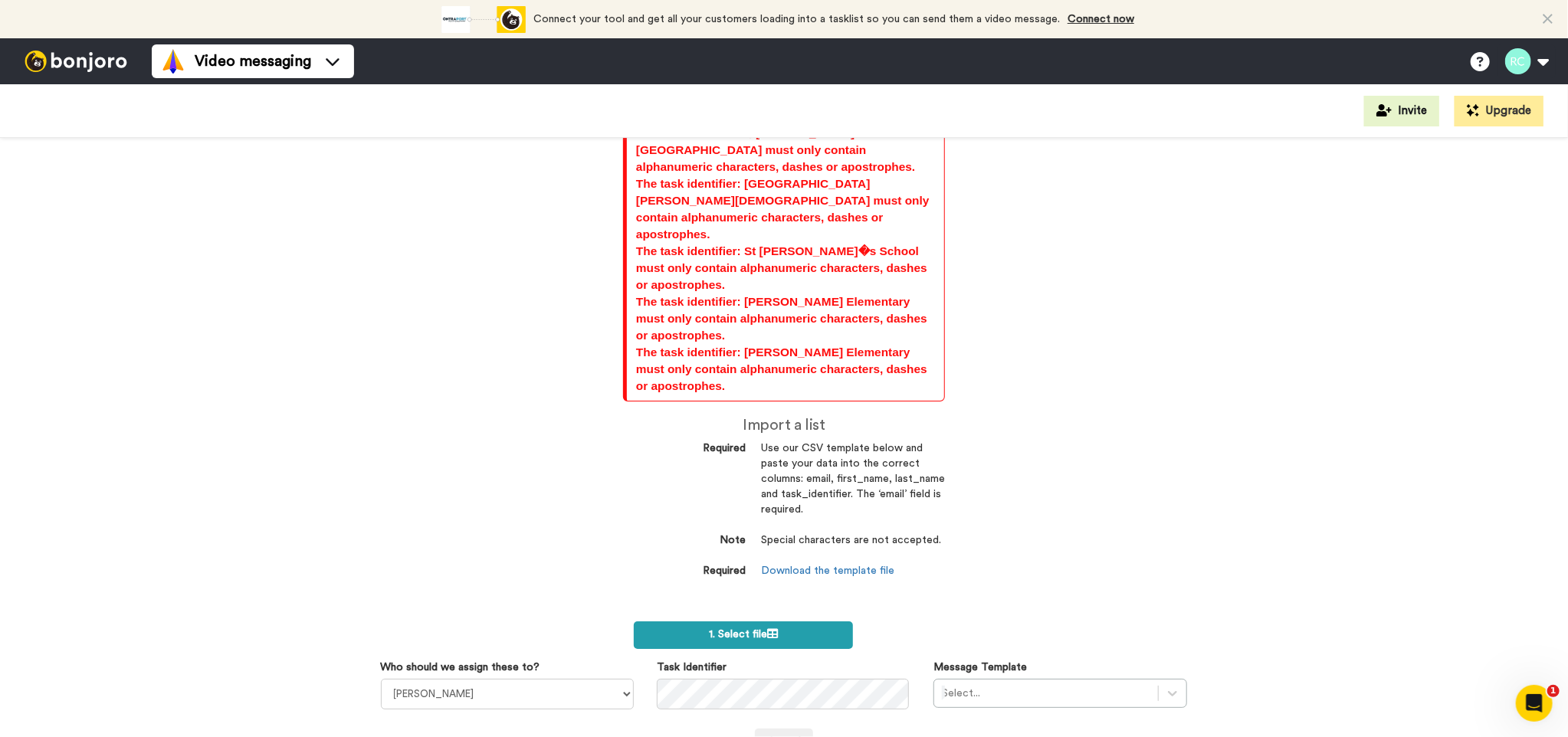
click at [757, 629] on span "1. Select file" at bounding box center [743, 634] width 69 height 10
click at [1031, 684] on div at bounding box center [1045, 693] width 208 height 18
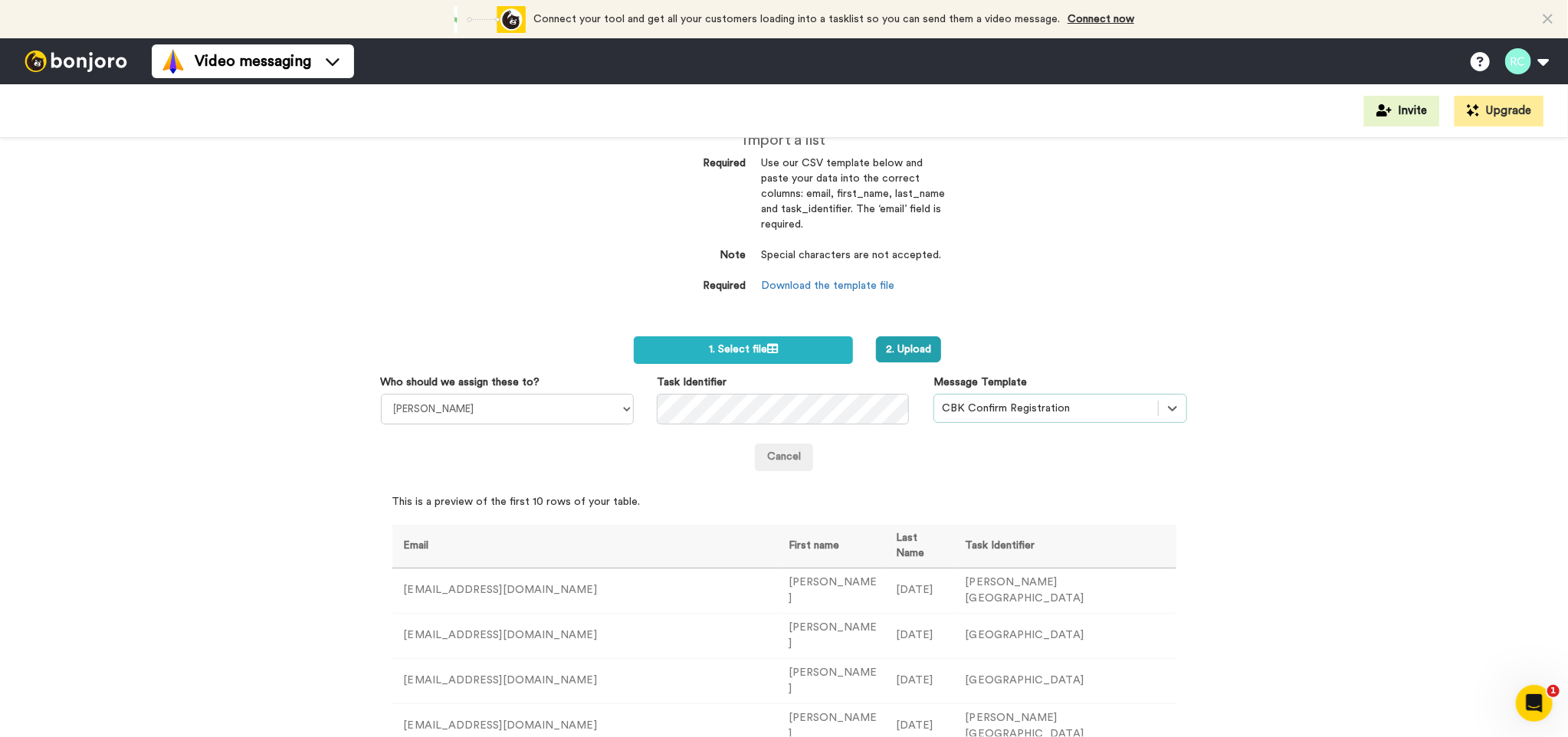
scroll to position [7549, 0]
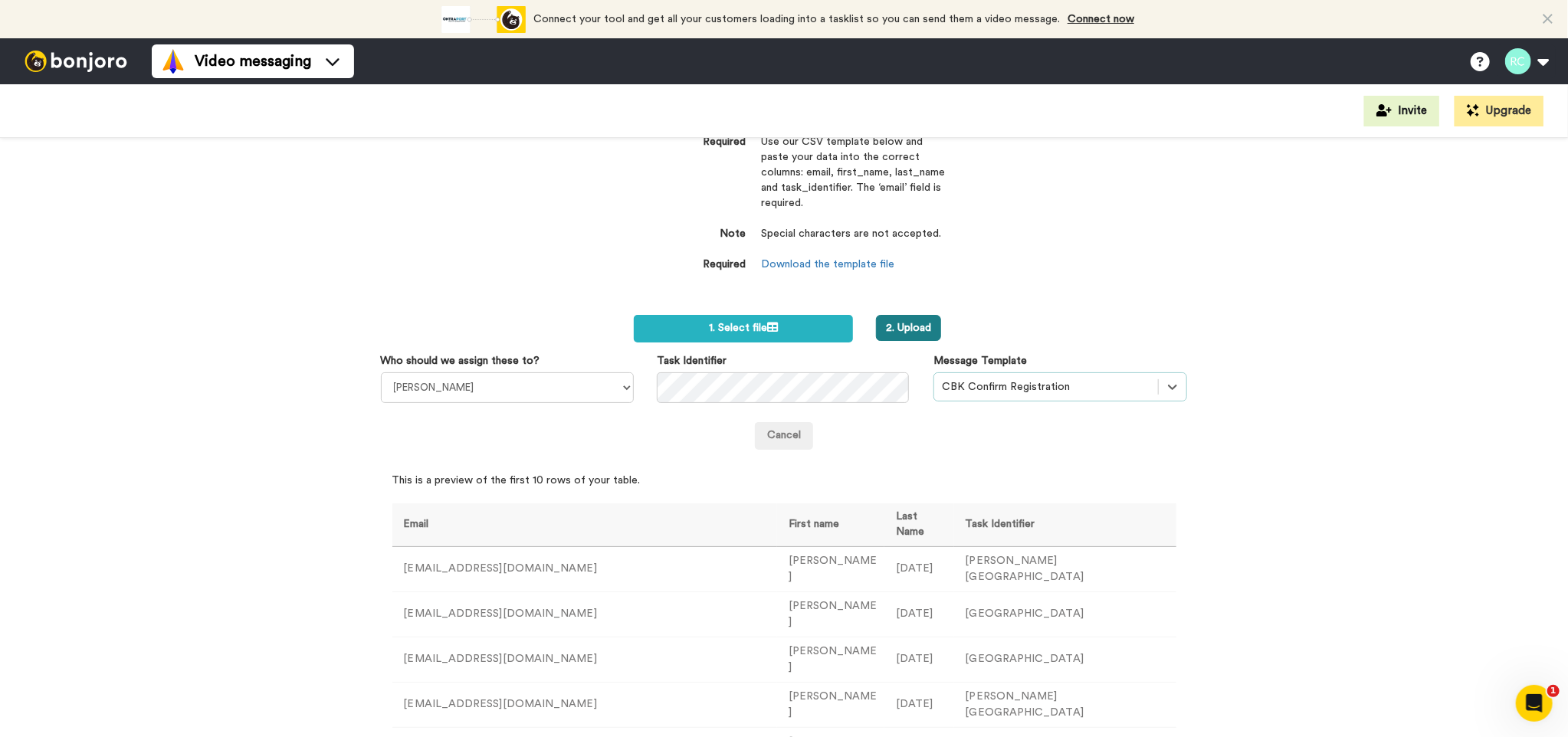
click at [902, 314] on button "2. Upload" at bounding box center [908, 328] width 65 height 26
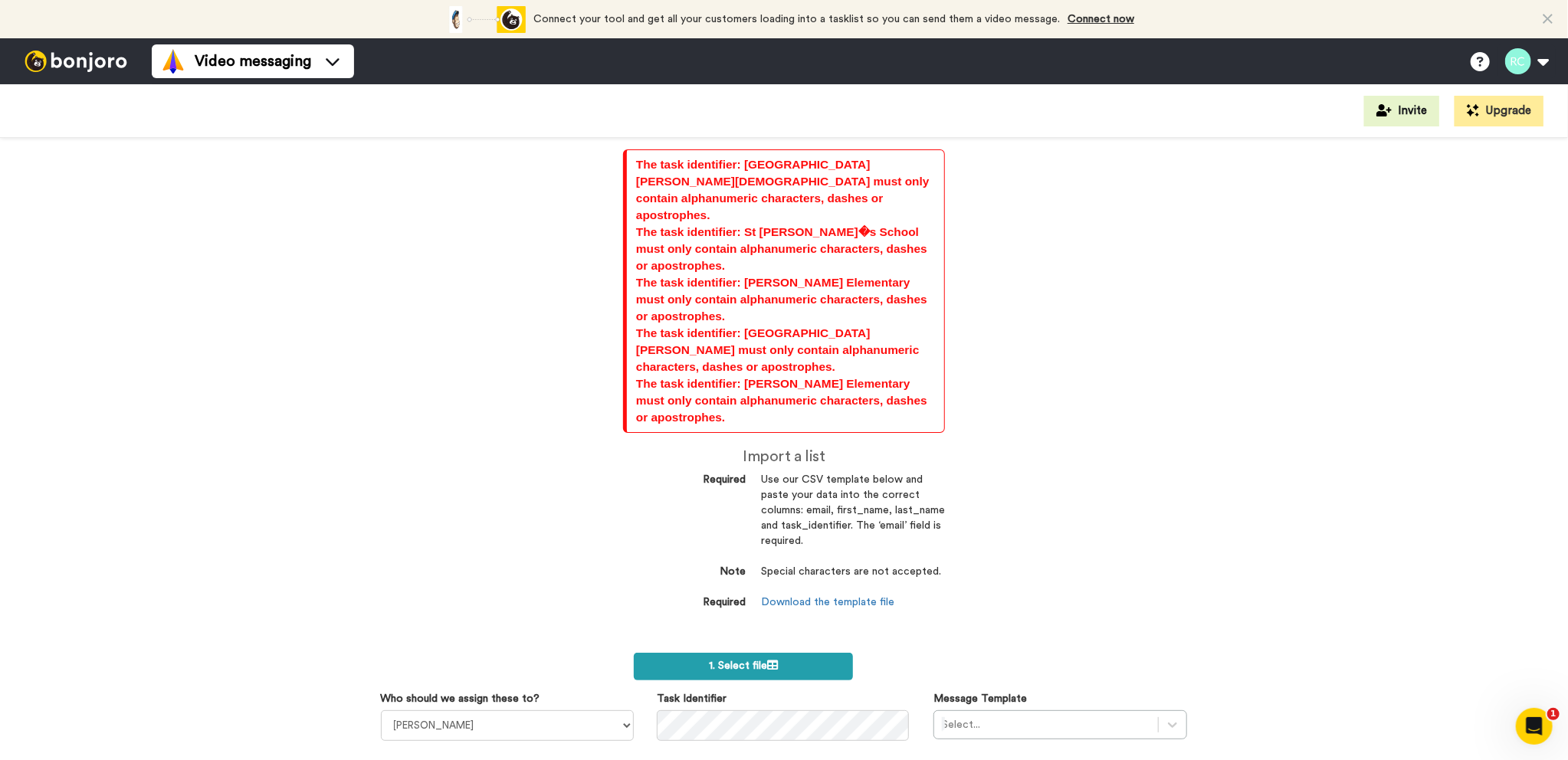
click at [746, 661] on span "1. Select file" at bounding box center [743, 666] width 69 height 10
click at [1169, 710] on div "Select..." at bounding box center [1060, 724] width 254 height 29
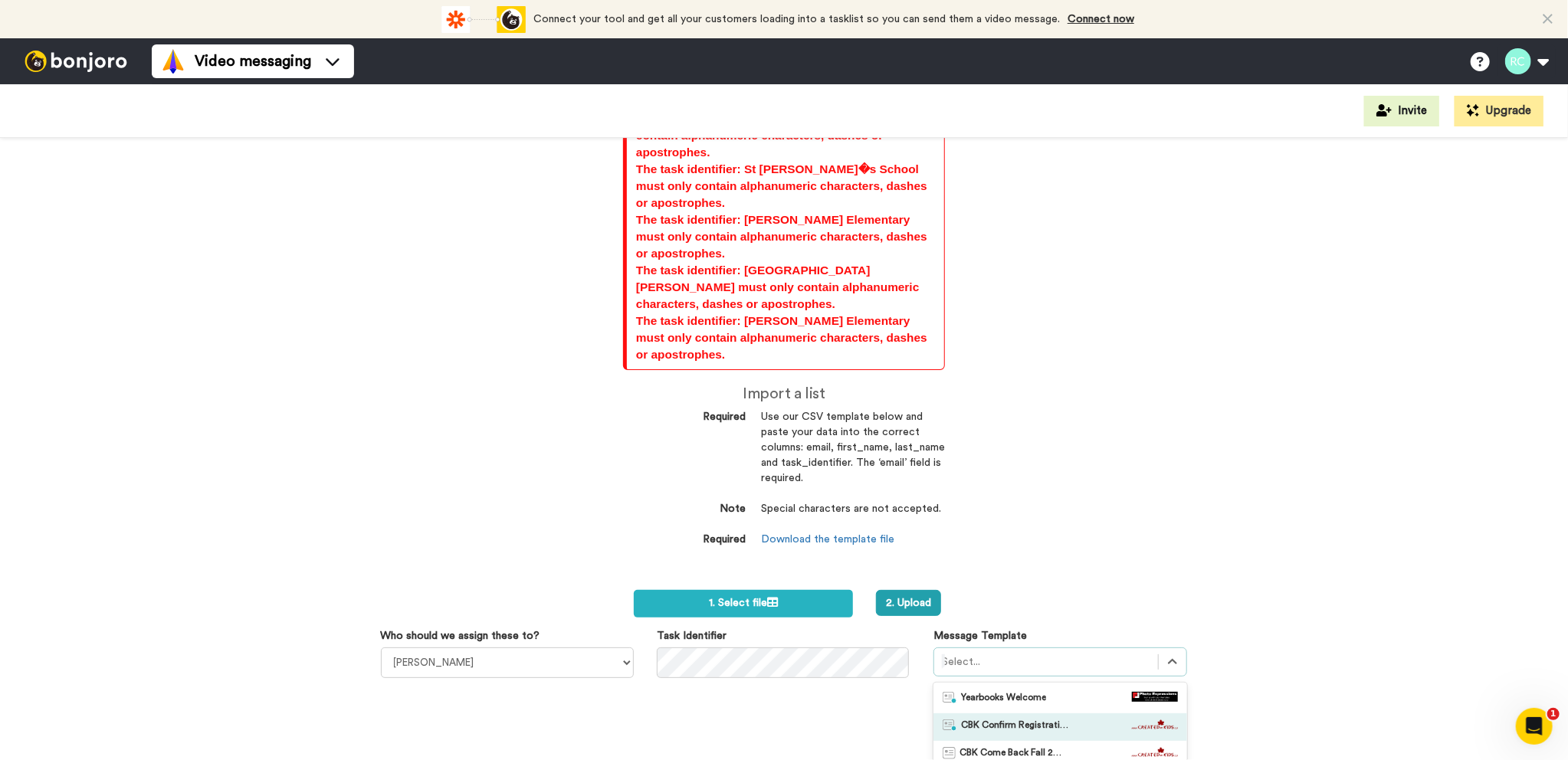
click at [1024, 719] on span "CBK Confirm Registration" at bounding box center [1014, 727] width 107 height 16
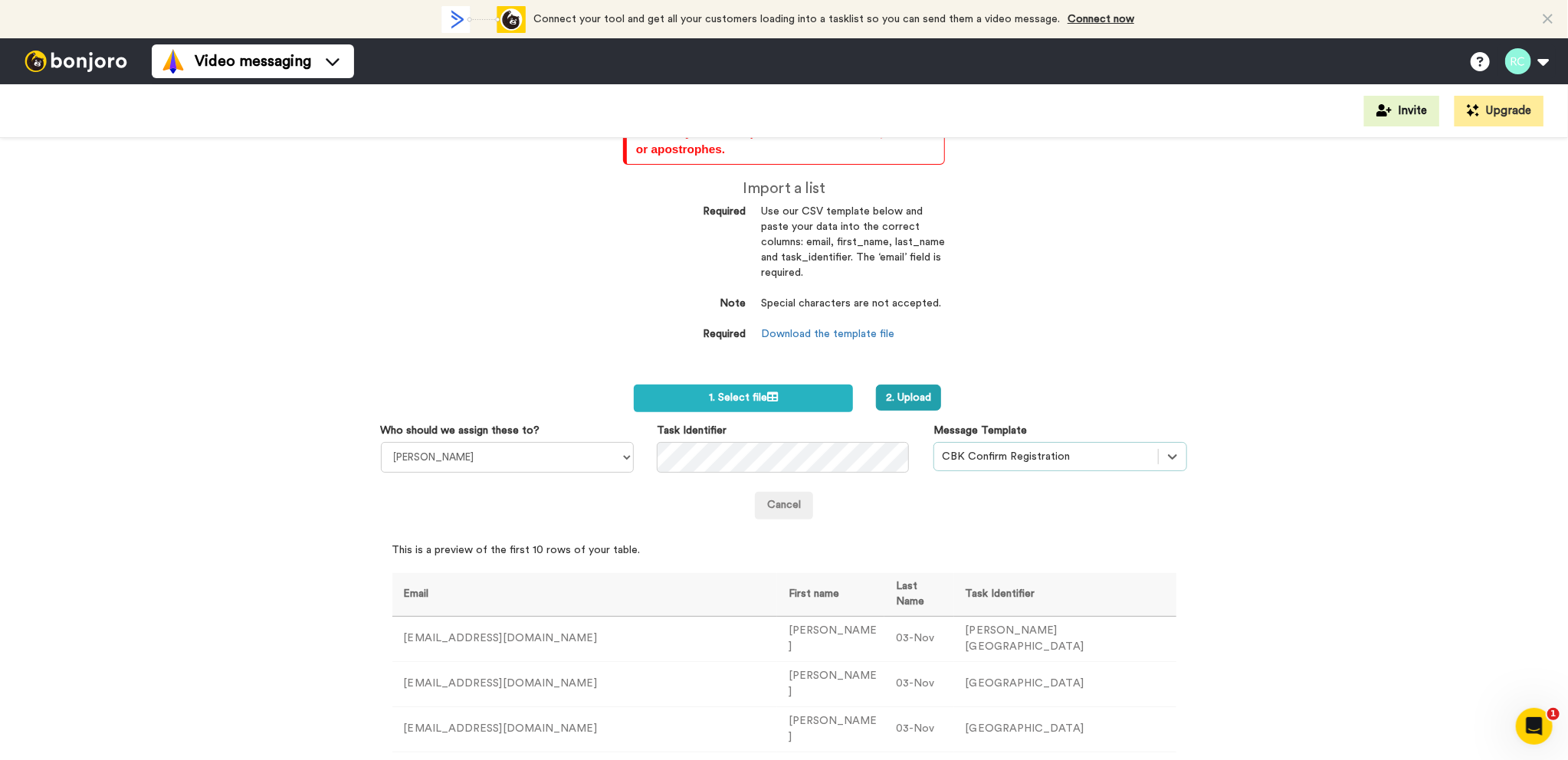
scroll to position [370, 0]
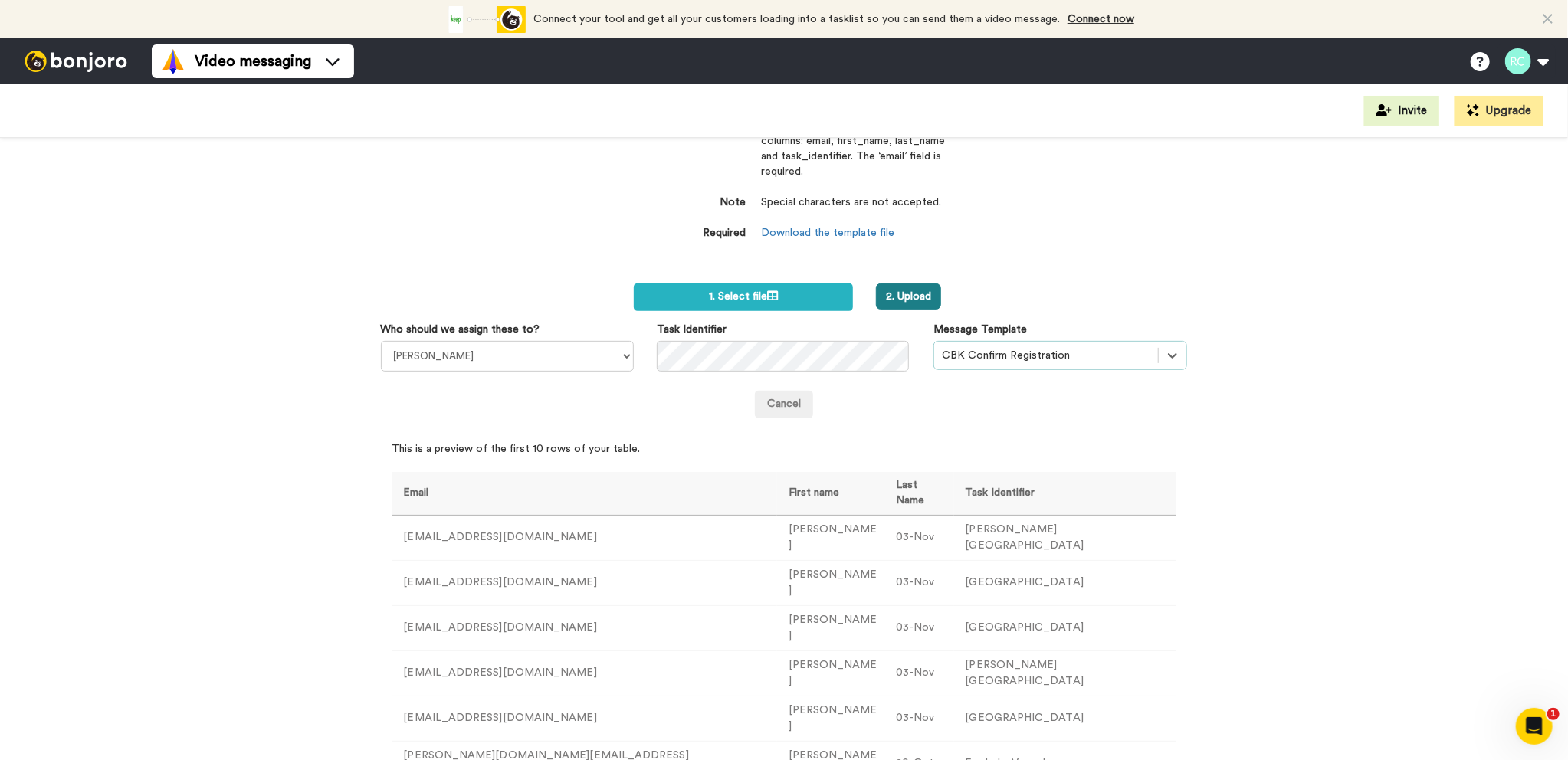
click at [919, 283] on button "2. Upload" at bounding box center [908, 296] width 65 height 26
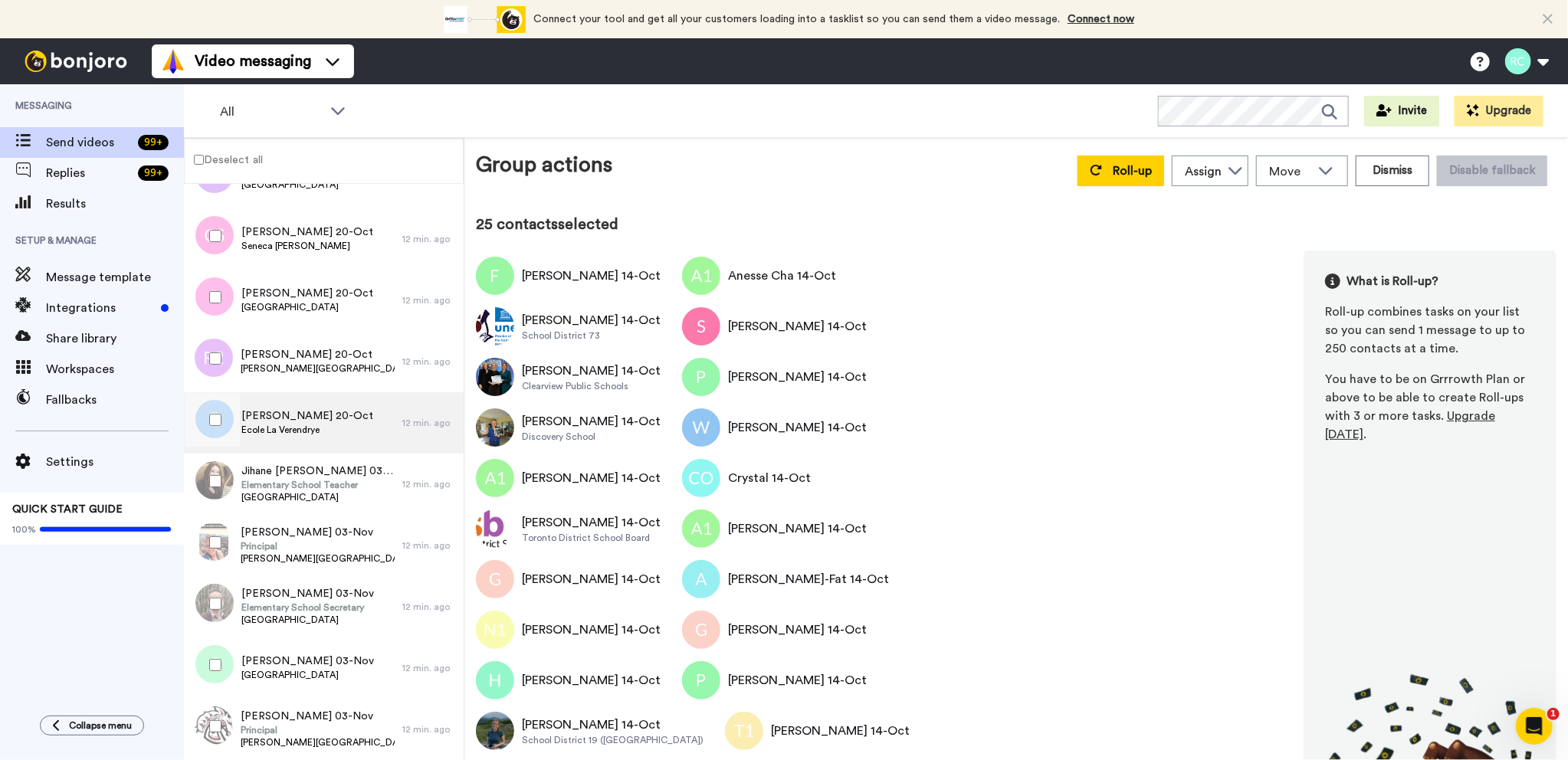
scroll to position [6979, 0]
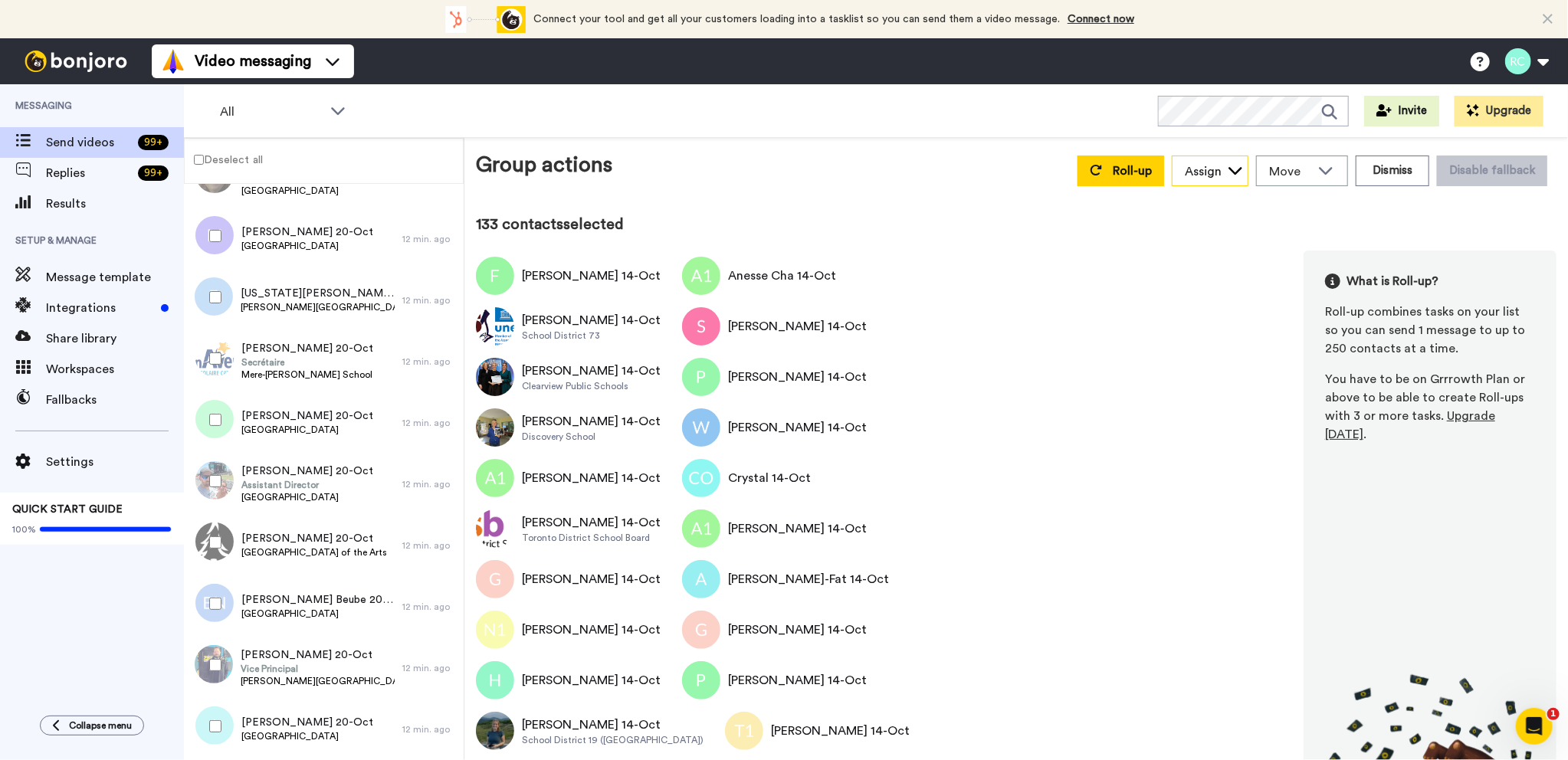
click at [1217, 173] on div "Assign" at bounding box center [1210, 171] width 75 height 31
click at [1204, 205] on span "[PERSON_NAME]" at bounding box center [1226, 205] width 110 height 16
